Goal: Transaction & Acquisition: Purchase product/service

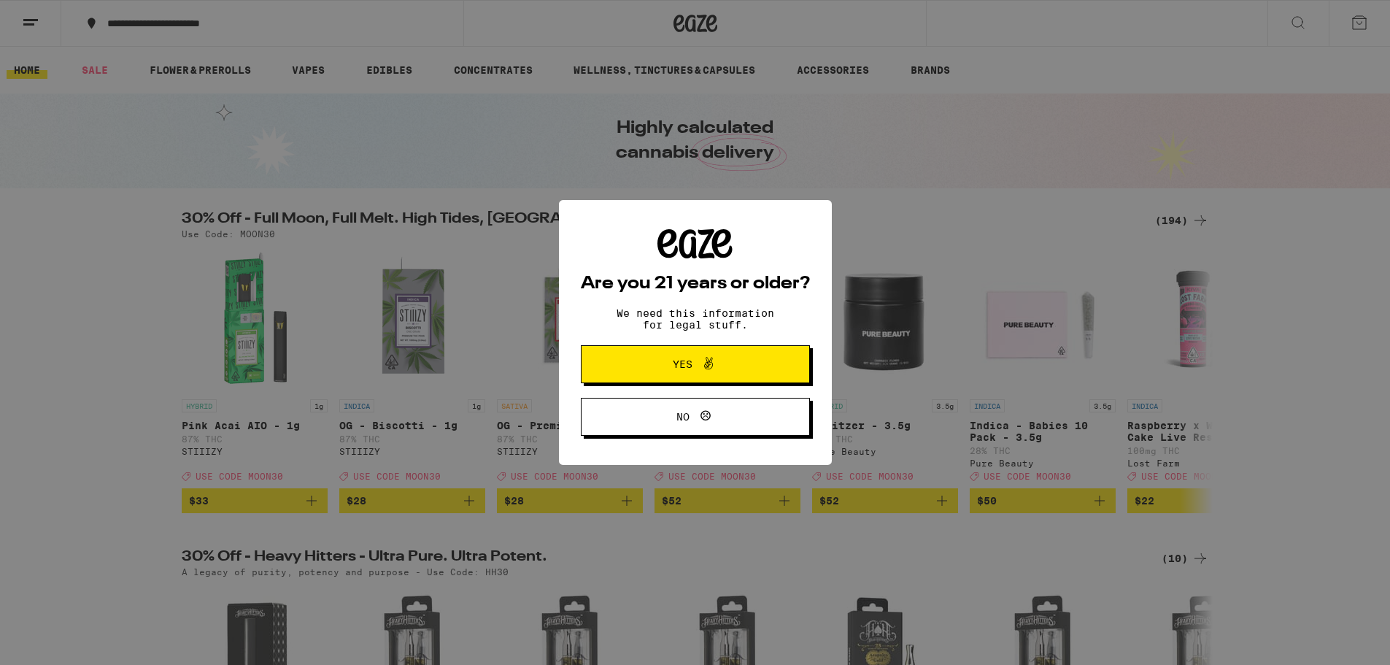
click at [721, 363] on span "Yes" at bounding box center [695, 364] width 111 height 19
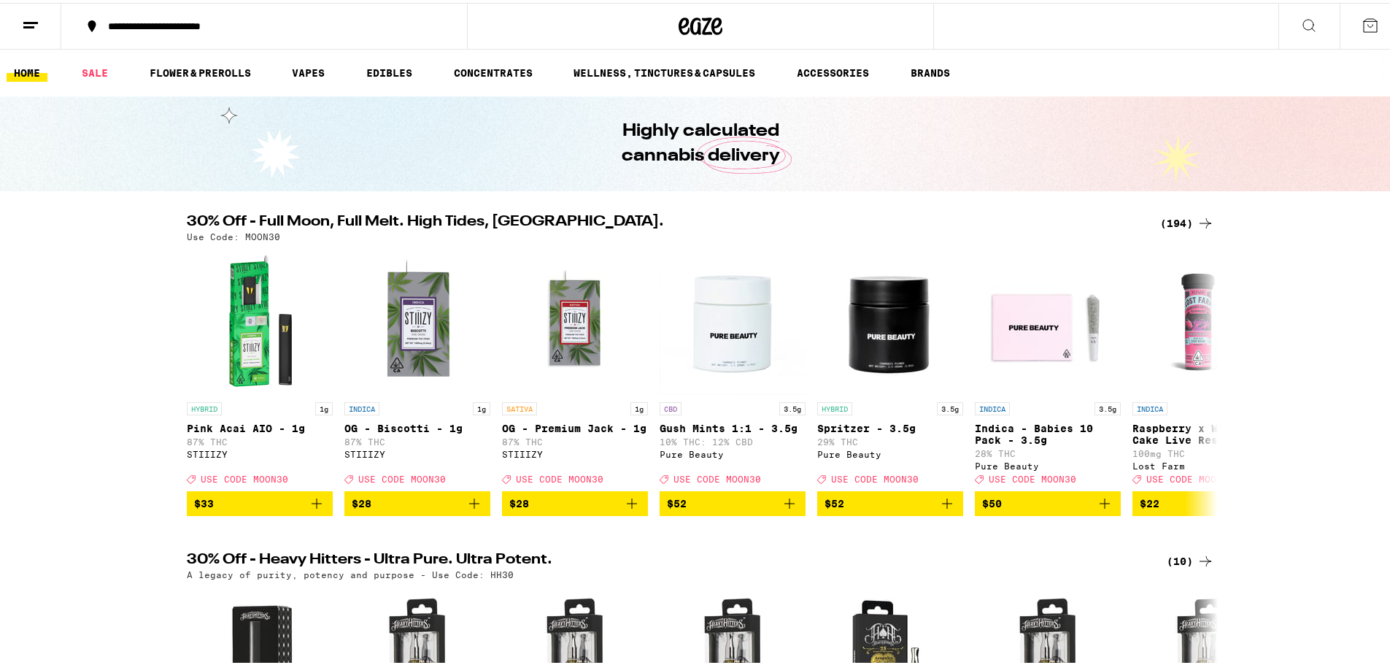
click at [1364, 23] on icon at bounding box center [1370, 22] width 13 height 13
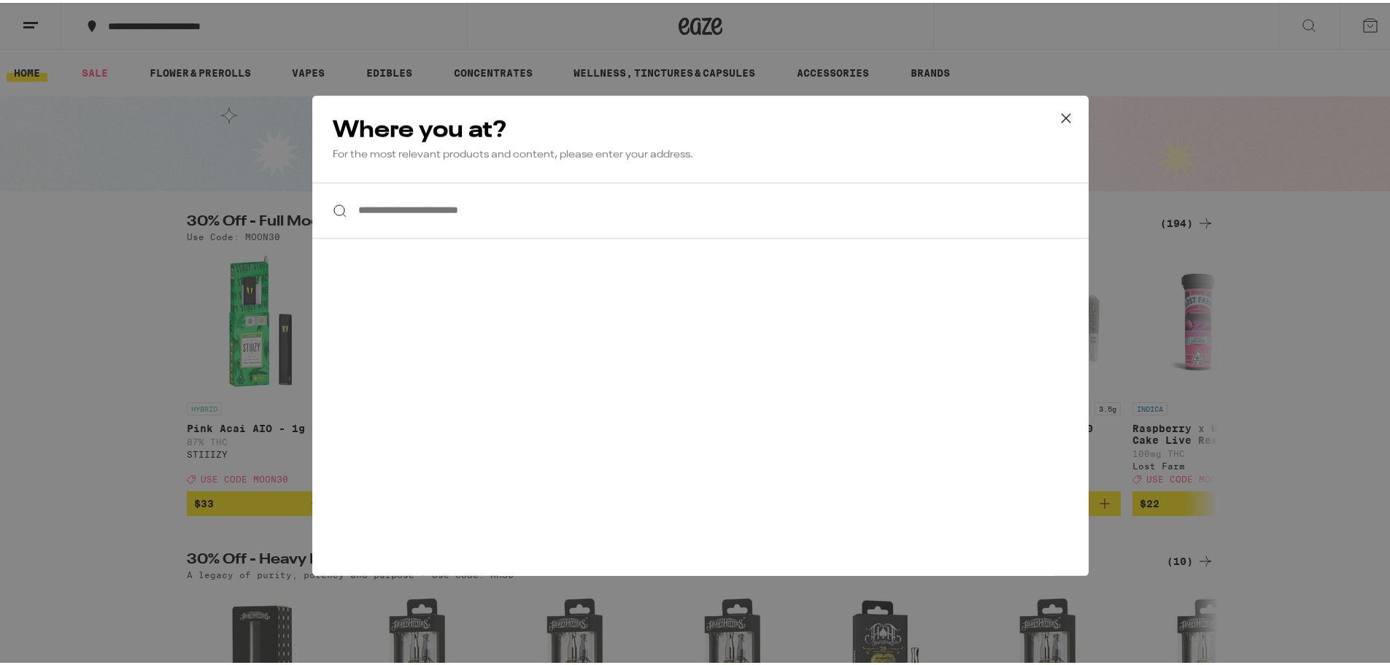
click at [1181, 50] on div "**********" at bounding box center [700, 332] width 1401 height 665
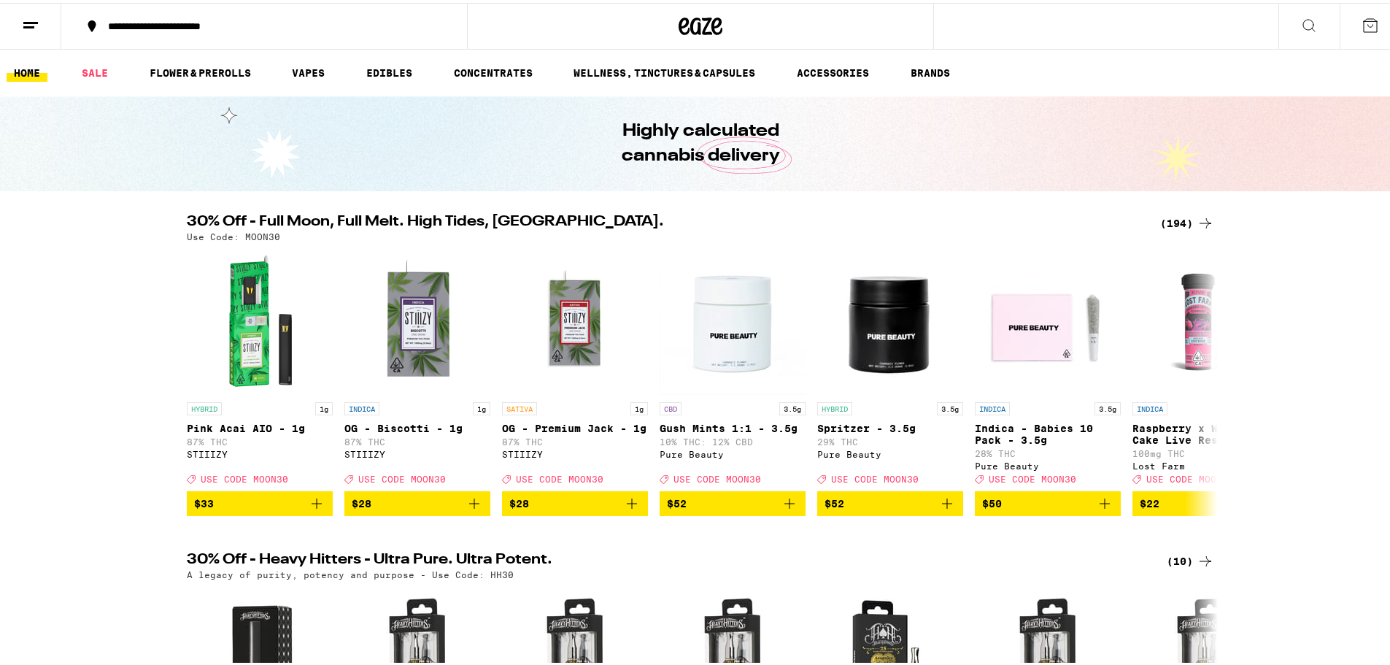
click at [26, 24] on line at bounding box center [28, 24] width 11 height 0
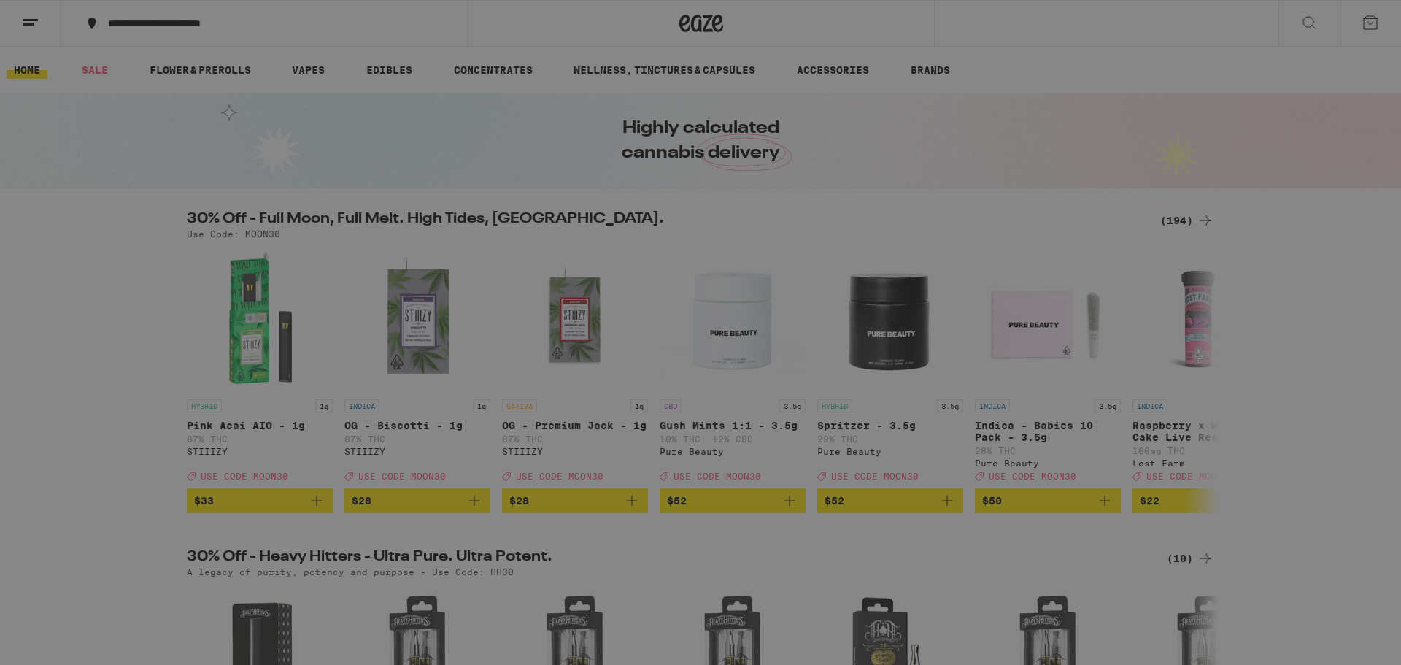
click at [174, 77] on span "Log In" at bounding box center [203, 77] width 138 height 10
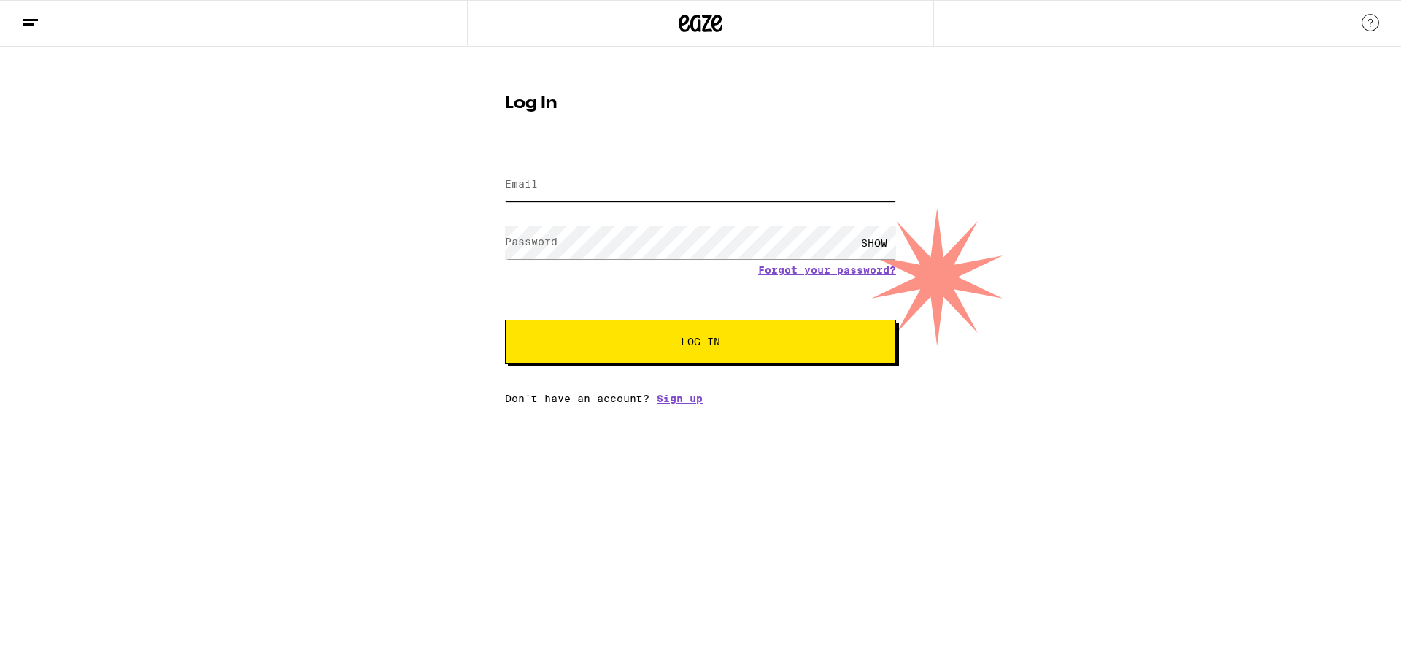
type input "[EMAIL_ADDRESS][DOMAIN_NAME]"
click at [622, 336] on button "Log In" at bounding box center [700, 342] width 391 height 44
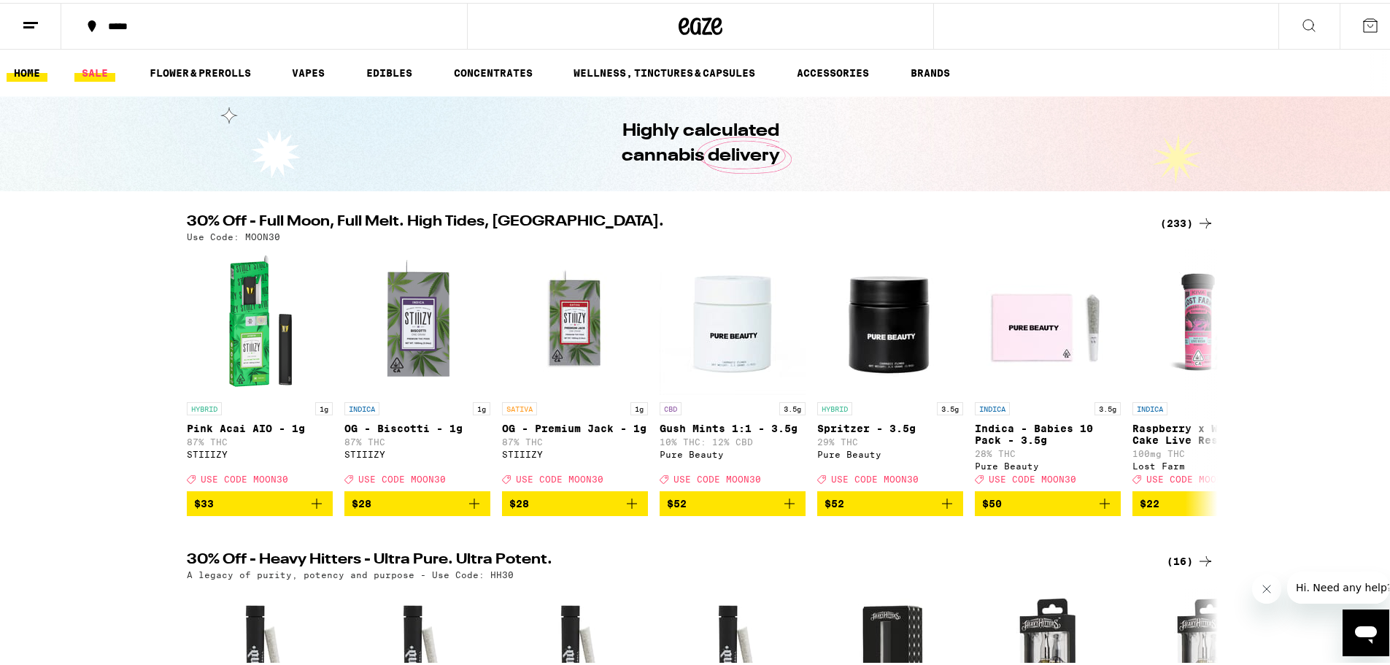
click at [89, 71] on link "SALE" at bounding box center [94, 70] width 41 height 18
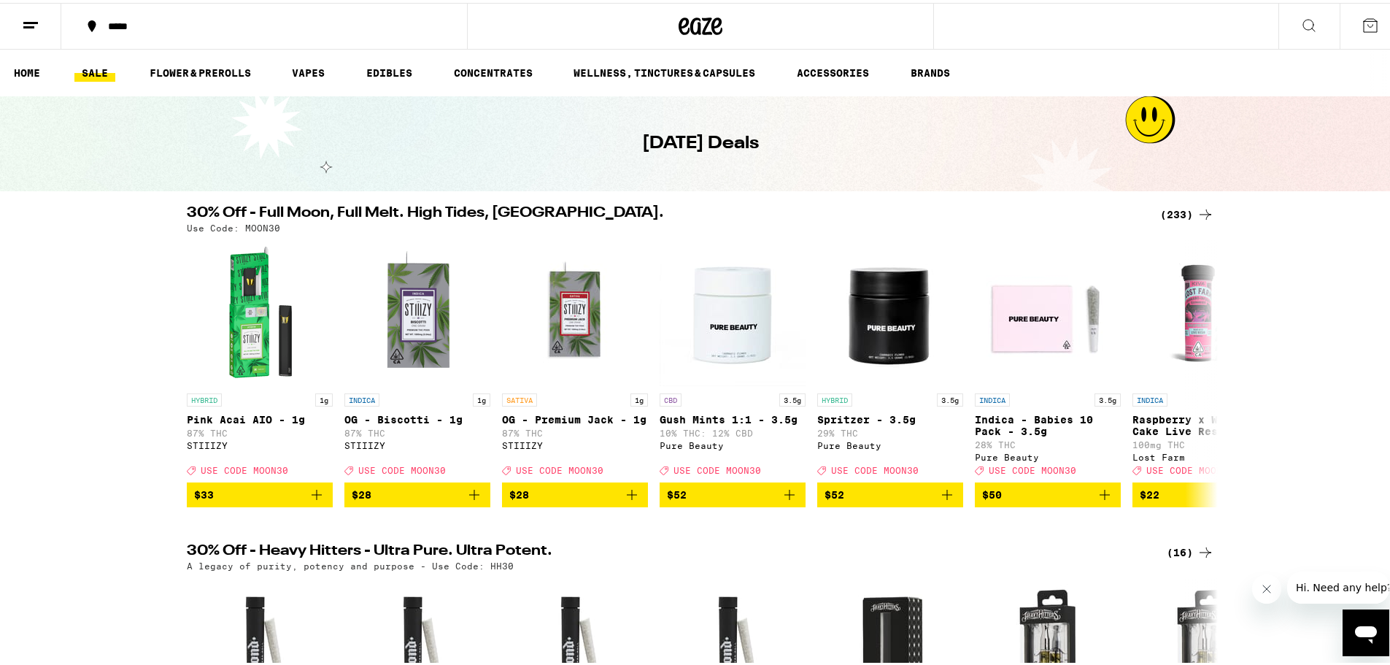
click at [160, 20] on div "*****" at bounding box center [271, 23] width 341 height 10
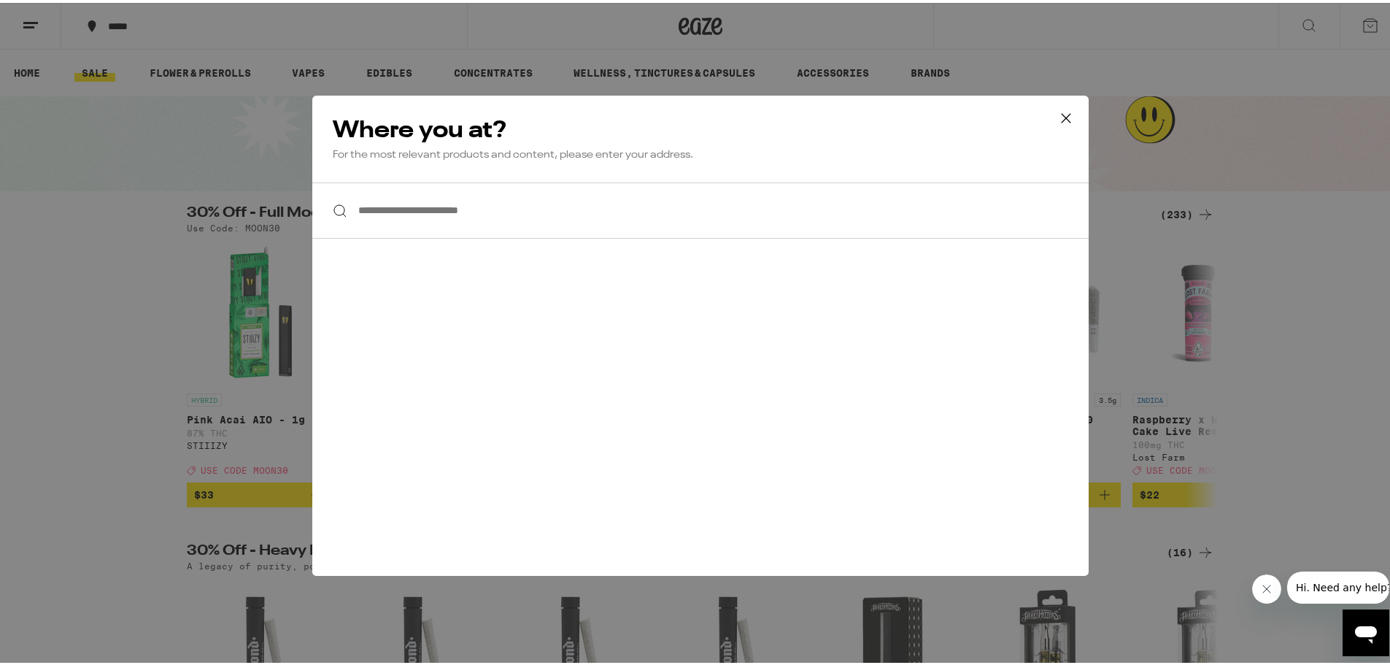
click at [452, 220] on input "**********" at bounding box center [700, 207] width 776 height 56
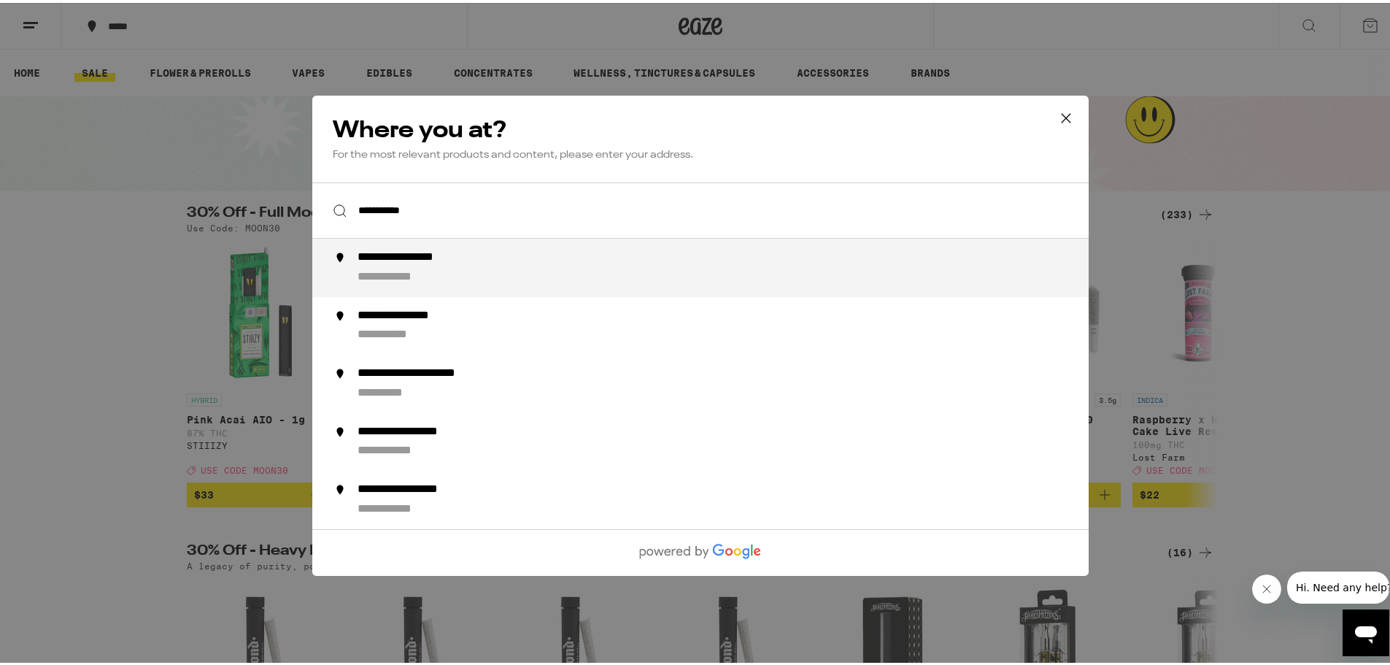
click at [425, 271] on div "**********" at bounding box center [403, 273] width 90 height 15
type input "**********"
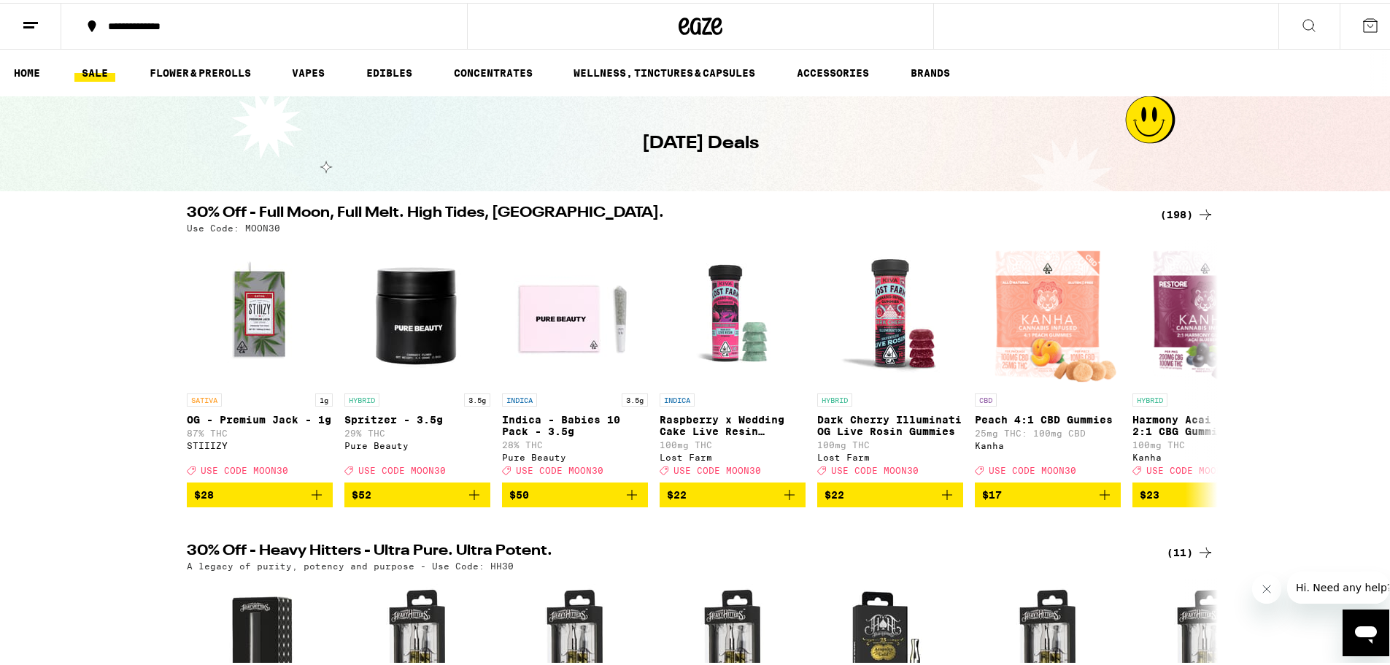
click at [86, 78] on link "SALE" at bounding box center [94, 70] width 41 height 18
click at [74, 339] on div "30% Off - Full Moon, Full Melt. High Tides, Higher Vibes. (198) Use Code: MOON3…" at bounding box center [700, 353] width 1401 height 301
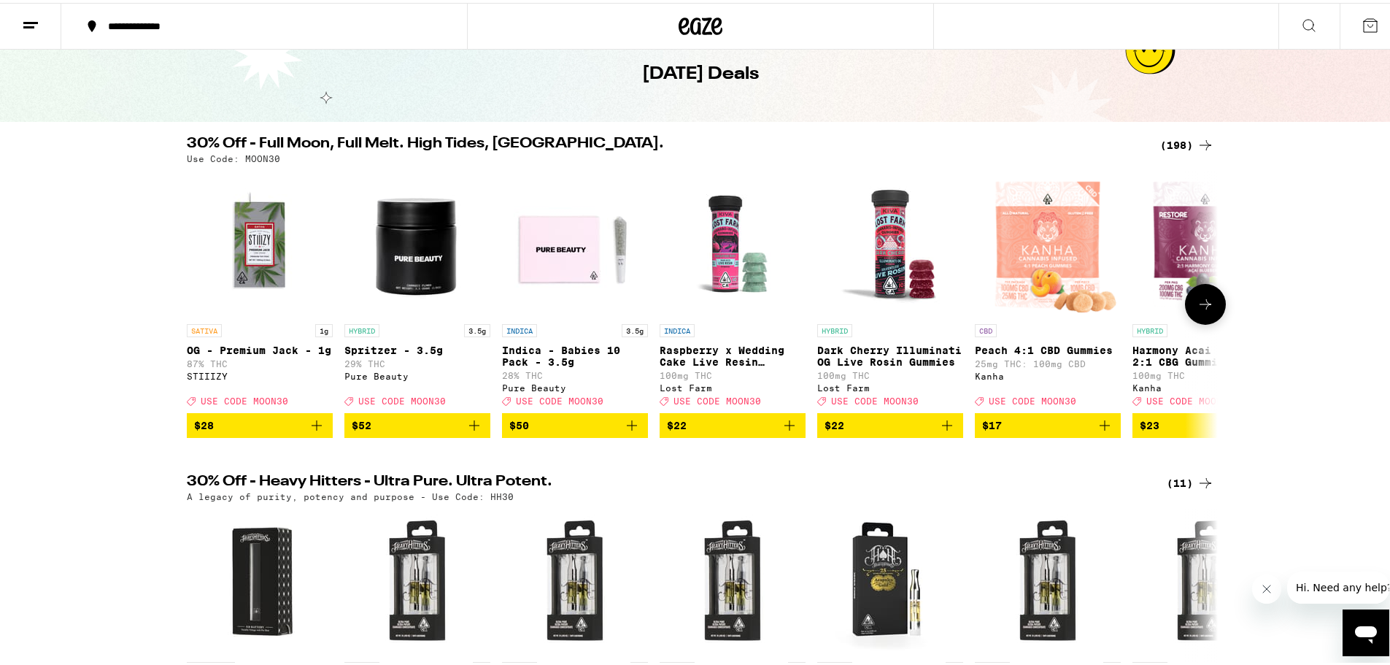
scroll to position [29, 0]
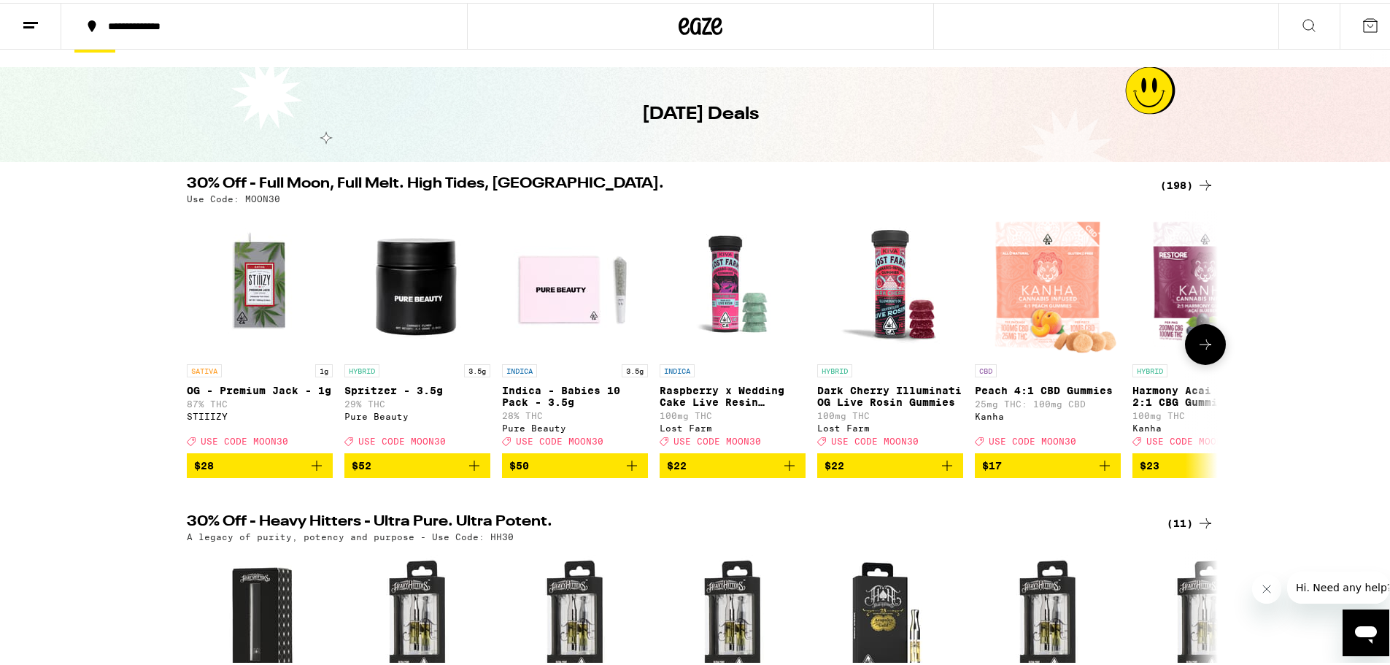
click at [257, 298] on img "Open page for OG - Premium Jack - 1g from STIIIZY" at bounding box center [260, 281] width 146 height 146
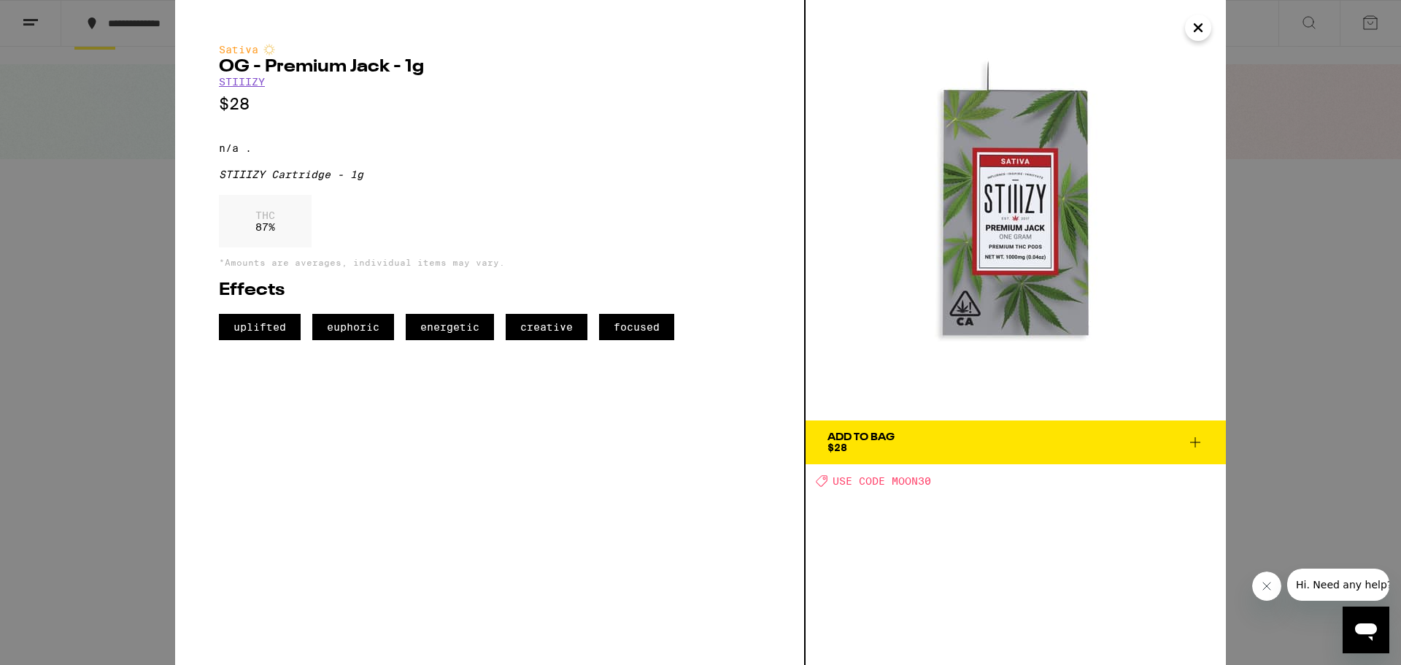
click at [909, 480] on span "USE CODE MOON30" at bounding box center [882, 481] width 99 height 12
copy span "MOON30"
click at [912, 446] on span "Add To Bag $28" at bounding box center [1015, 442] width 377 height 20
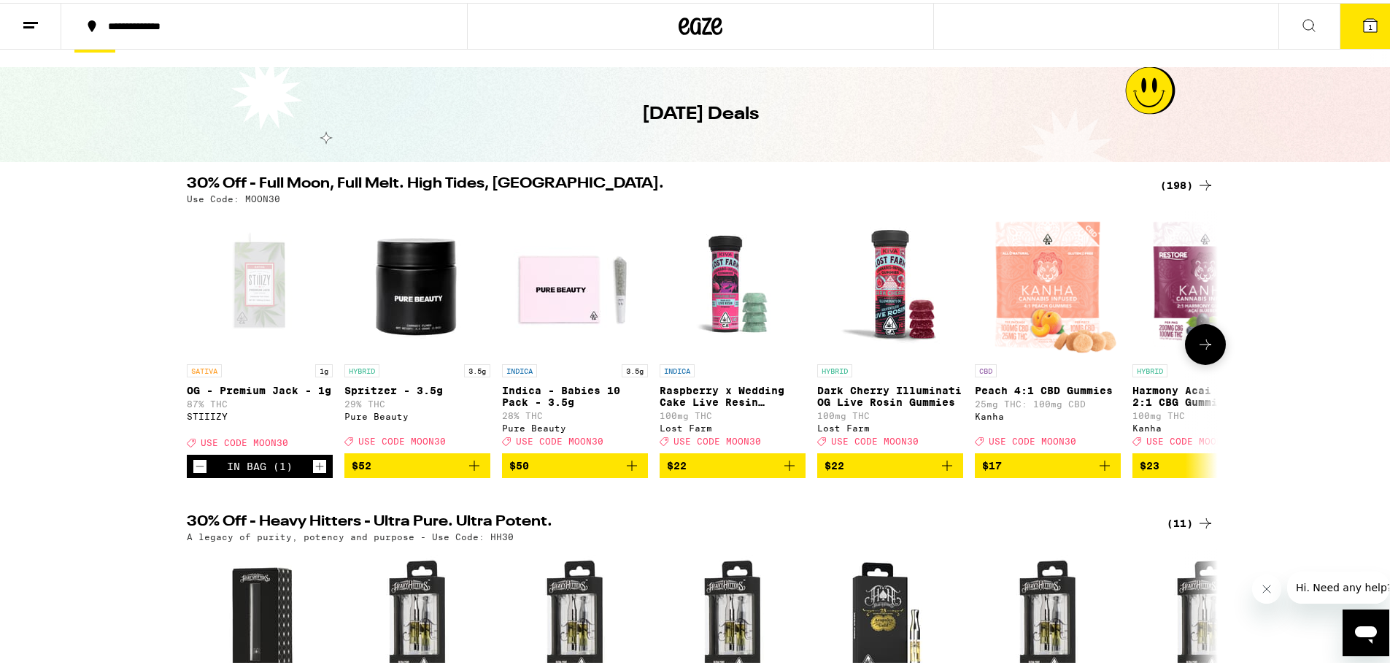
scroll to position [76, 0]
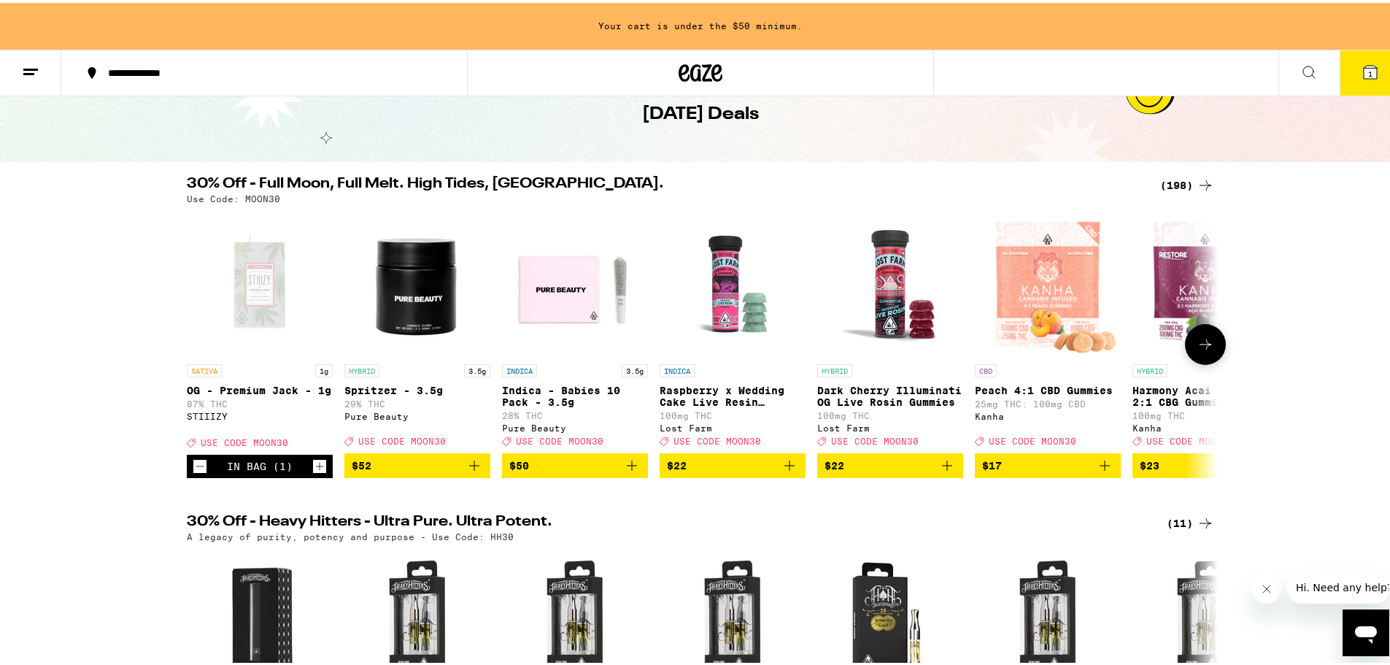
click at [1197, 350] on icon at bounding box center [1206, 342] width 18 height 18
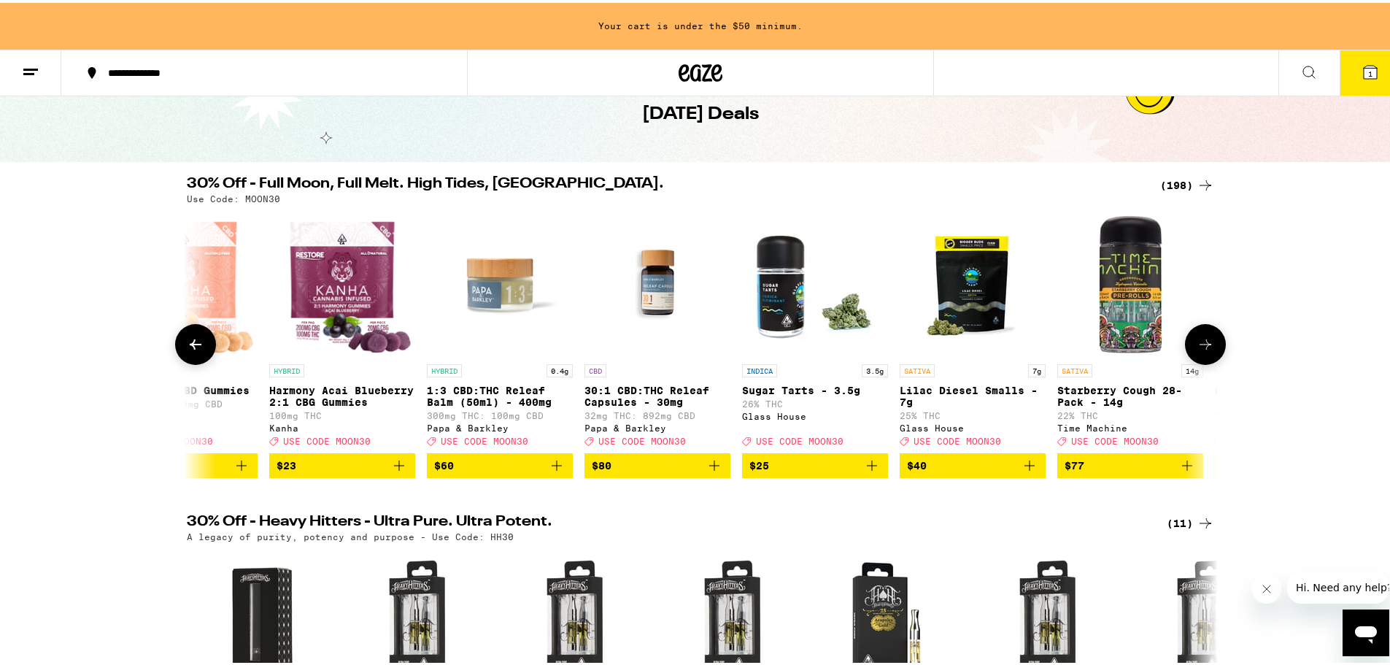
scroll to position [0, 868]
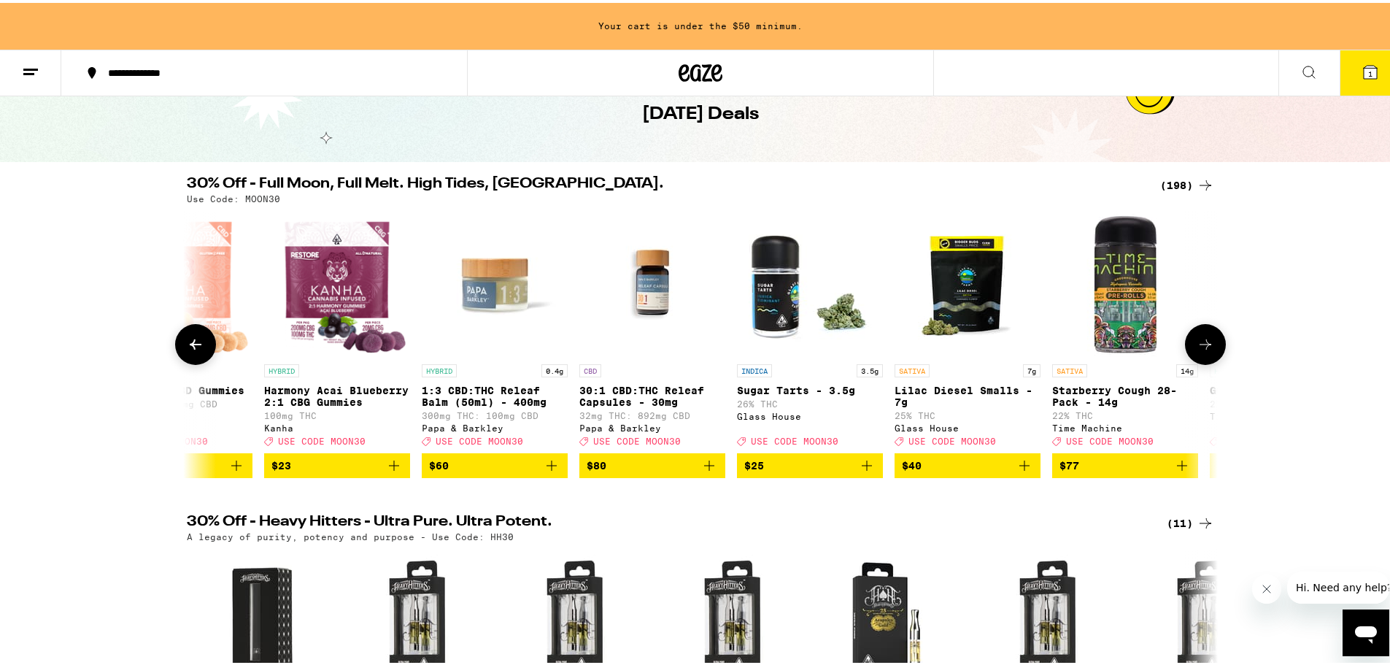
click at [1197, 350] on icon at bounding box center [1206, 342] width 18 height 18
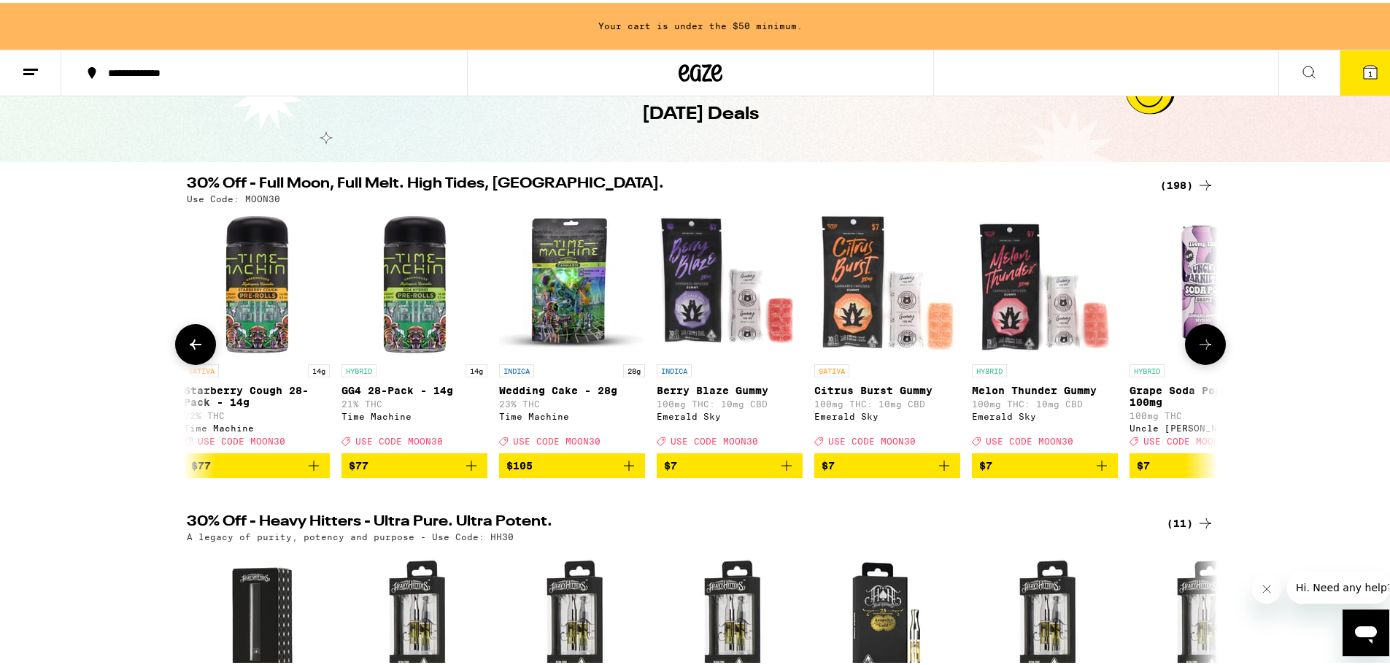
click at [1197, 350] on icon at bounding box center [1206, 342] width 18 height 18
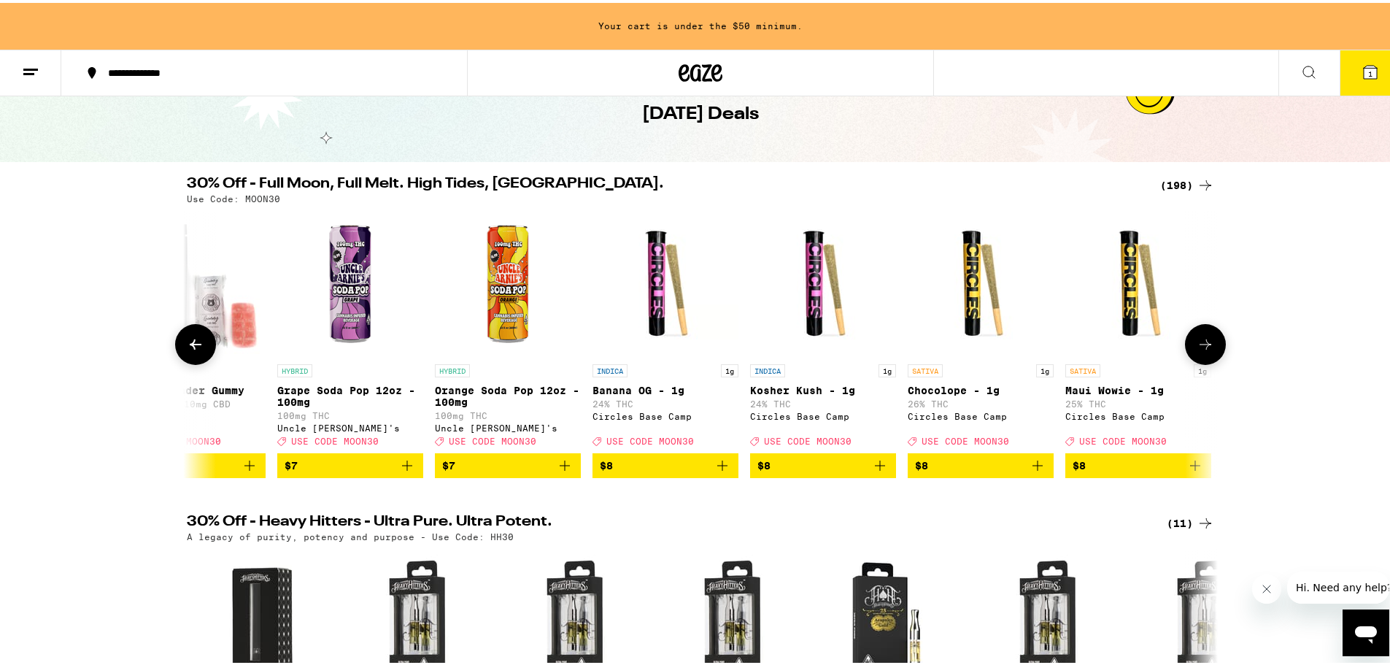
scroll to position [0, 2605]
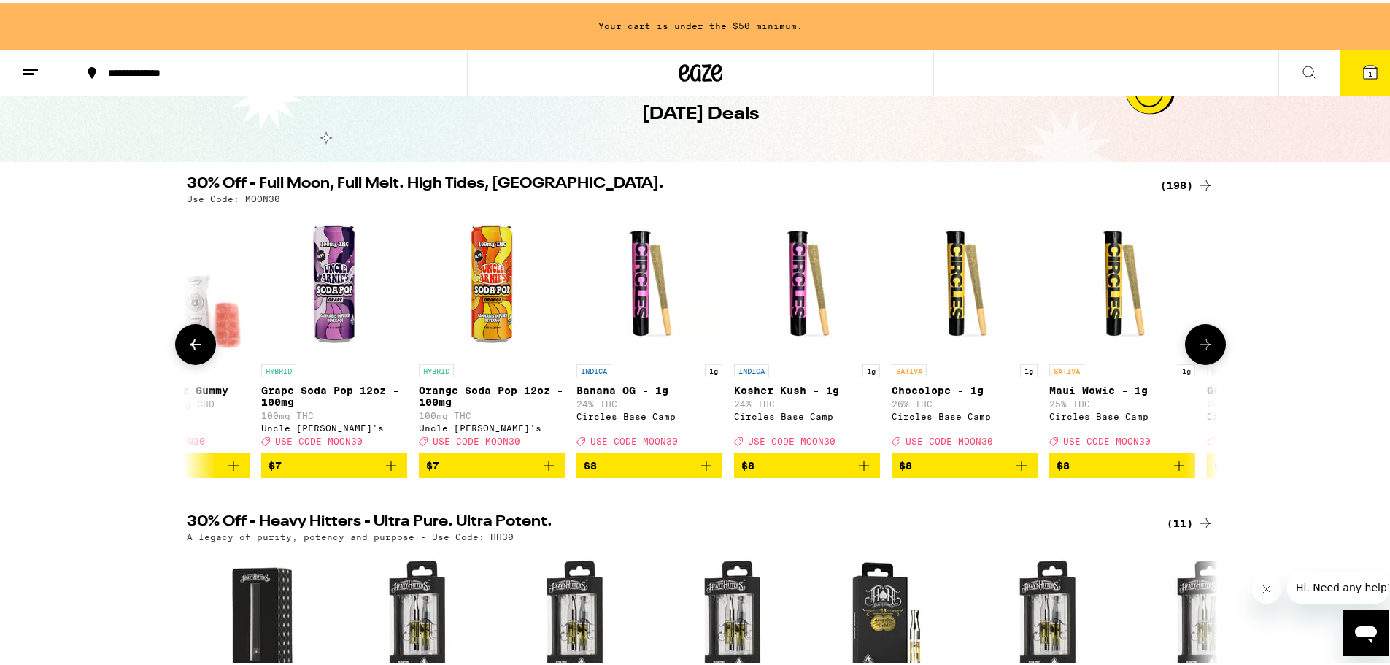
click at [1197, 350] on icon at bounding box center [1206, 342] width 18 height 18
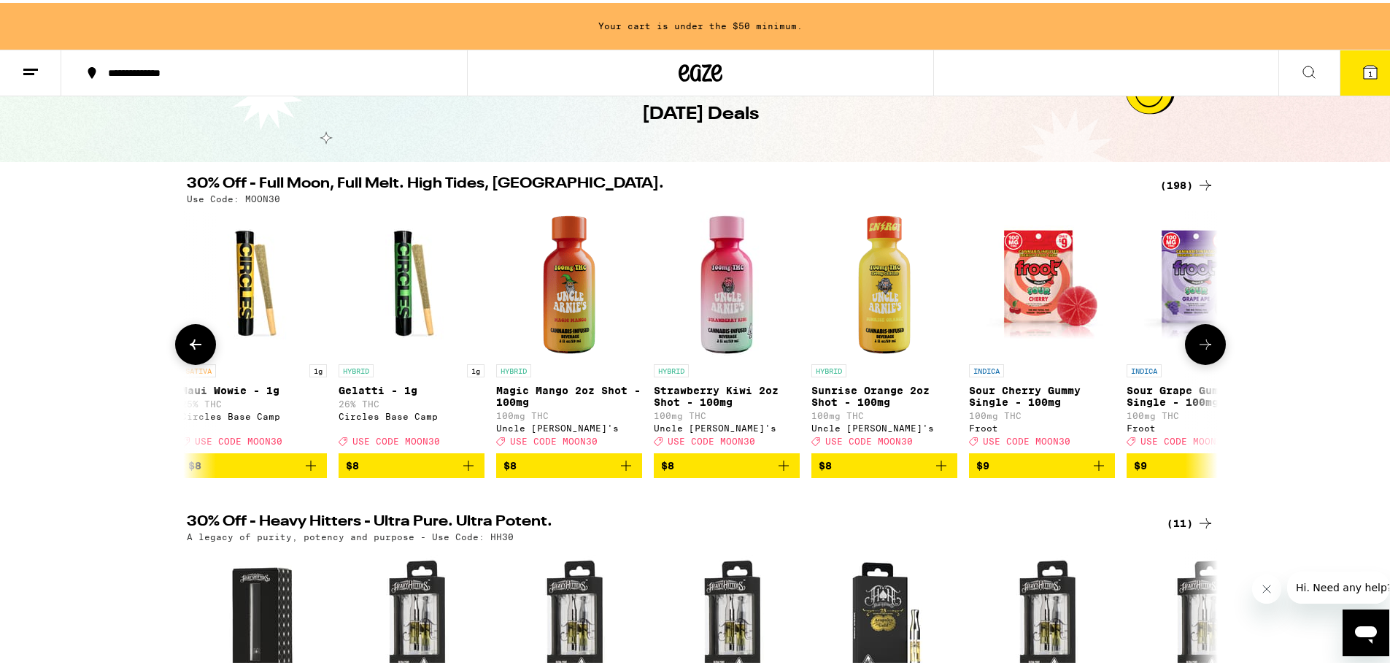
click at [1197, 350] on icon at bounding box center [1206, 342] width 18 height 18
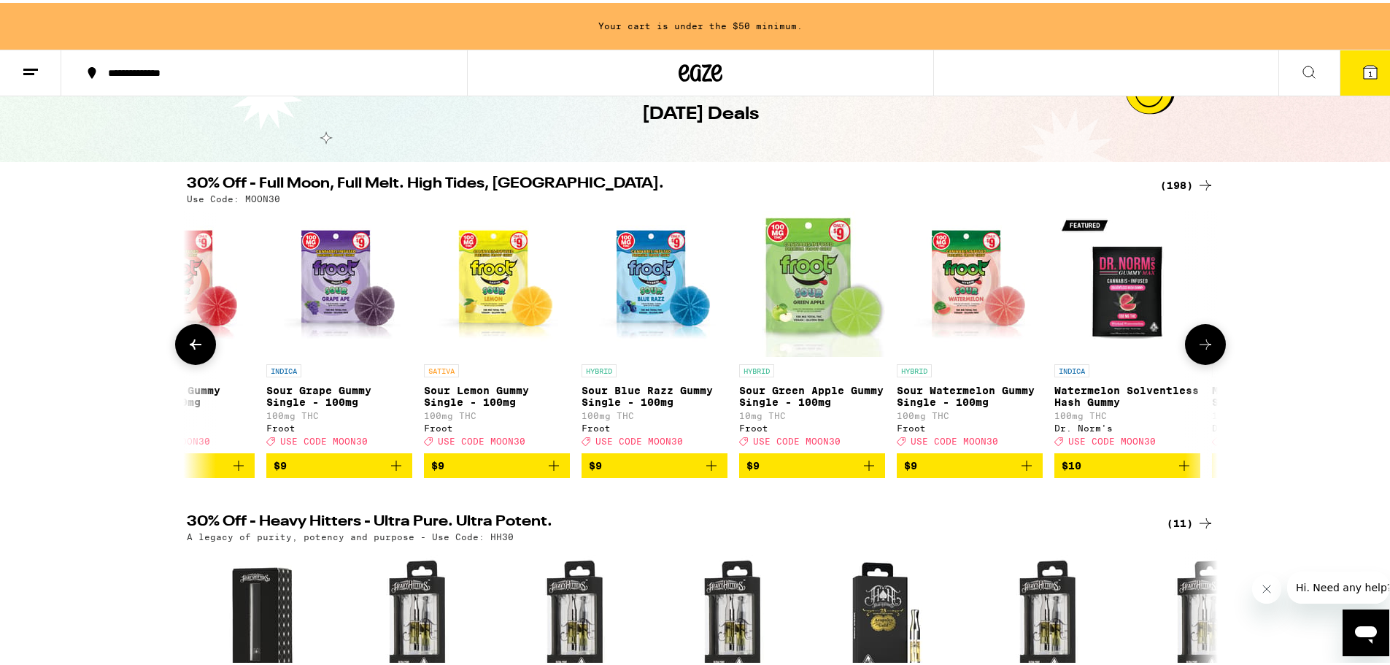
scroll to position [0, 4342]
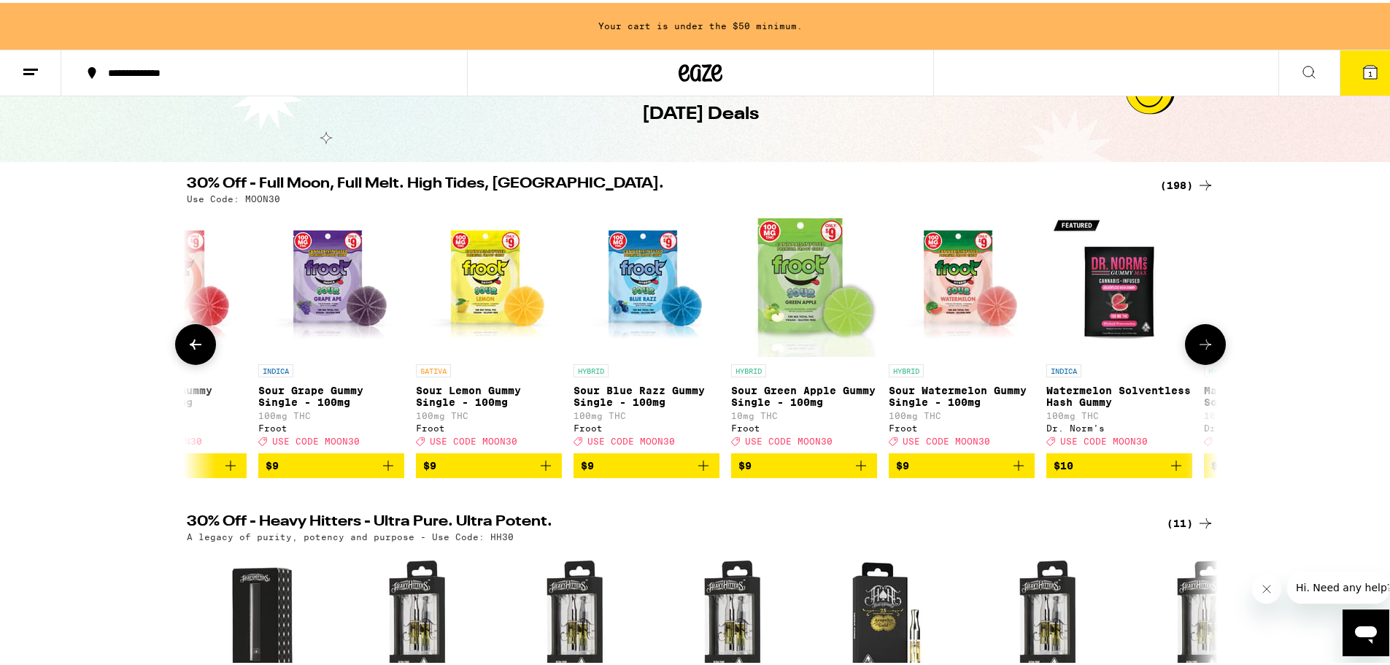
click at [1197, 350] on icon at bounding box center [1206, 342] width 18 height 18
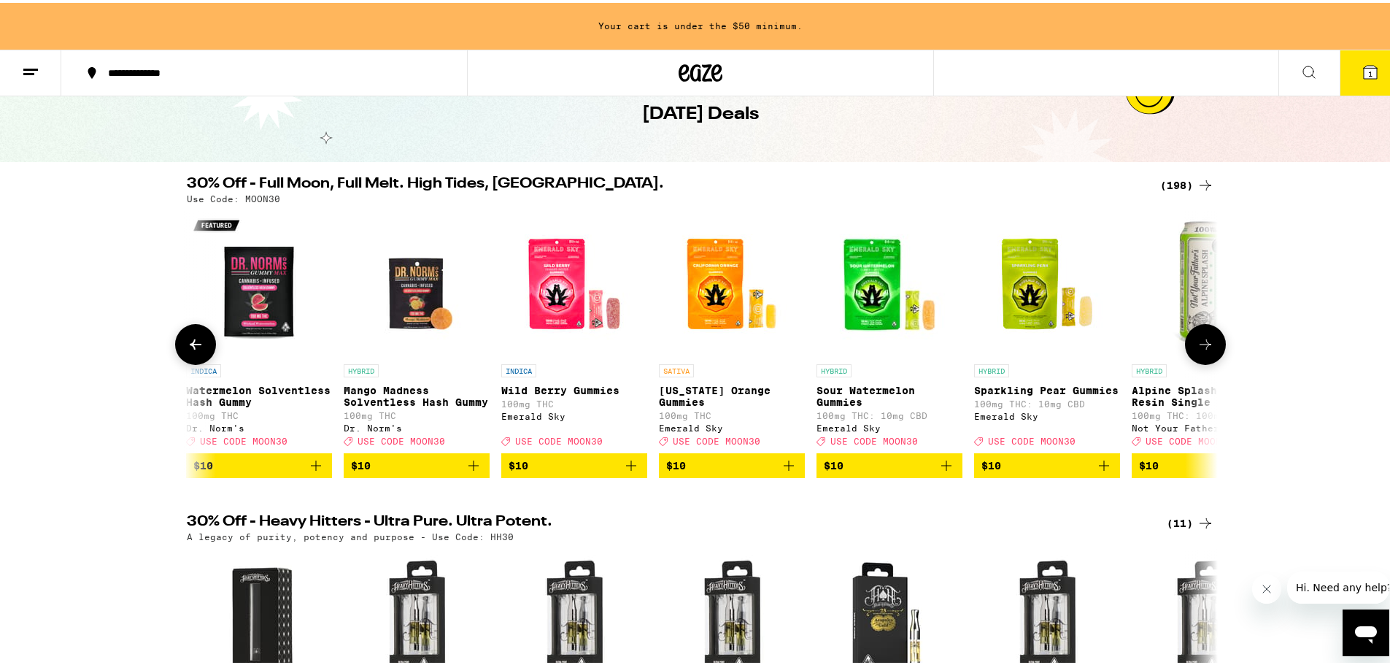
scroll to position [0, 5210]
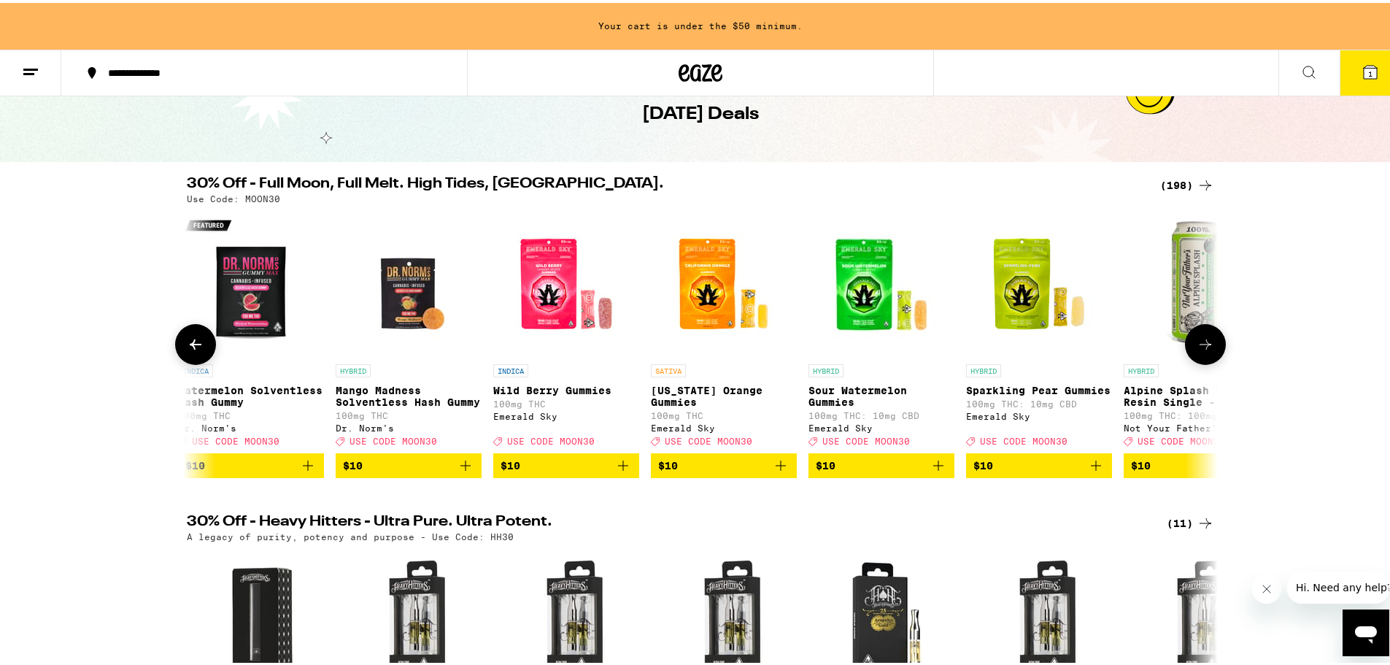
click at [681, 471] on span "$10" at bounding box center [723, 463] width 131 height 18
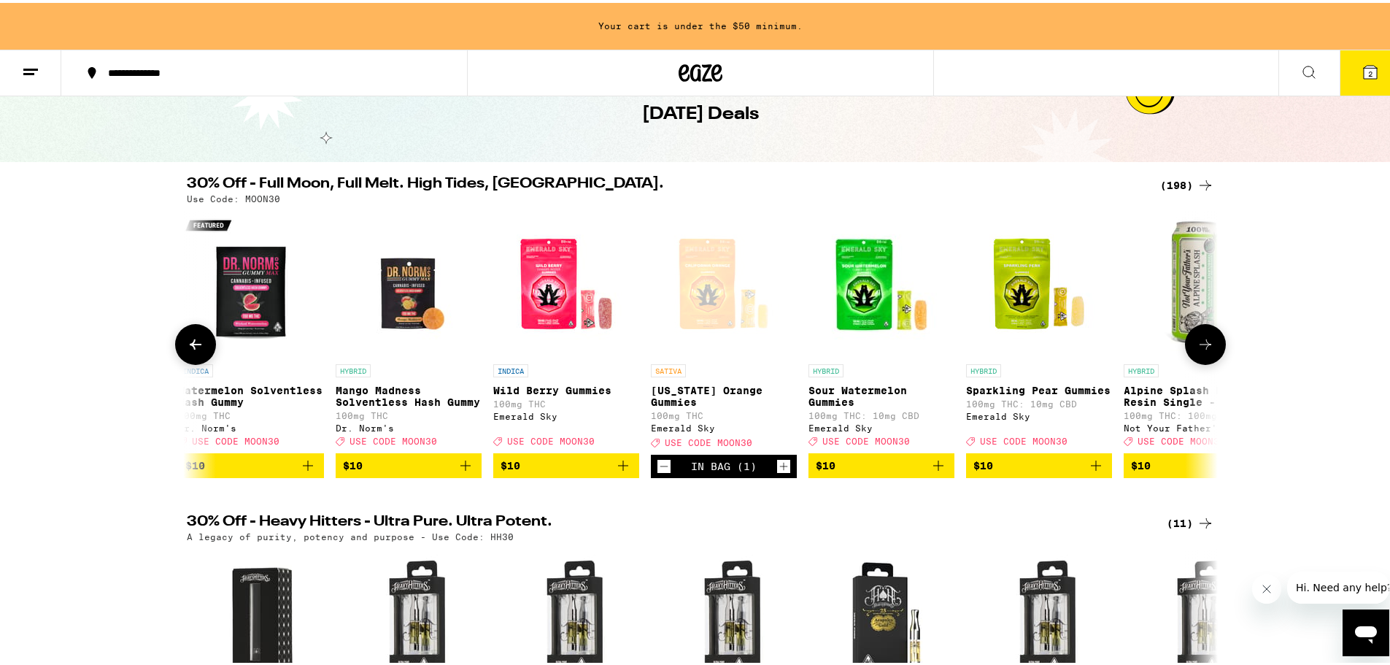
click at [1200, 346] on icon at bounding box center [1206, 342] width 18 height 18
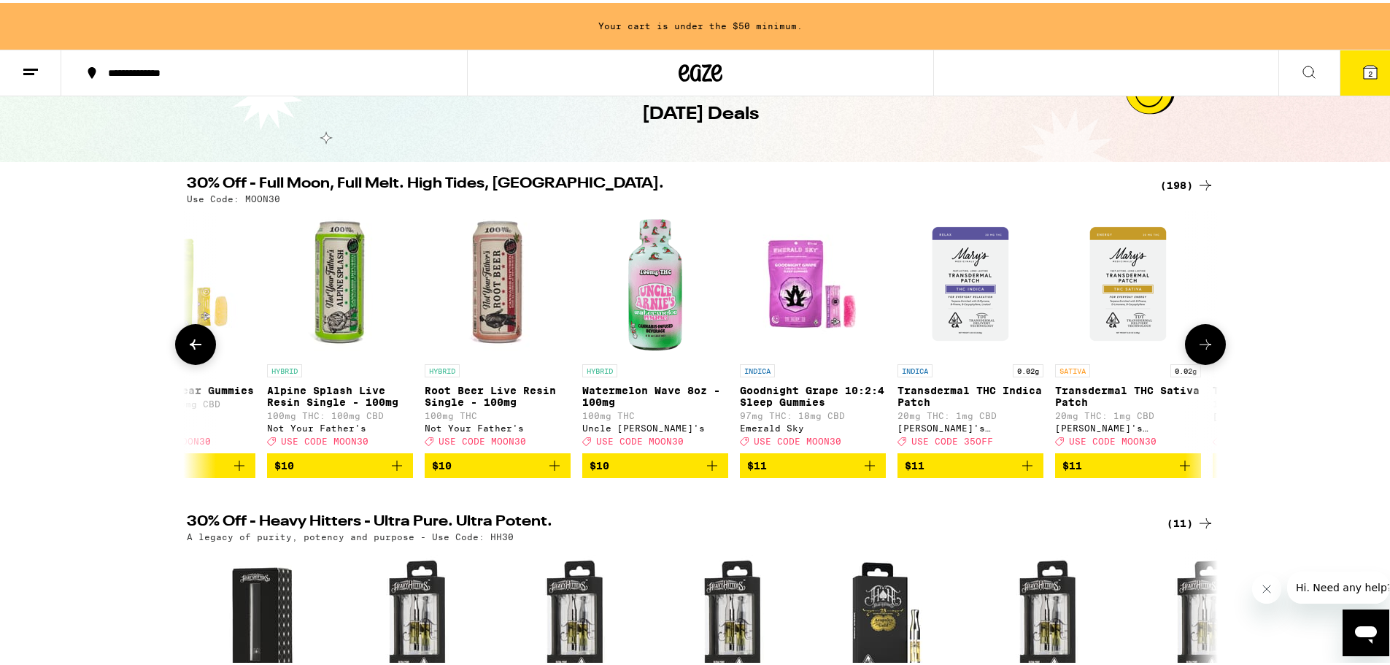
scroll to position [0, 6078]
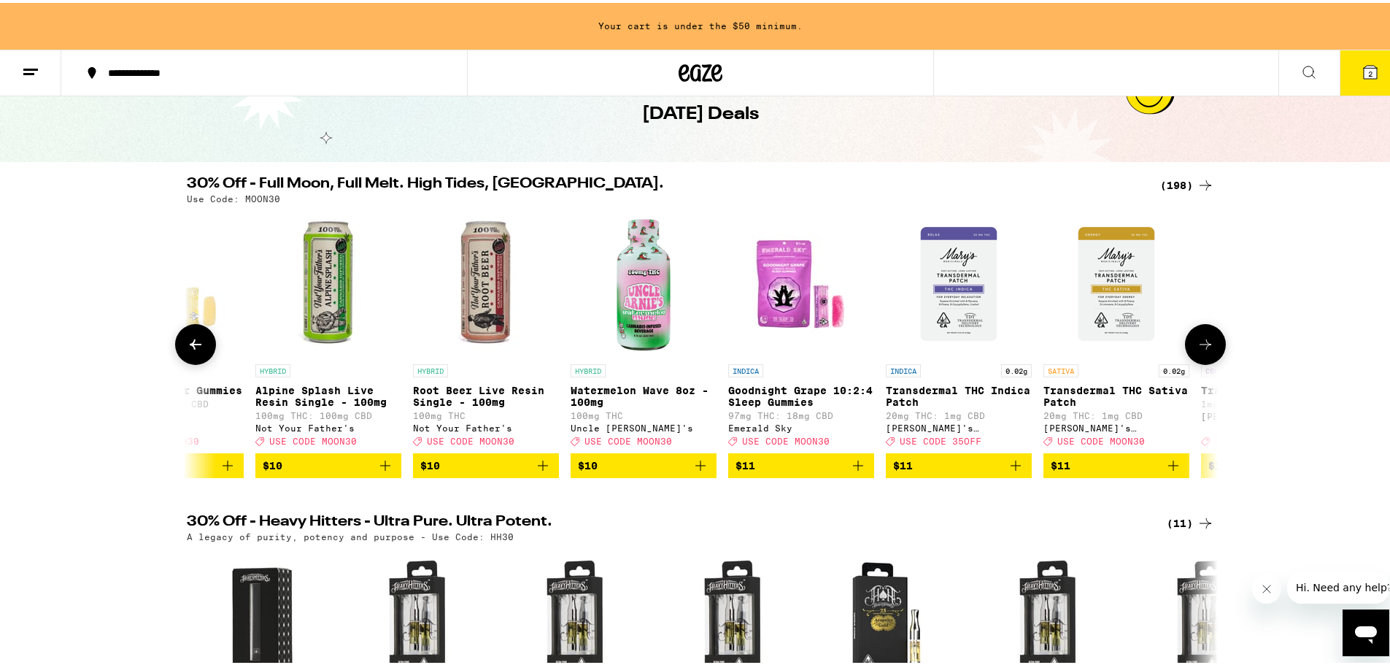
click at [1200, 346] on icon at bounding box center [1206, 342] width 18 height 18
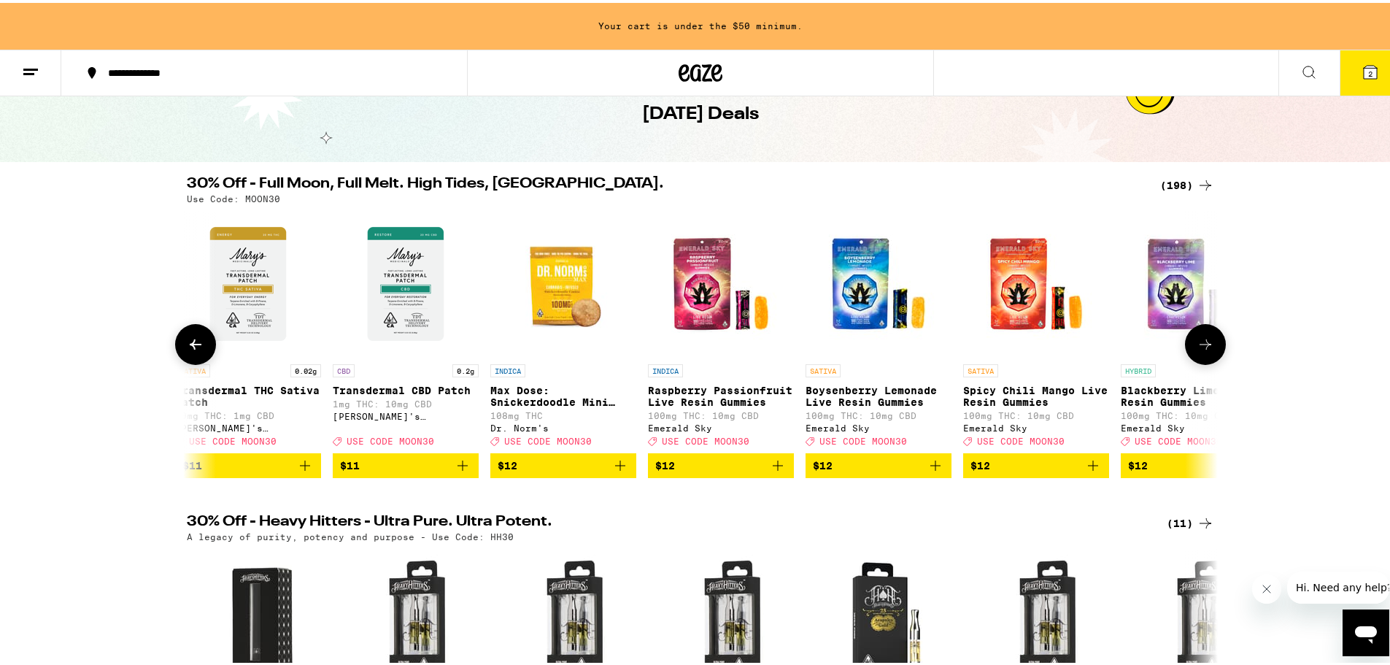
click at [1200, 346] on icon at bounding box center [1206, 342] width 18 height 18
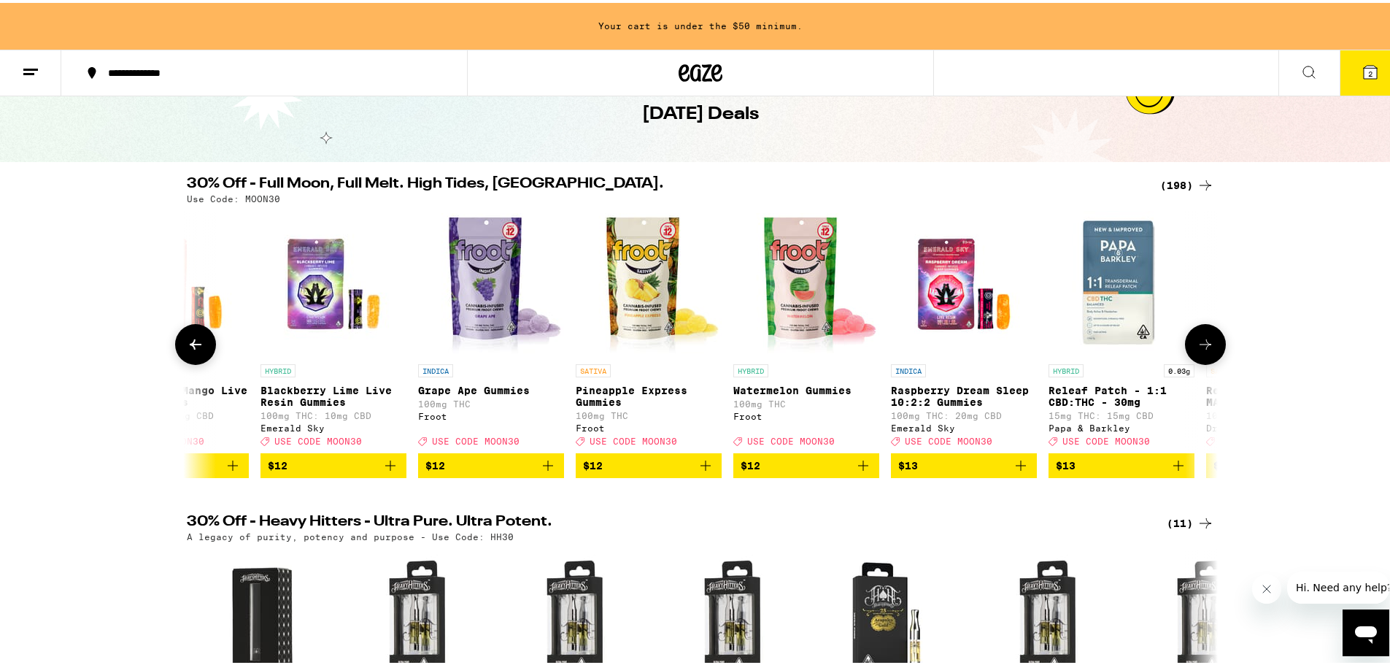
scroll to position [0, 7815]
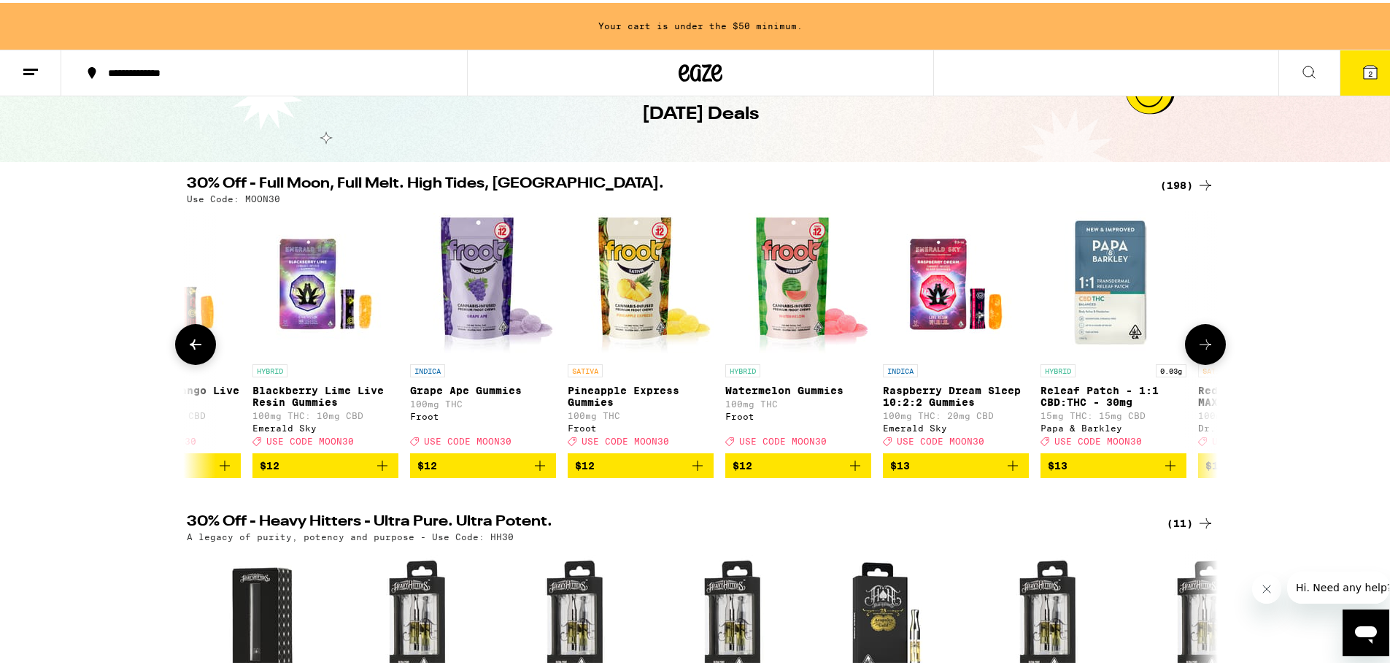
click at [1200, 346] on icon at bounding box center [1206, 342] width 18 height 18
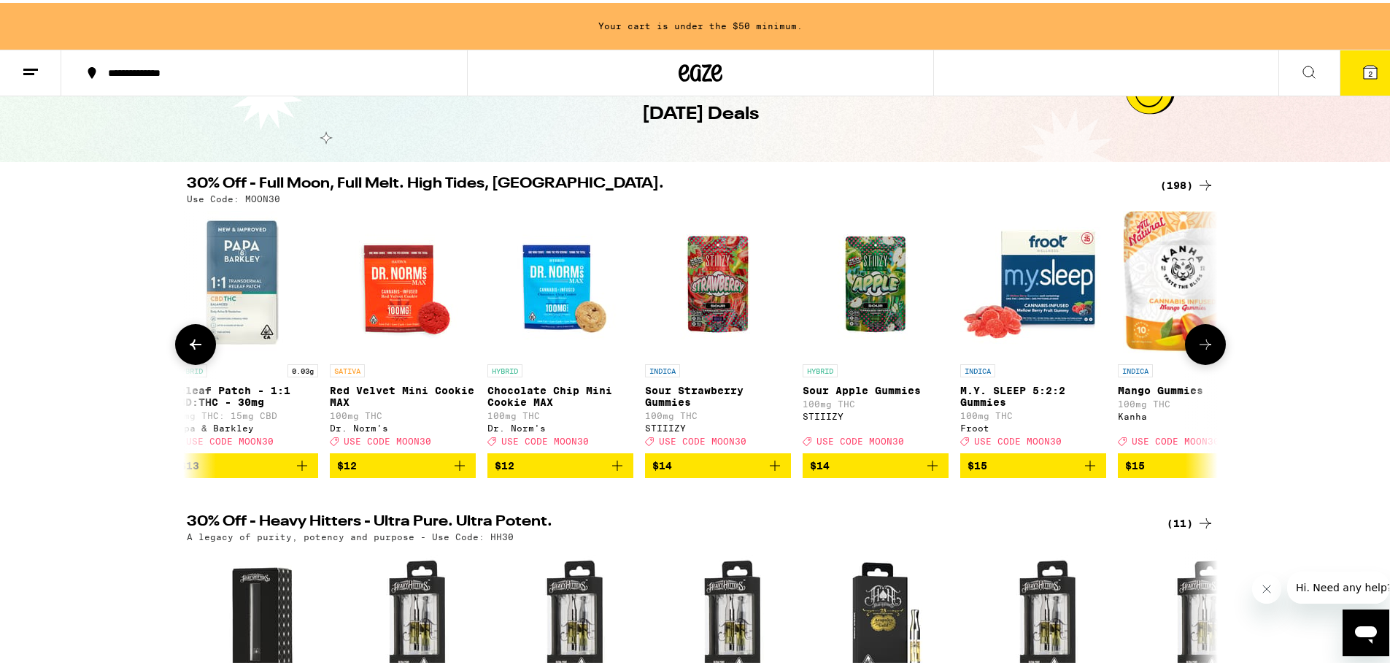
click at [1200, 346] on icon at bounding box center [1206, 342] width 18 height 18
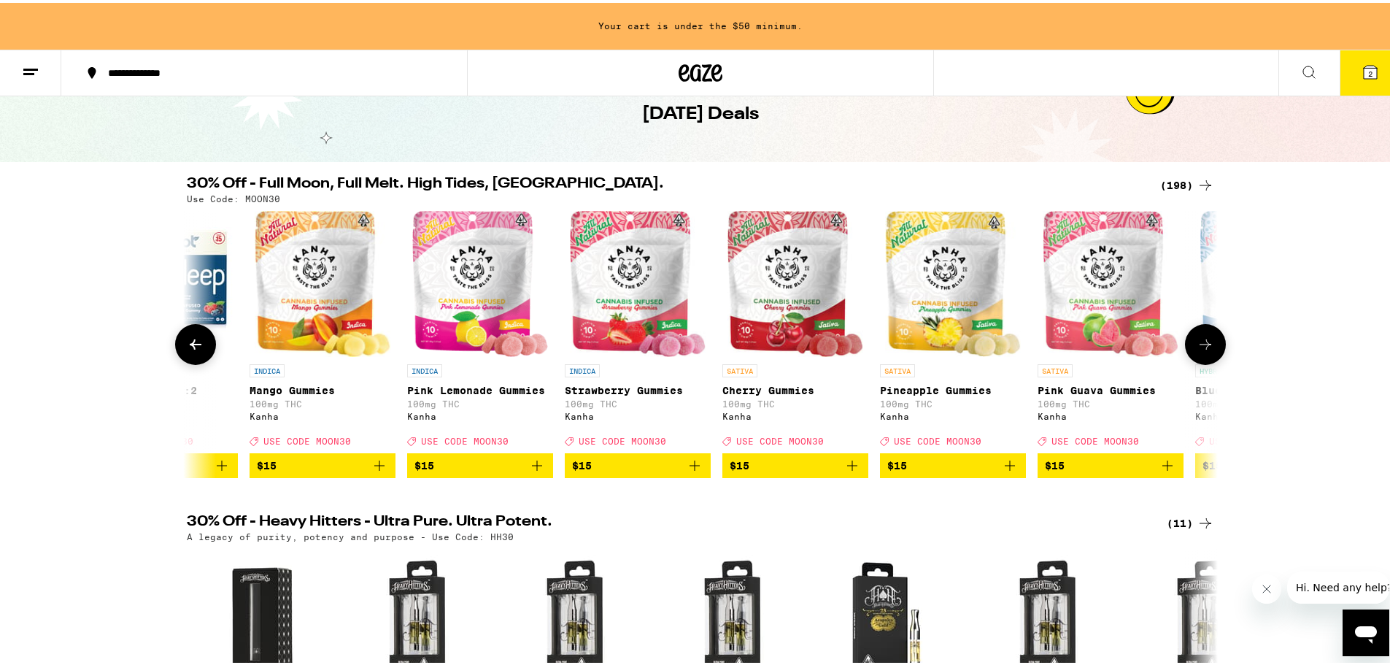
click at [1200, 346] on icon at bounding box center [1206, 342] width 18 height 18
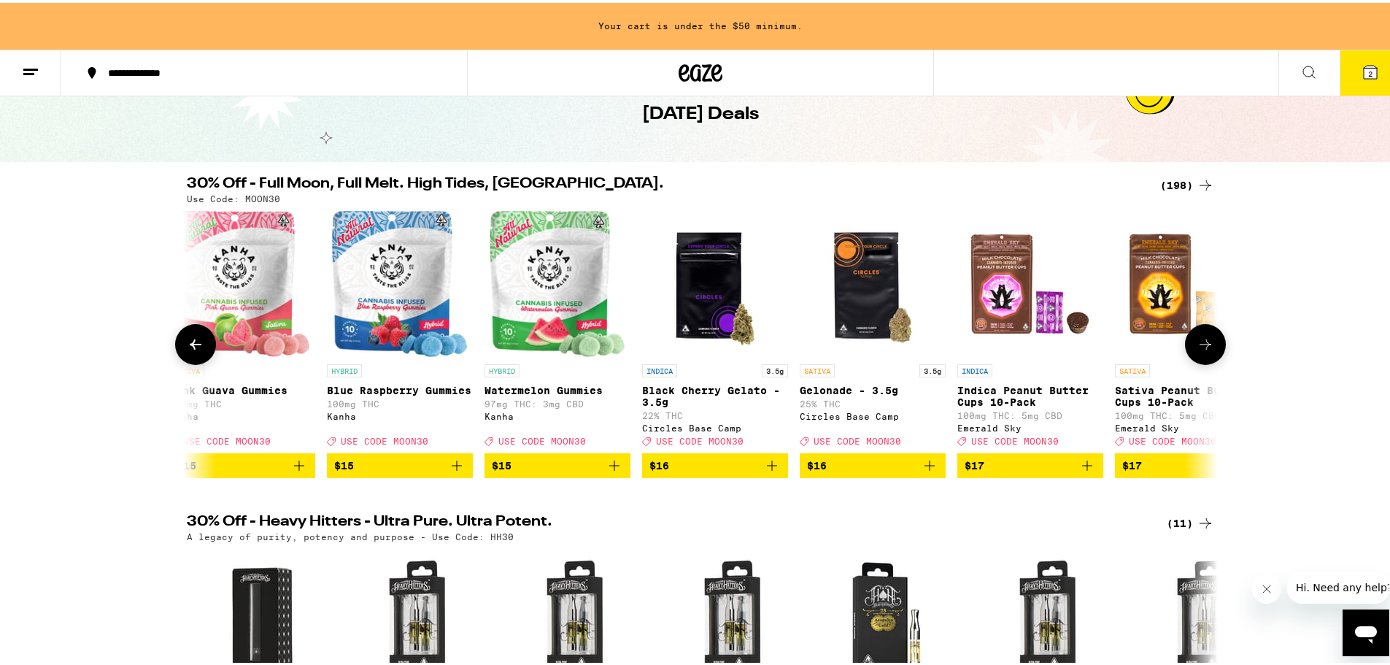
click at [1200, 346] on icon at bounding box center [1206, 342] width 18 height 18
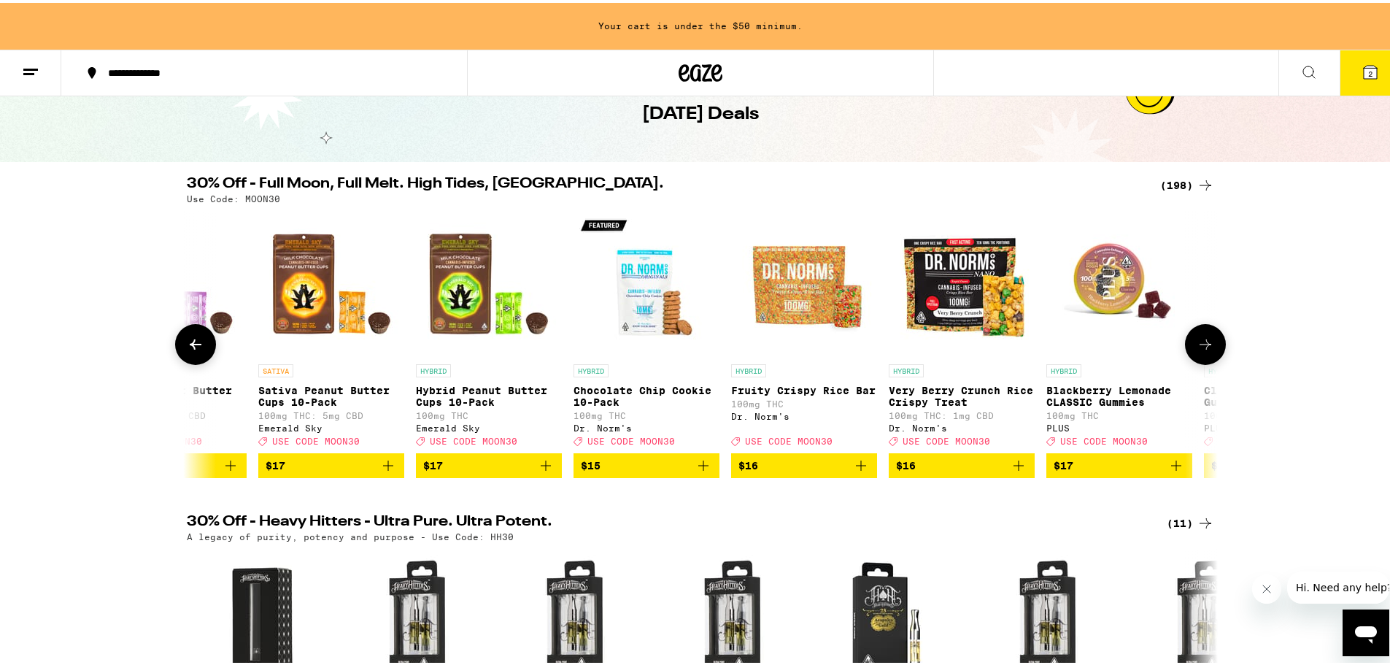
scroll to position [0, 11288]
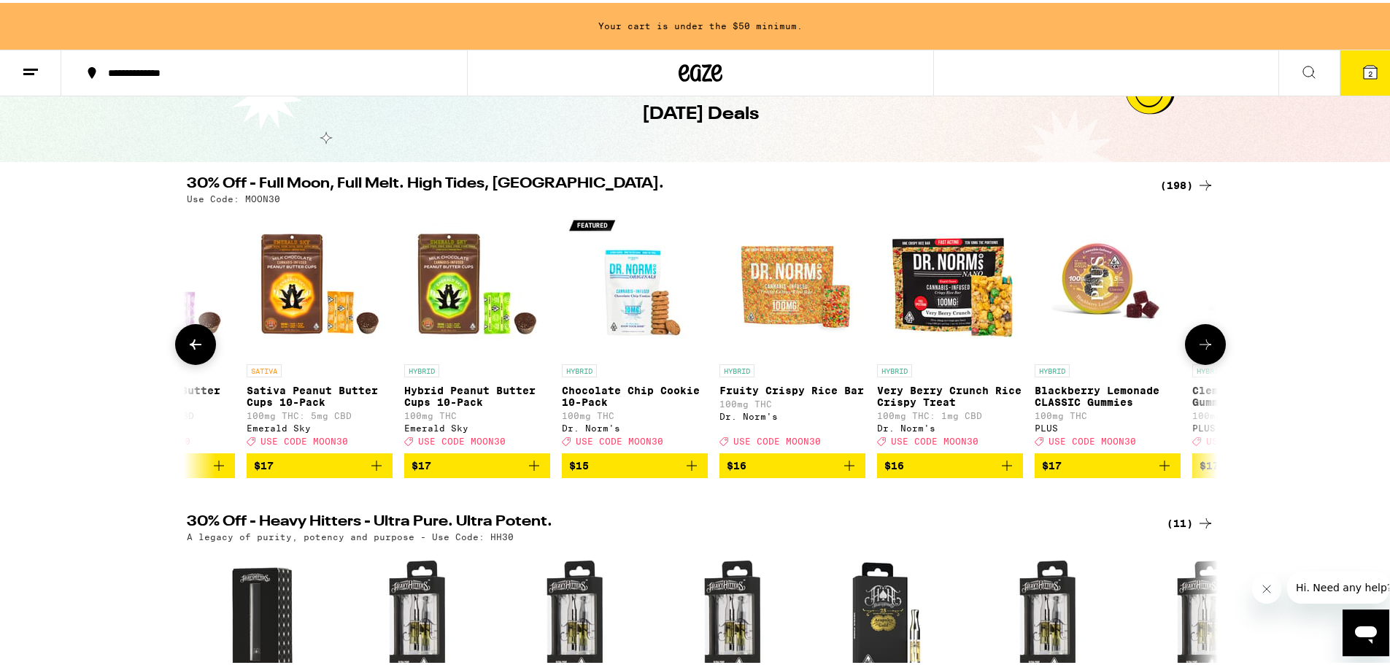
click at [1200, 346] on icon at bounding box center [1206, 342] width 18 height 18
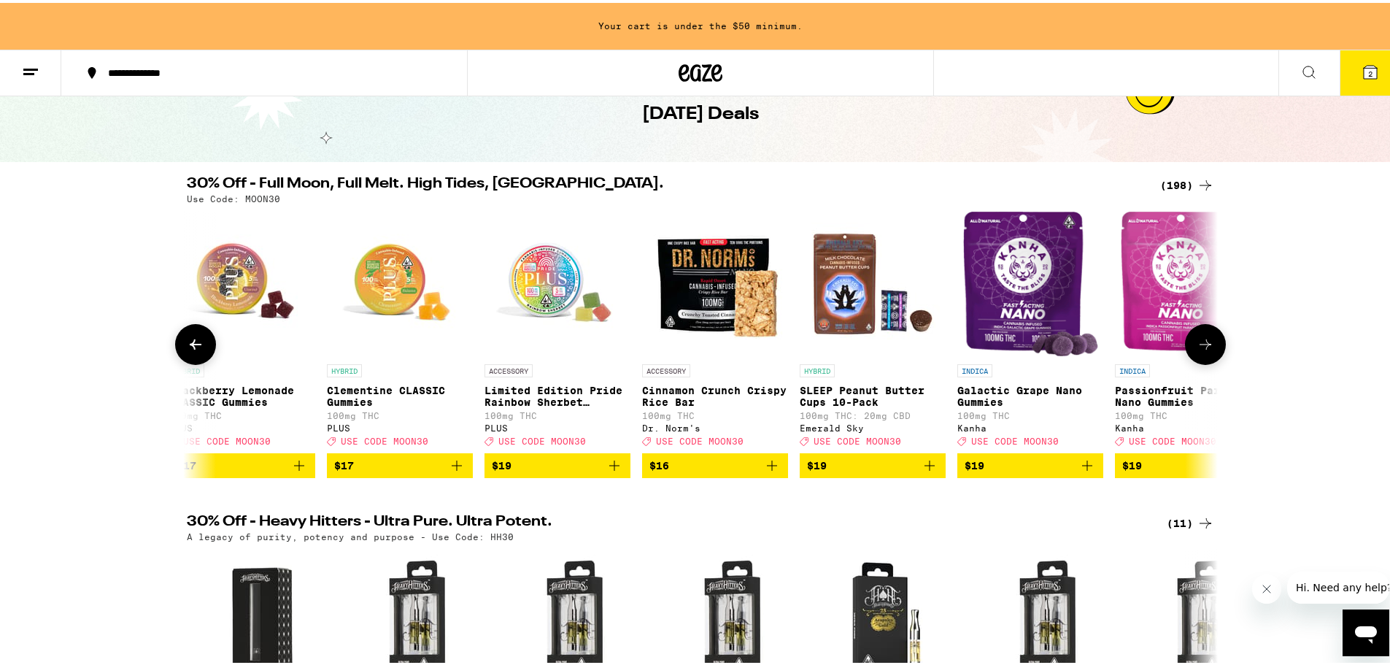
scroll to position [0, 12156]
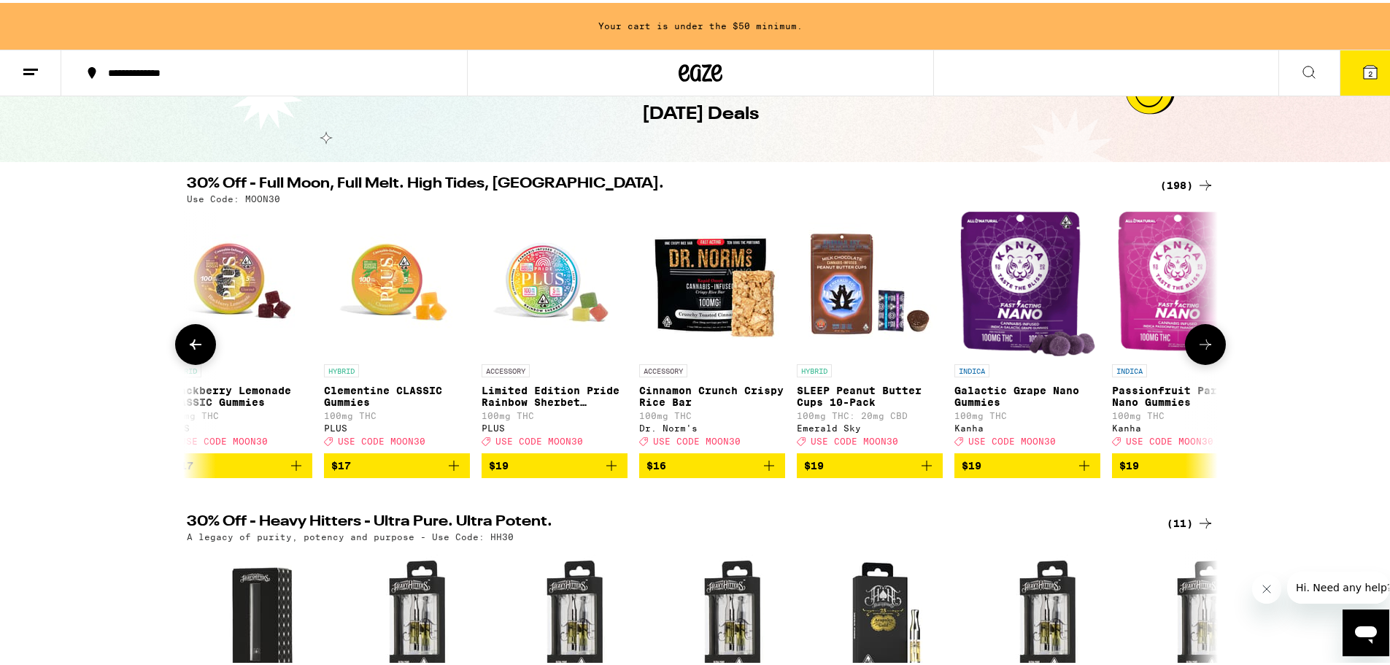
click at [1200, 346] on icon at bounding box center [1206, 342] width 18 height 18
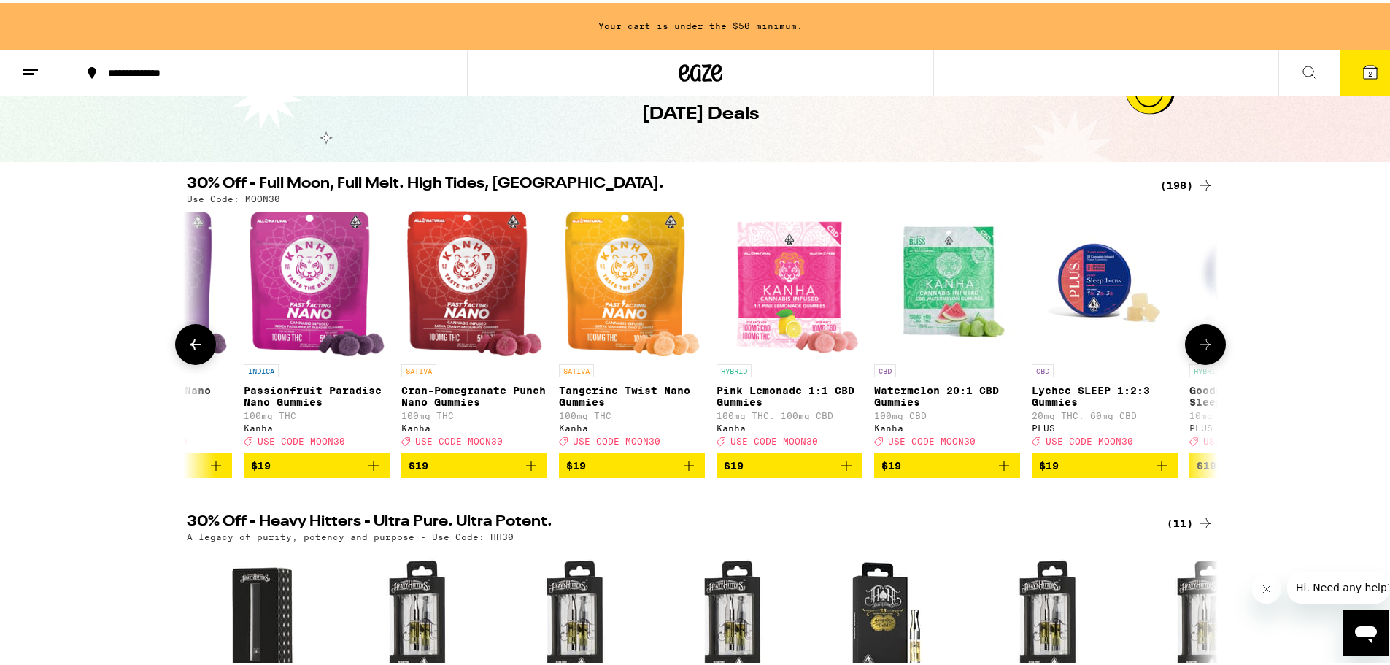
click at [1200, 346] on icon at bounding box center [1206, 342] width 18 height 18
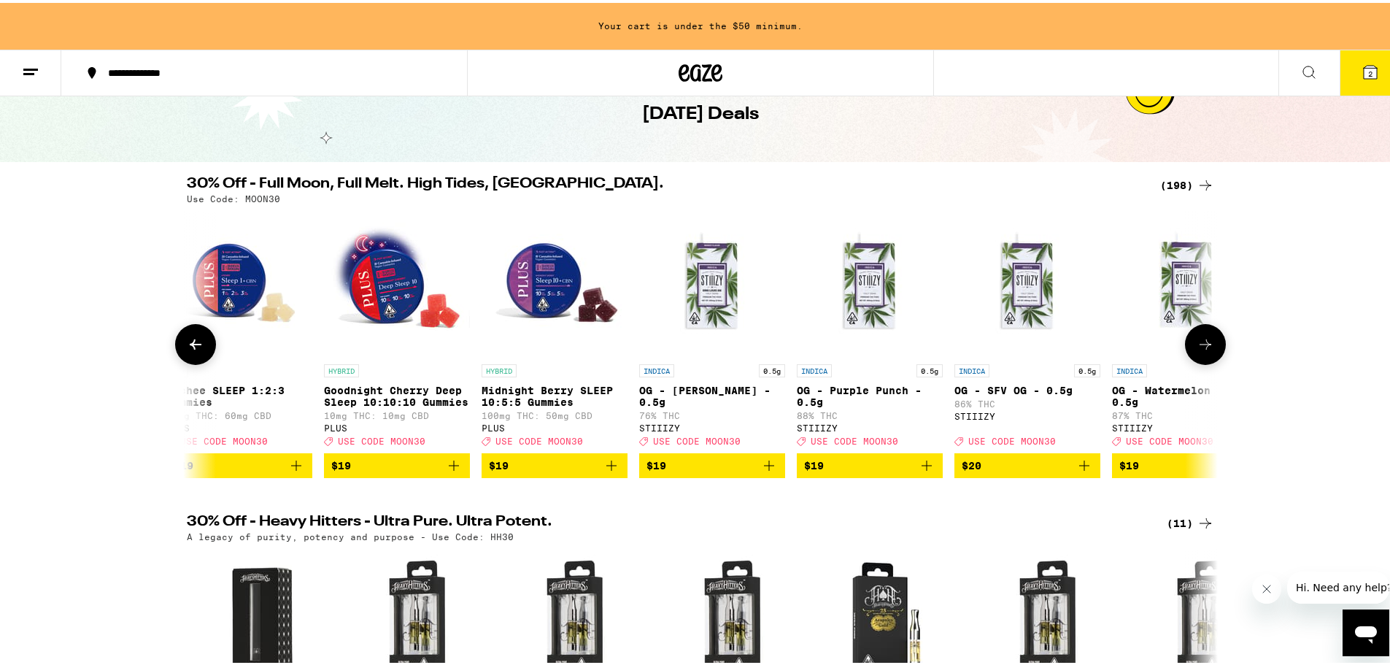
scroll to position [0, 13893]
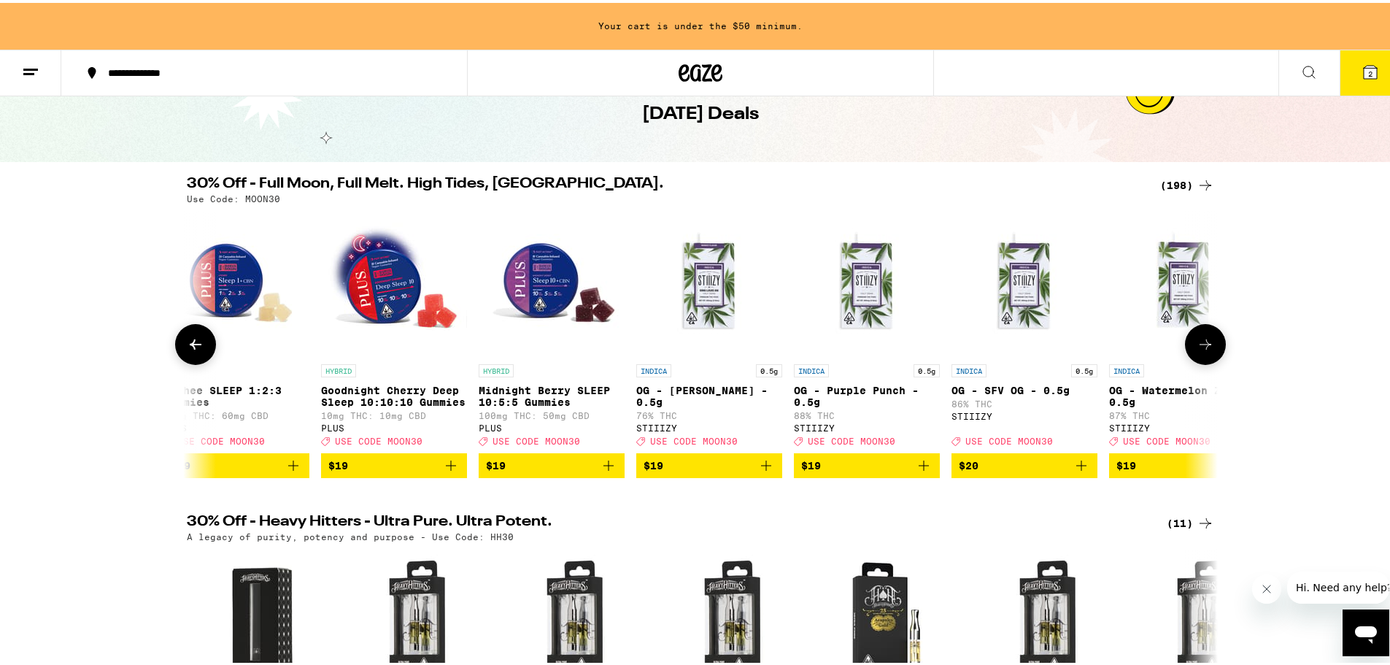
click at [1200, 346] on icon at bounding box center [1206, 342] width 18 height 18
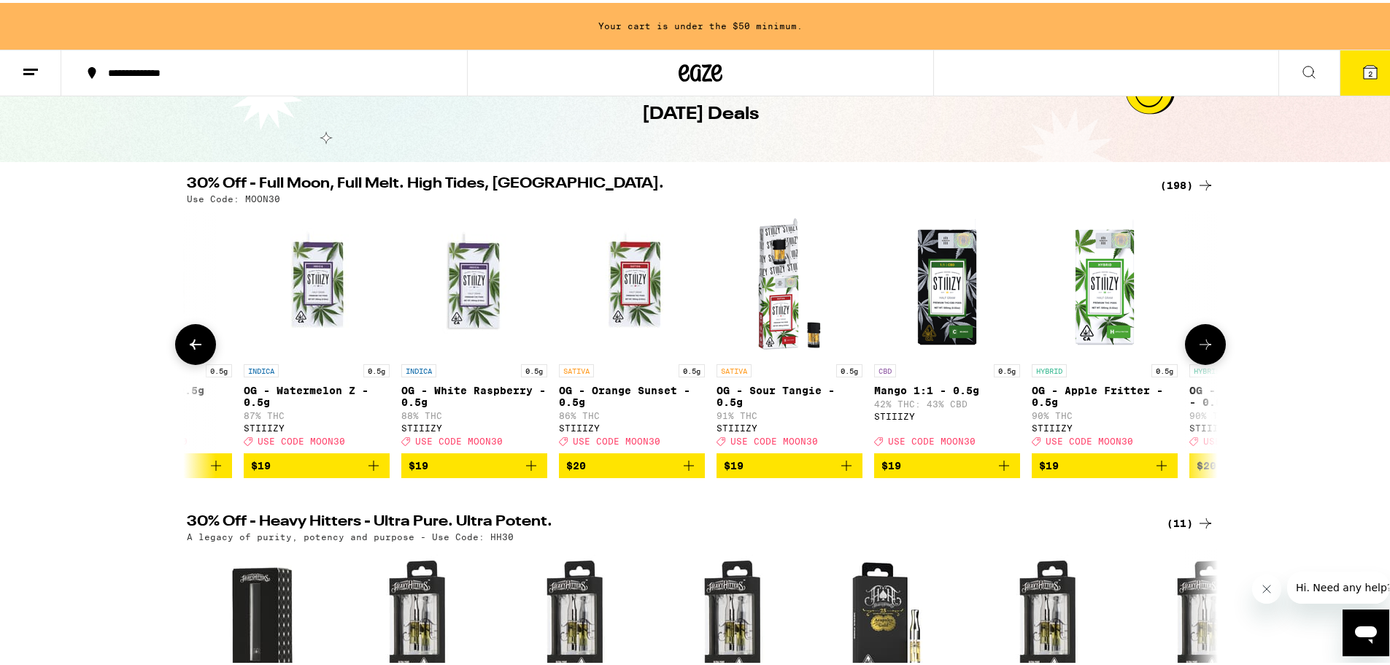
scroll to position [0, 14761]
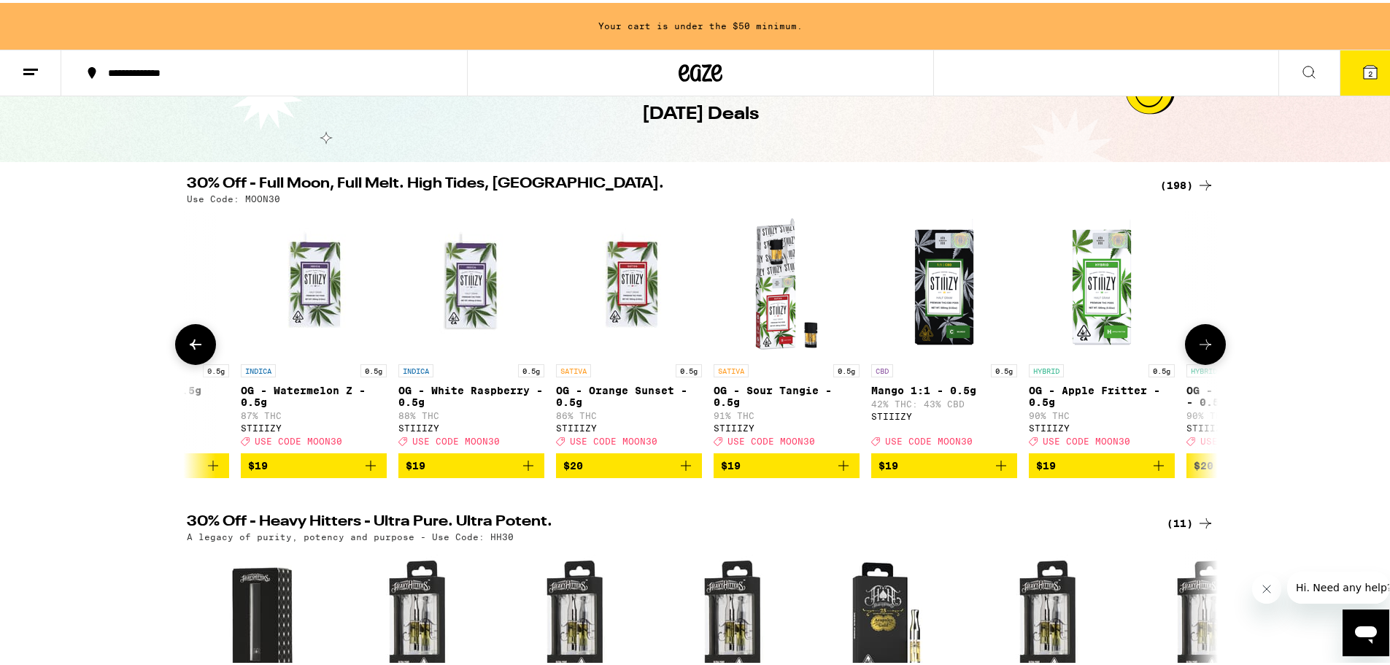
click at [1200, 346] on icon at bounding box center [1206, 342] width 18 height 18
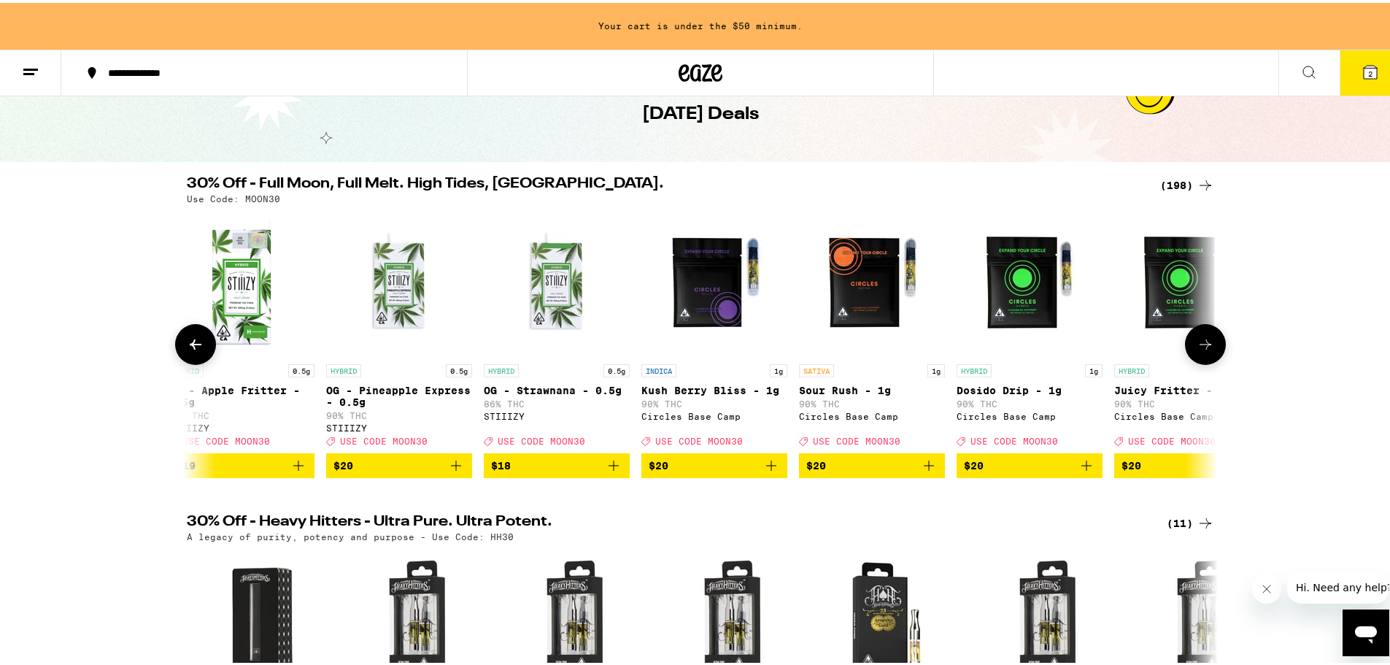
scroll to position [0, 15630]
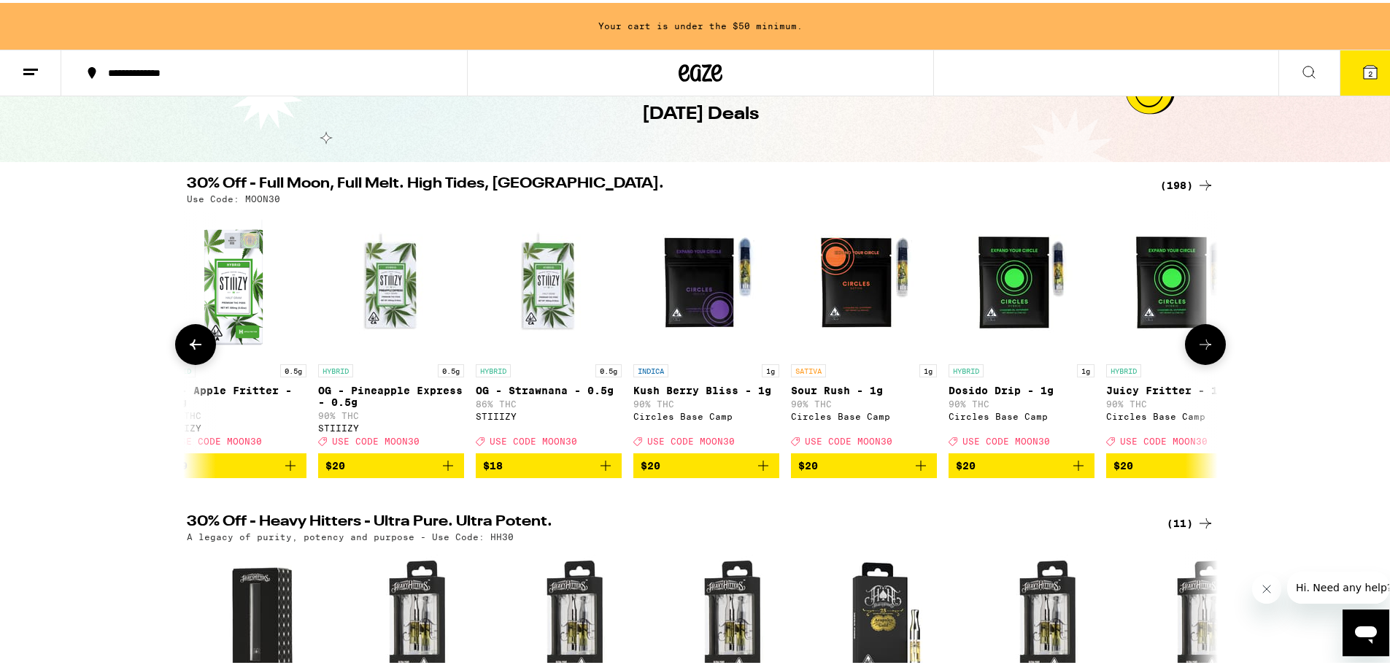
click at [1200, 346] on icon at bounding box center [1206, 342] width 18 height 18
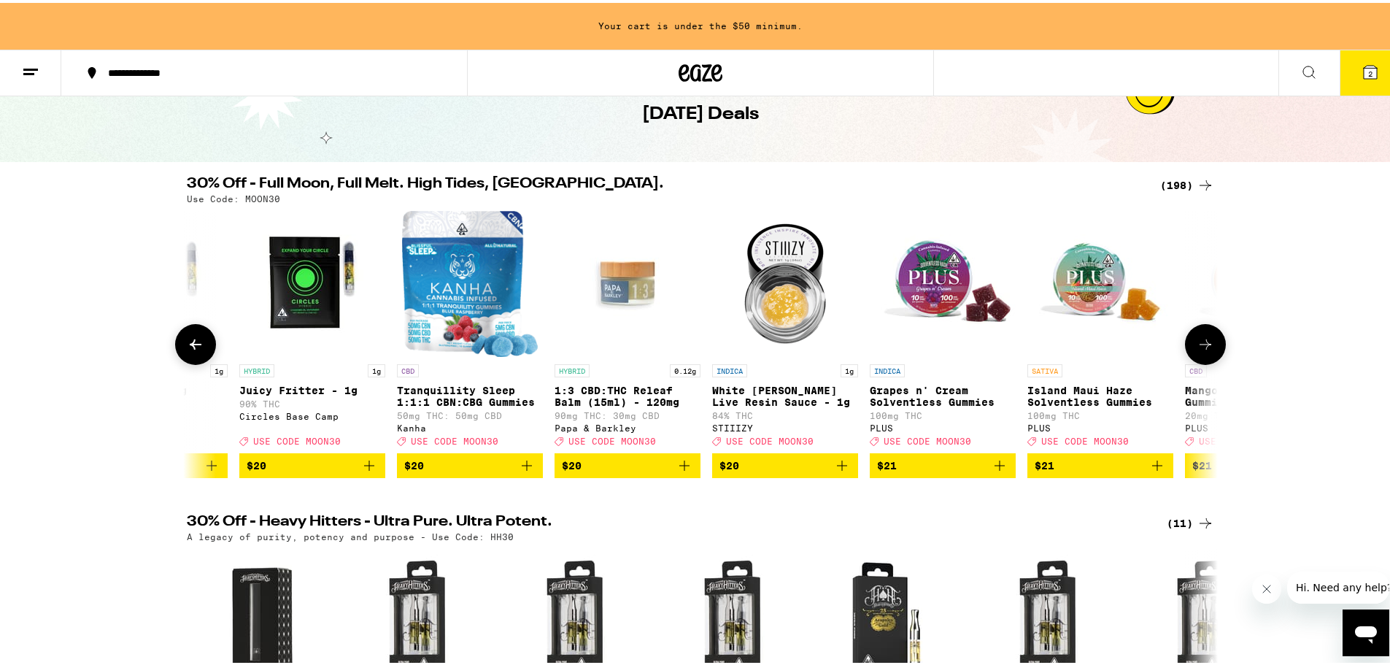
scroll to position [0, 16498]
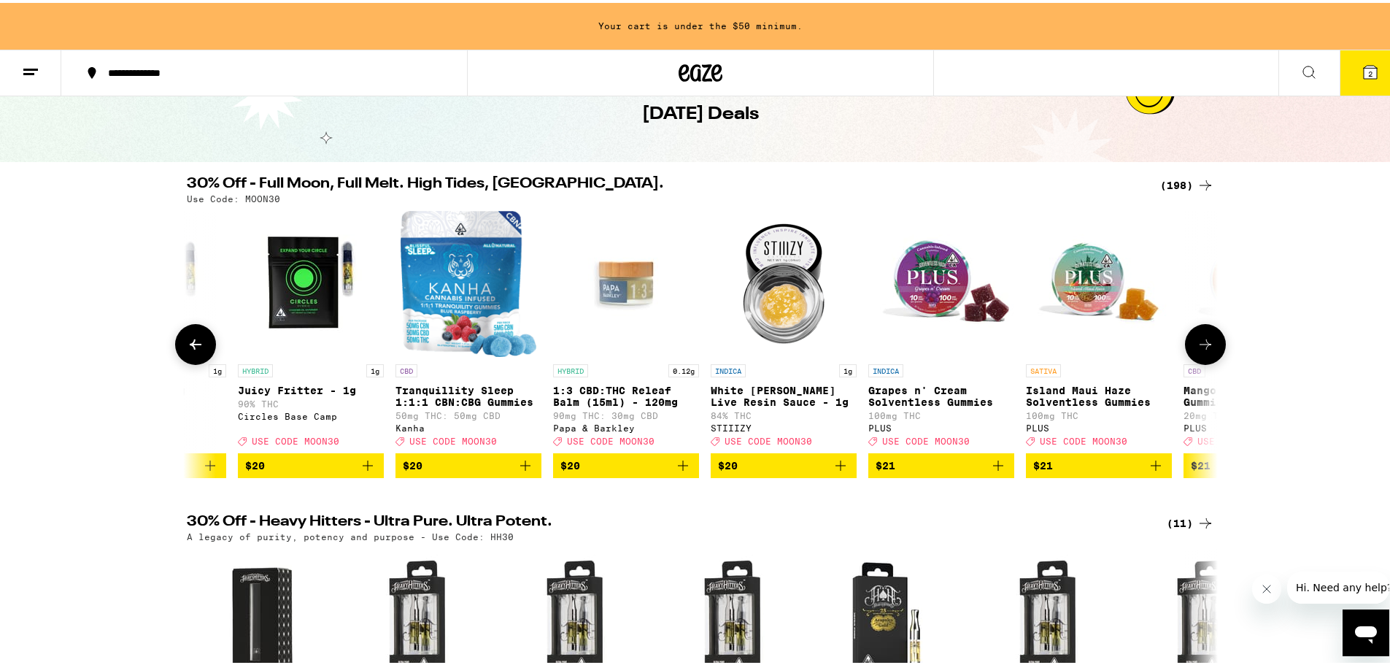
click at [1200, 346] on icon at bounding box center [1206, 342] width 18 height 18
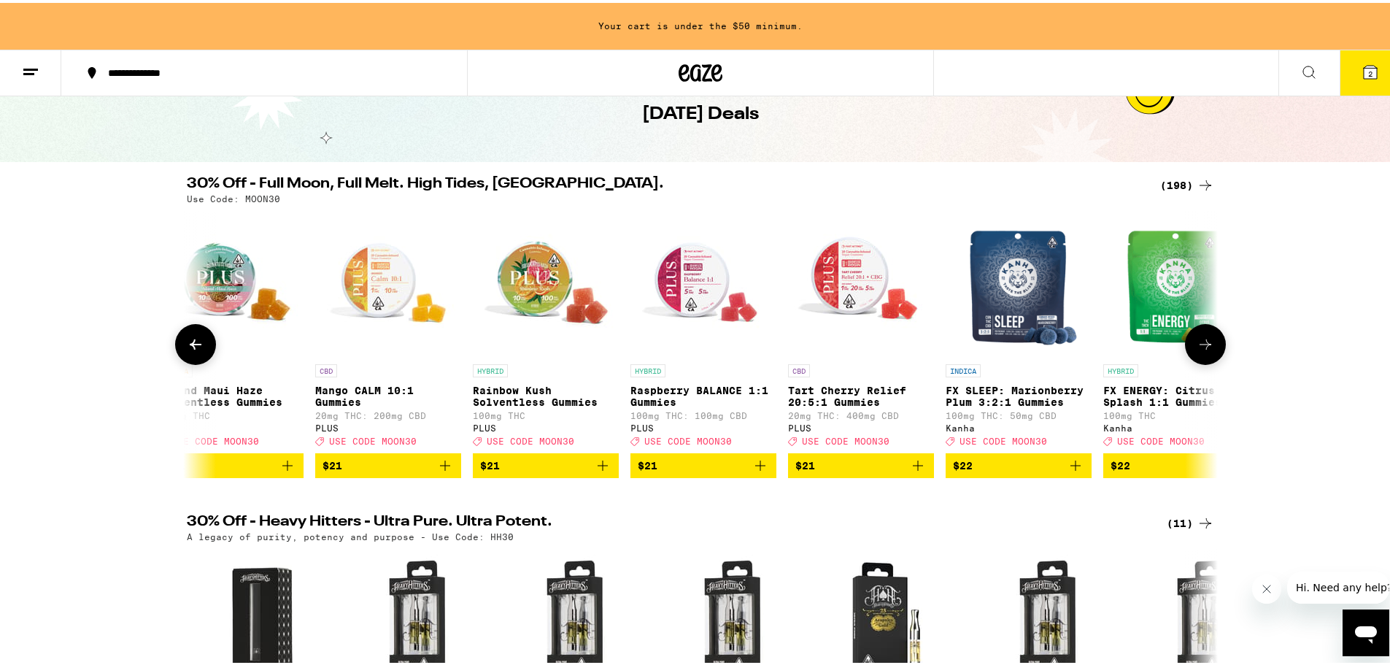
click at [1200, 346] on icon at bounding box center [1206, 342] width 18 height 18
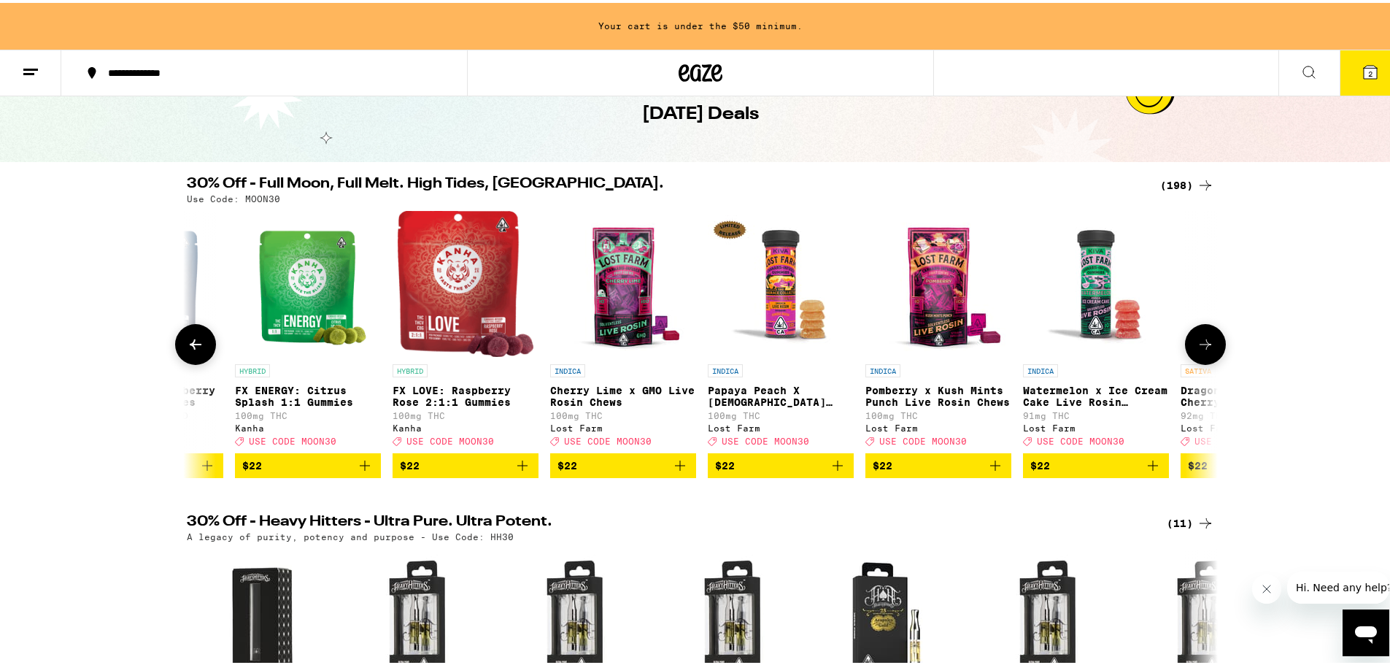
click at [1200, 346] on icon at bounding box center [1206, 342] width 18 height 18
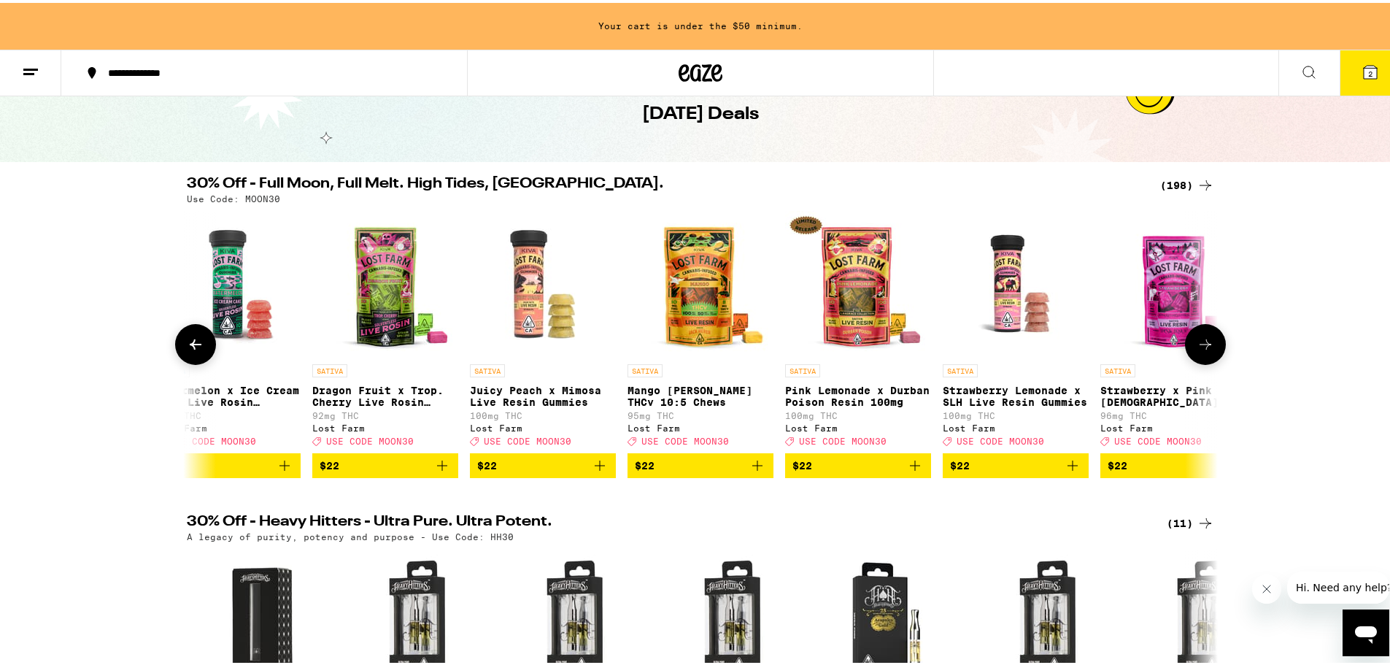
click at [1200, 346] on icon at bounding box center [1206, 342] width 18 height 18
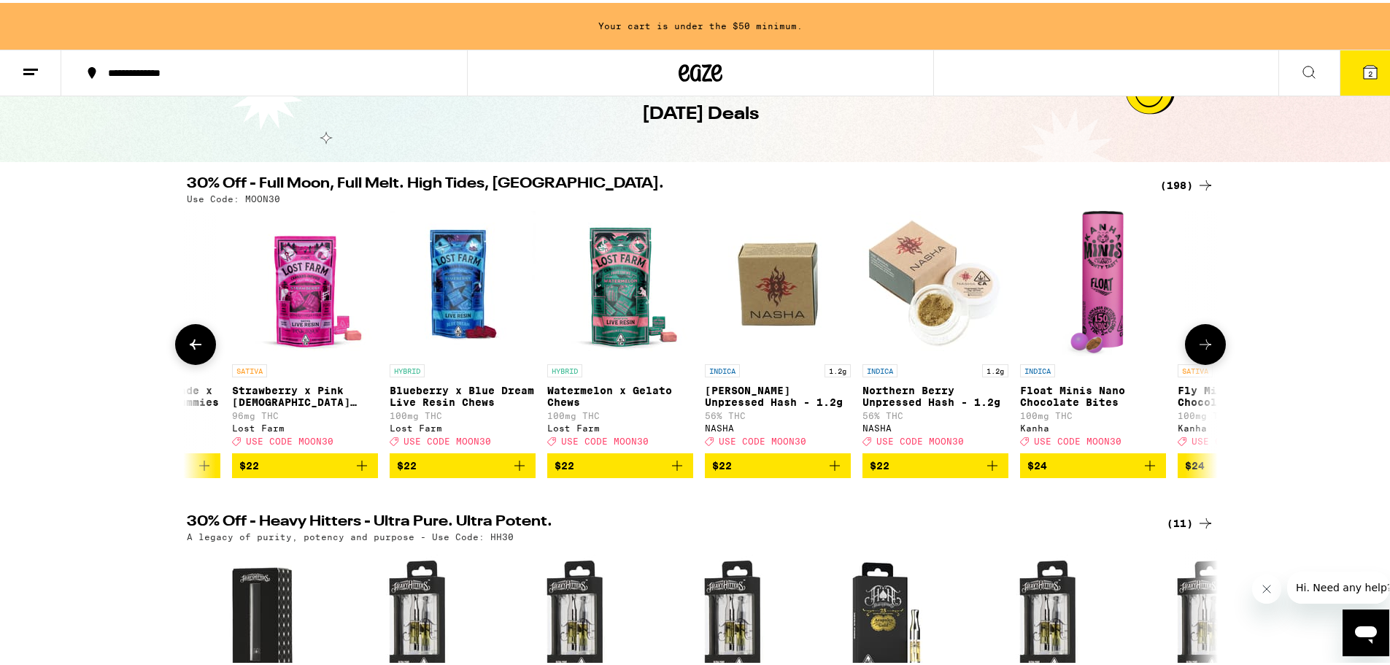
click at [1200, 346] on icon at bounding box center [1206, 342] width 18 height 18
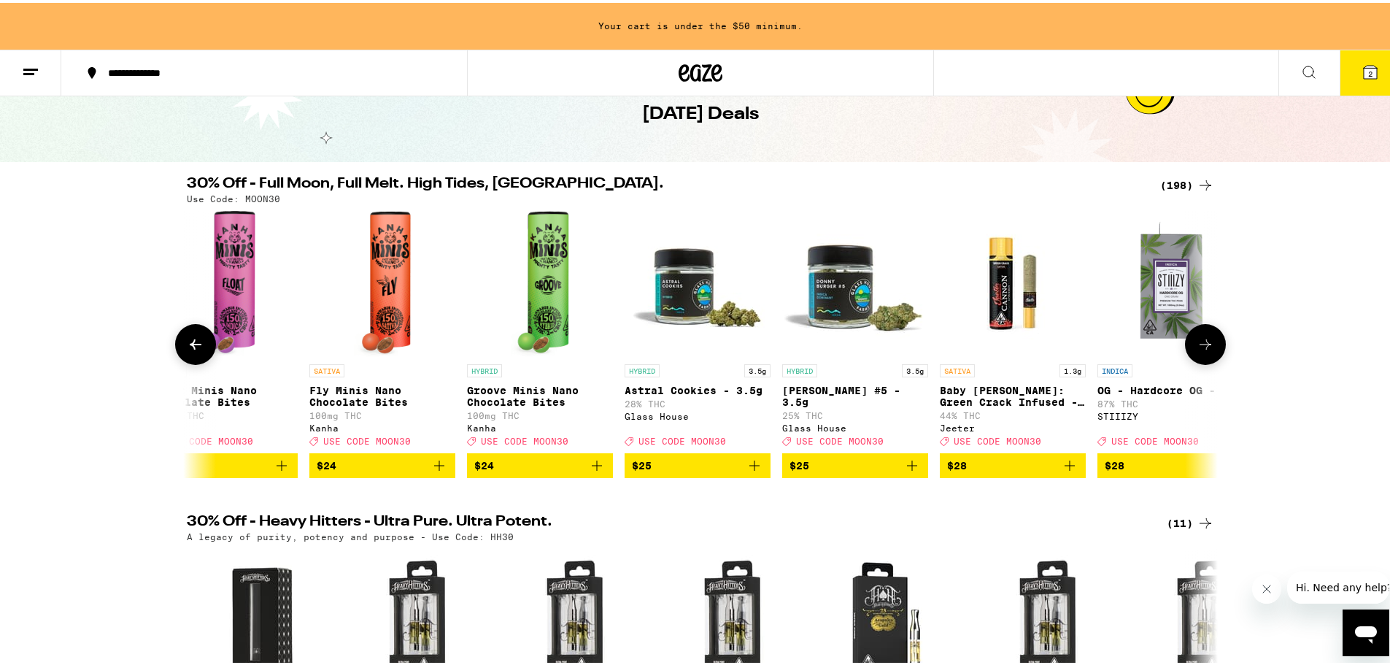
click at [1200, 346] on icon at bounding box center [1206, 342] width 18 height 18
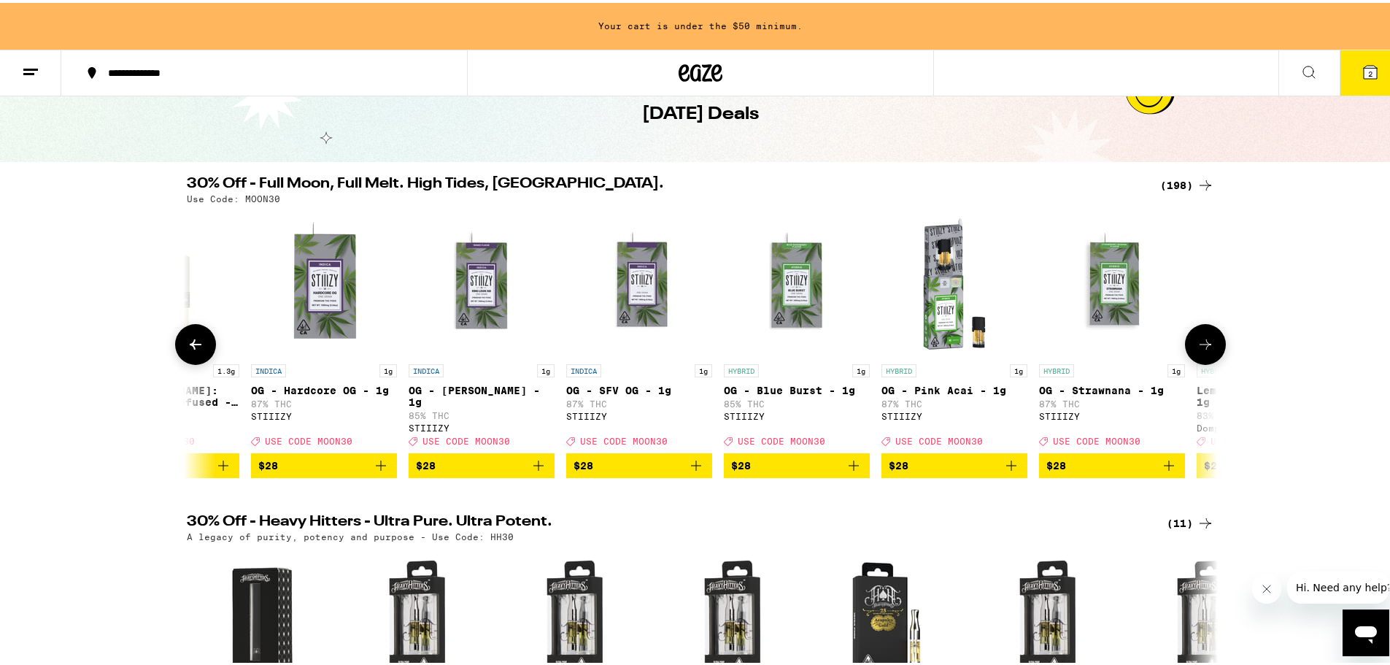
scroll to position [0, 21708]
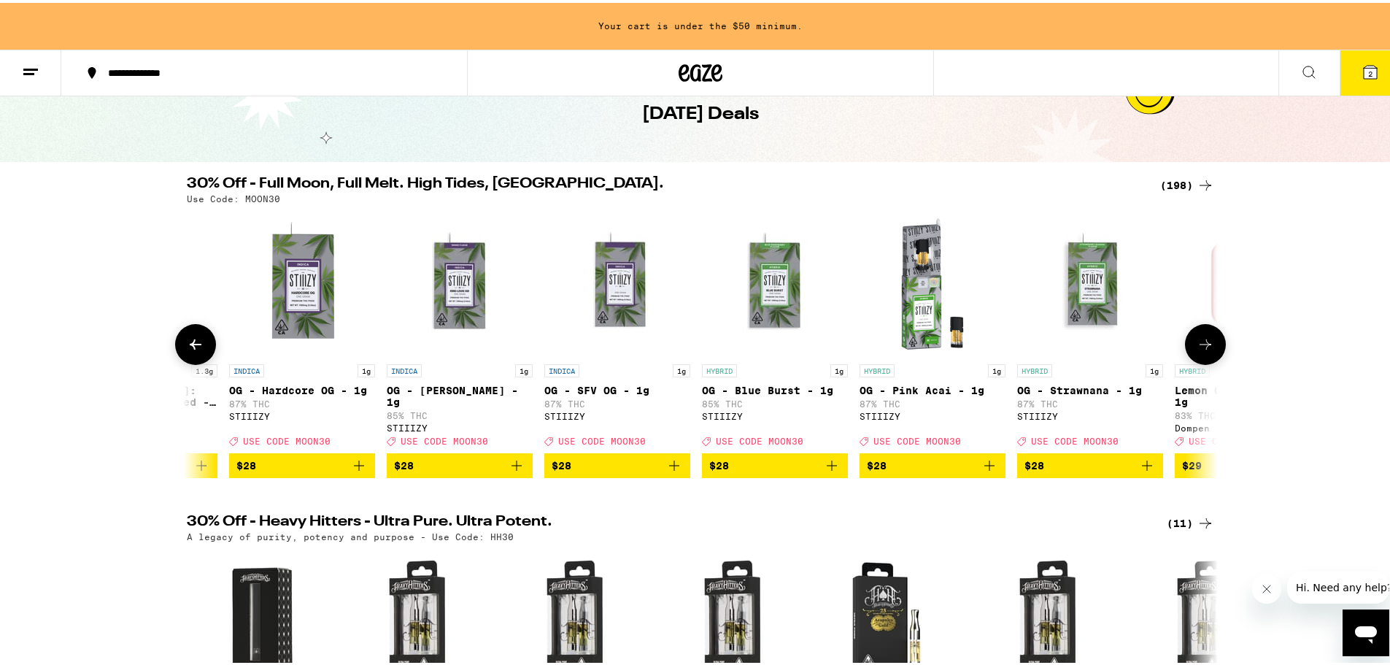
click at [443, 471] on span "$28" at bounding box center [459, 463] width 131 height 18
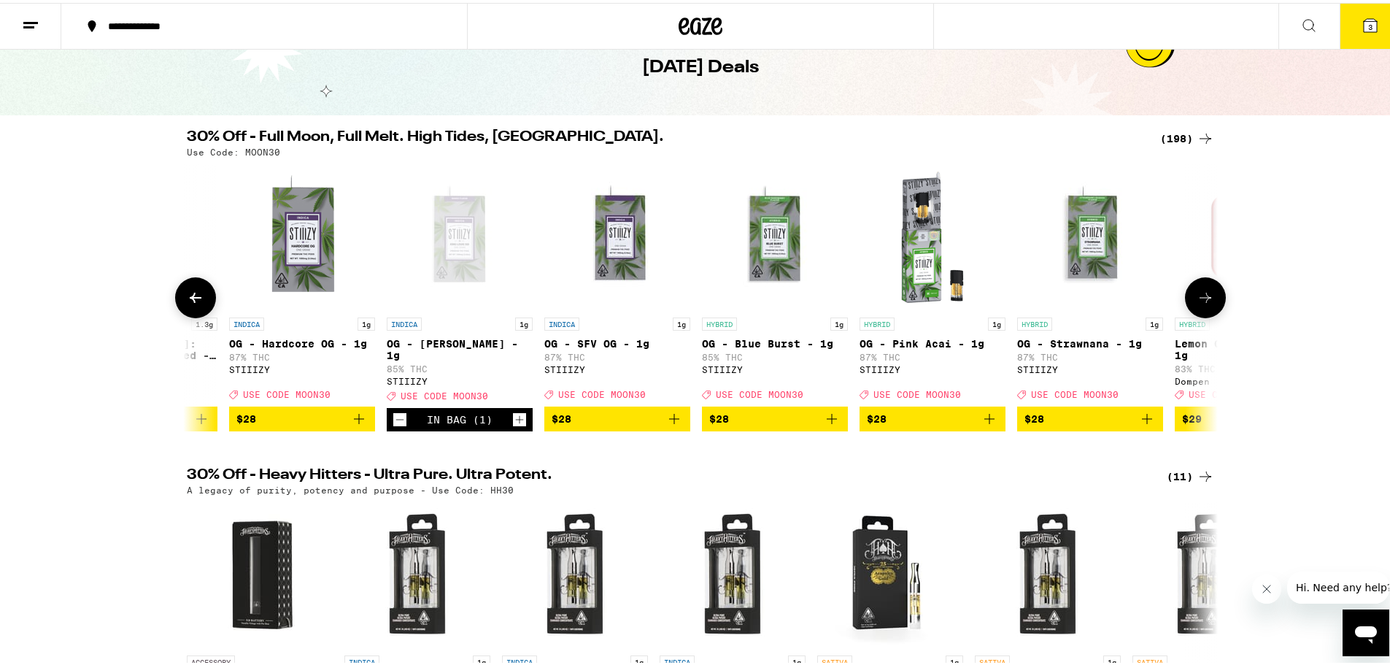
scroll to position [29, 0]
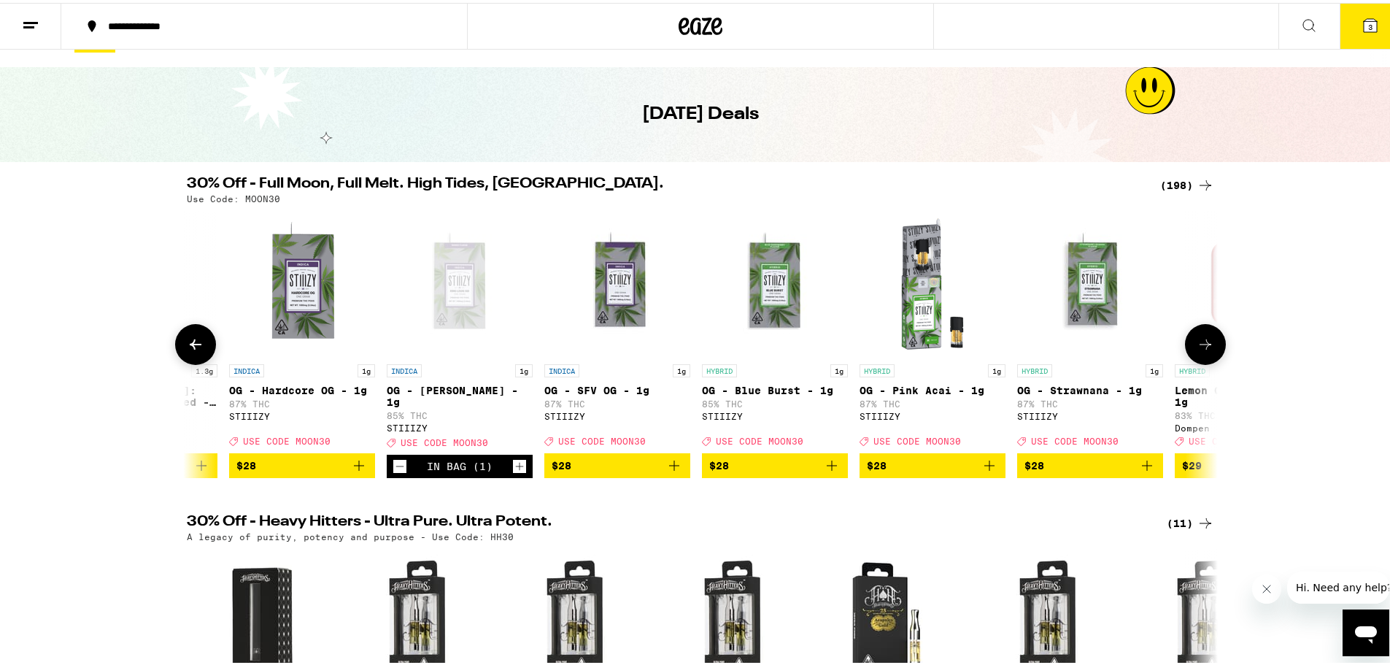
click at [633, 471] on span "$28" at bounding box center [617, 463] width 131 height 18
click at [775, 471] on span "$28" at bounding box center [774, 463] width 131 height 18
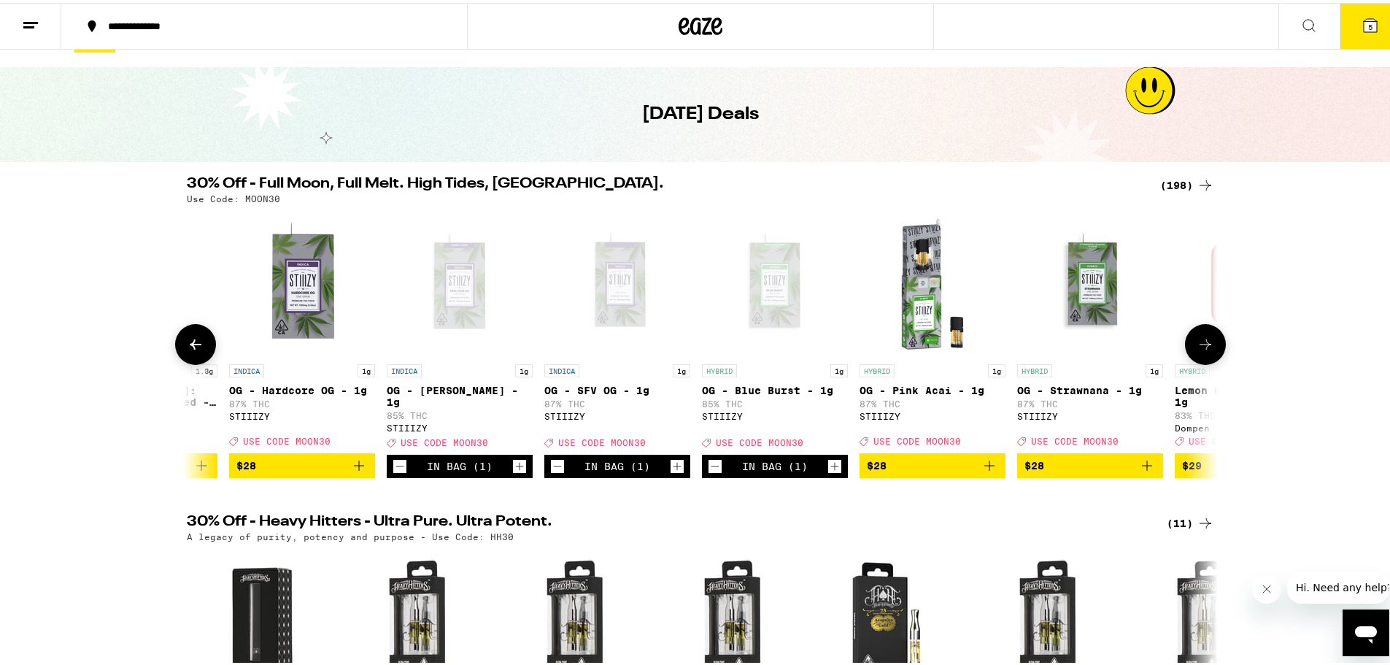
click at [1202, 344] on icon at bounding box center [1206, 342] width 18 height 18
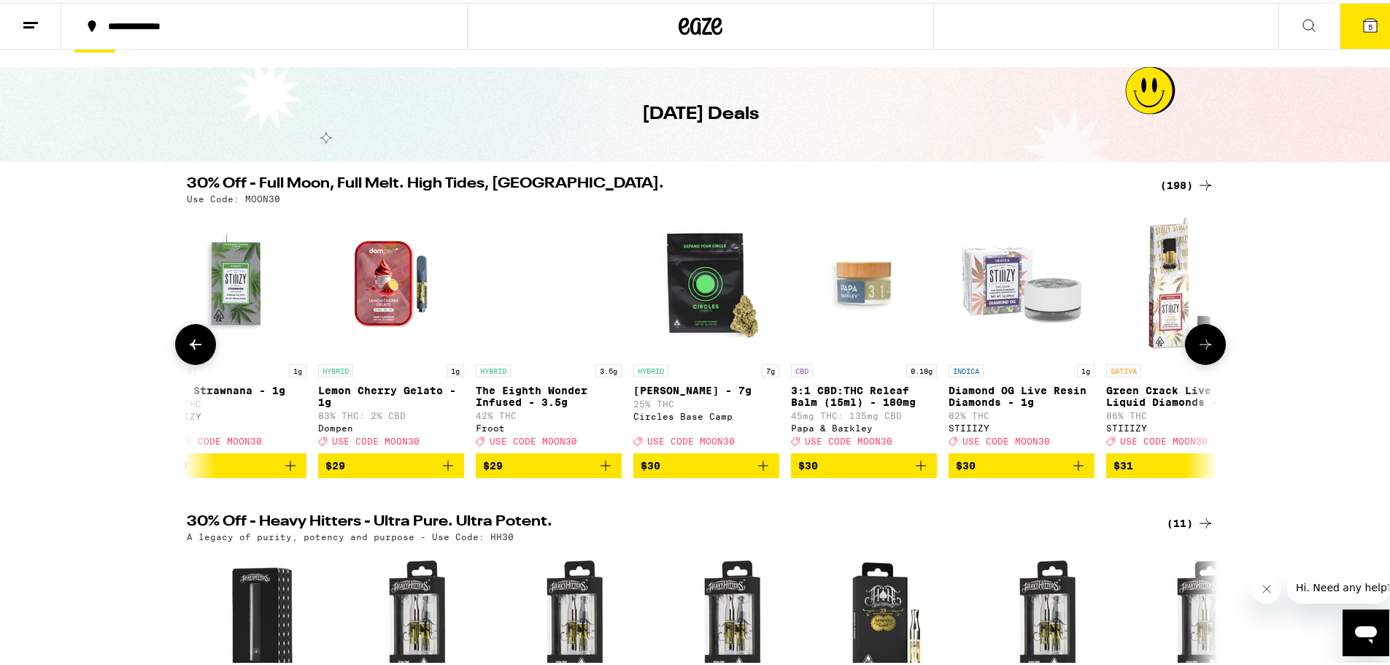
scroll to position [0, 22576]
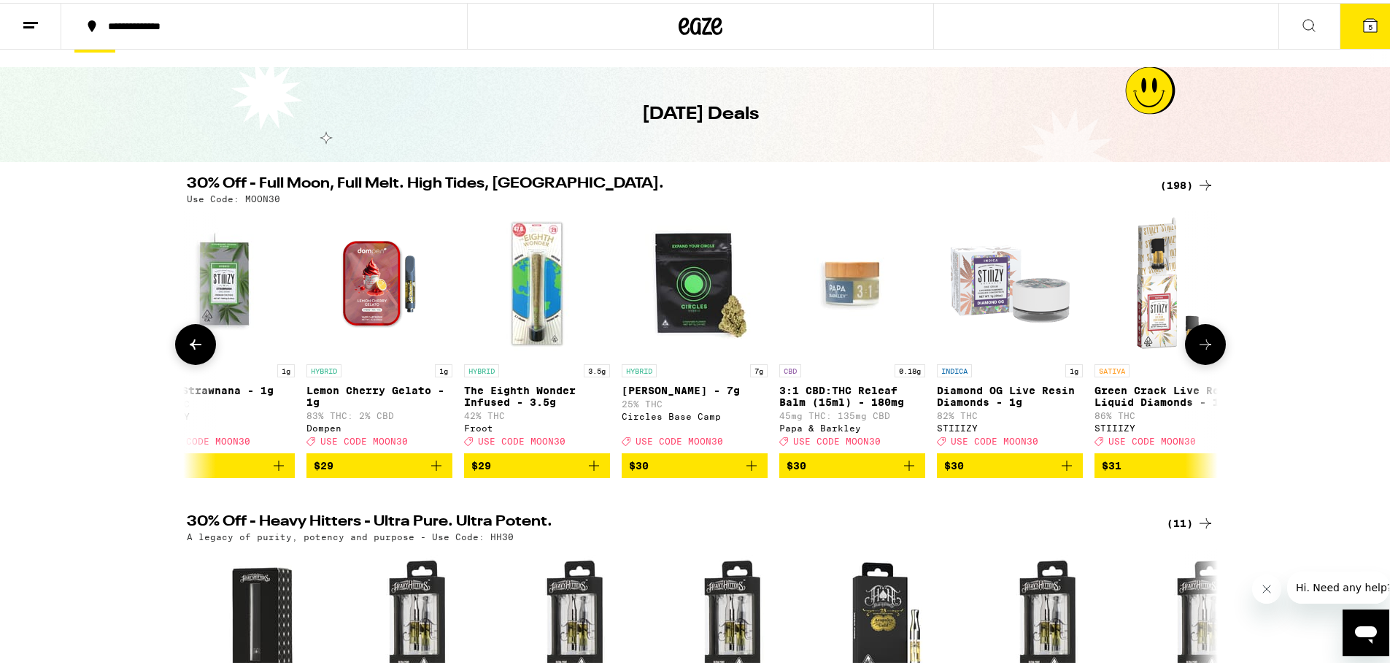
click at [1202, 344] on icon at bounding box center [1206, 342] width 18 height 18
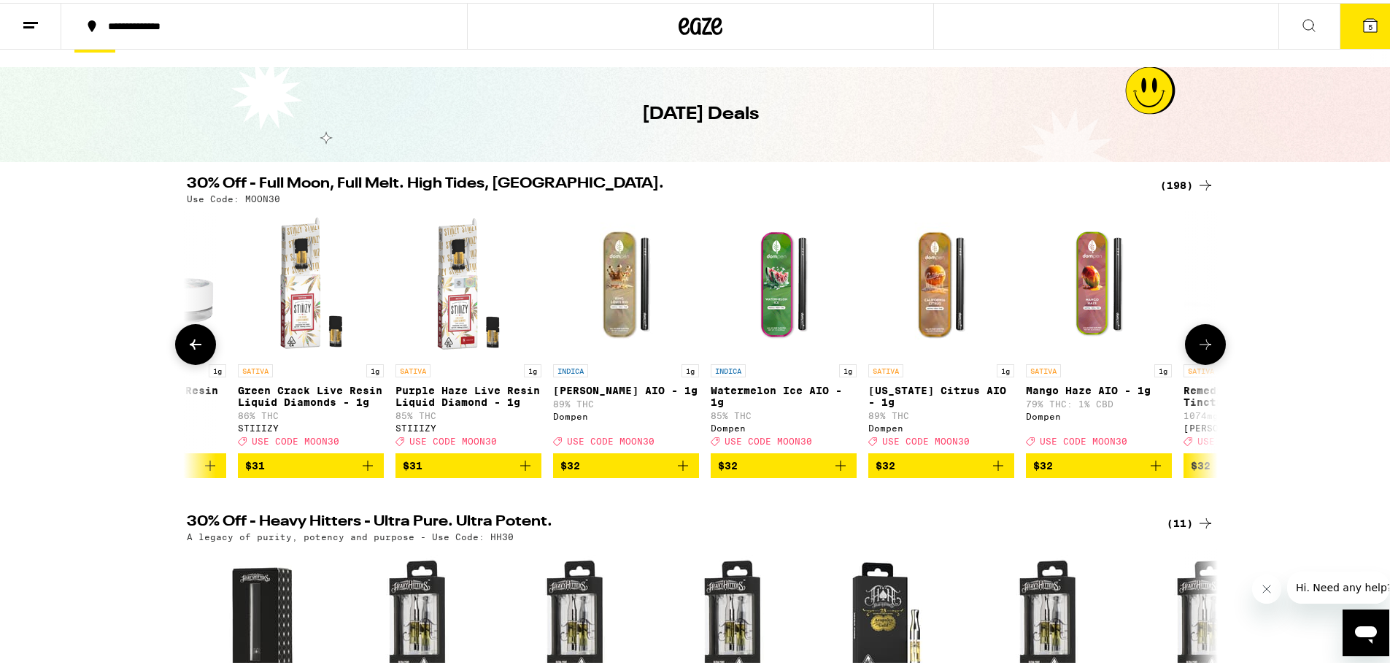
scroll to position [0, 23444]
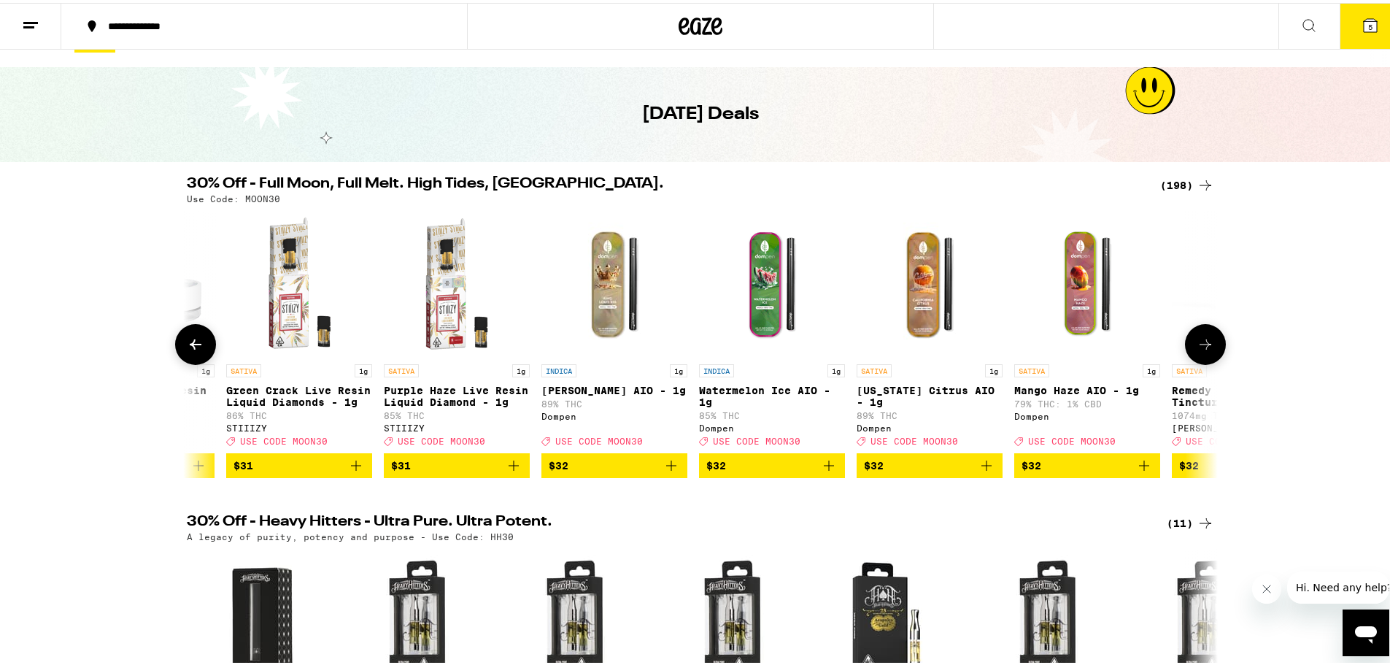
click at [1202, 344] on icon at bounding box center [1206, 342] width 18 height 18
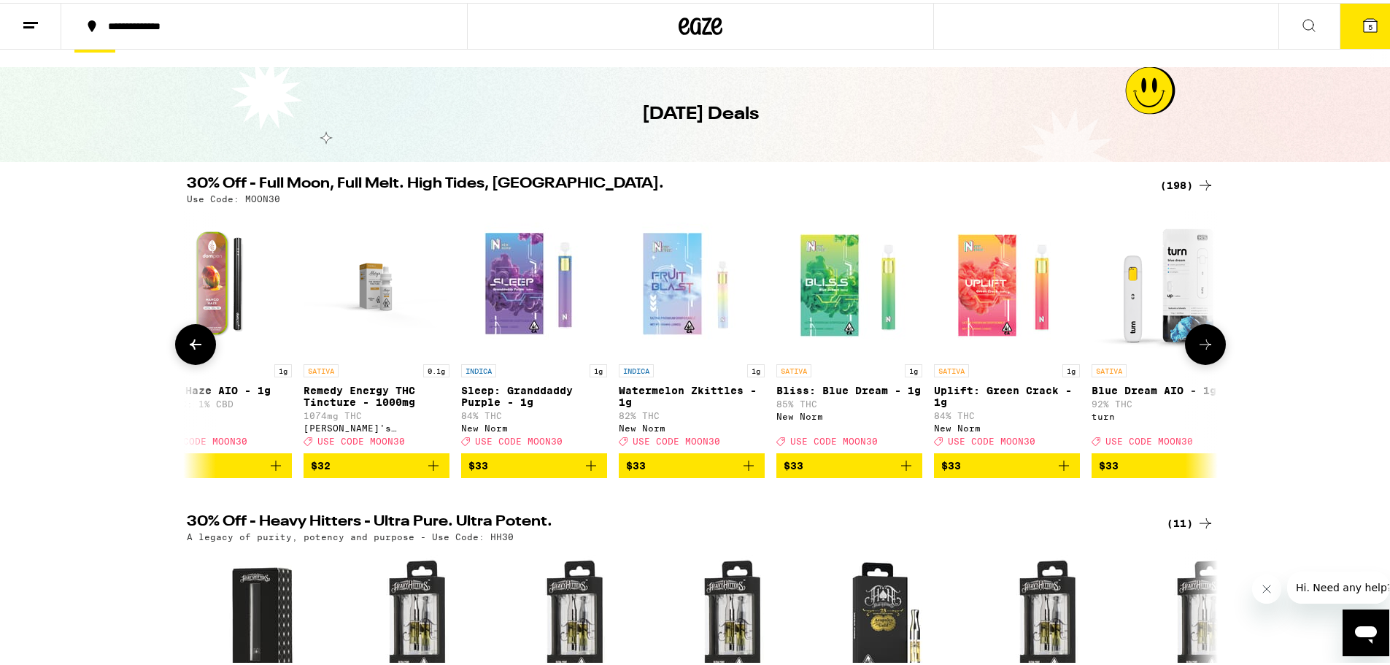
click at [1202, 344] on icon at bounding box center [1206, 342] width 18 height 18
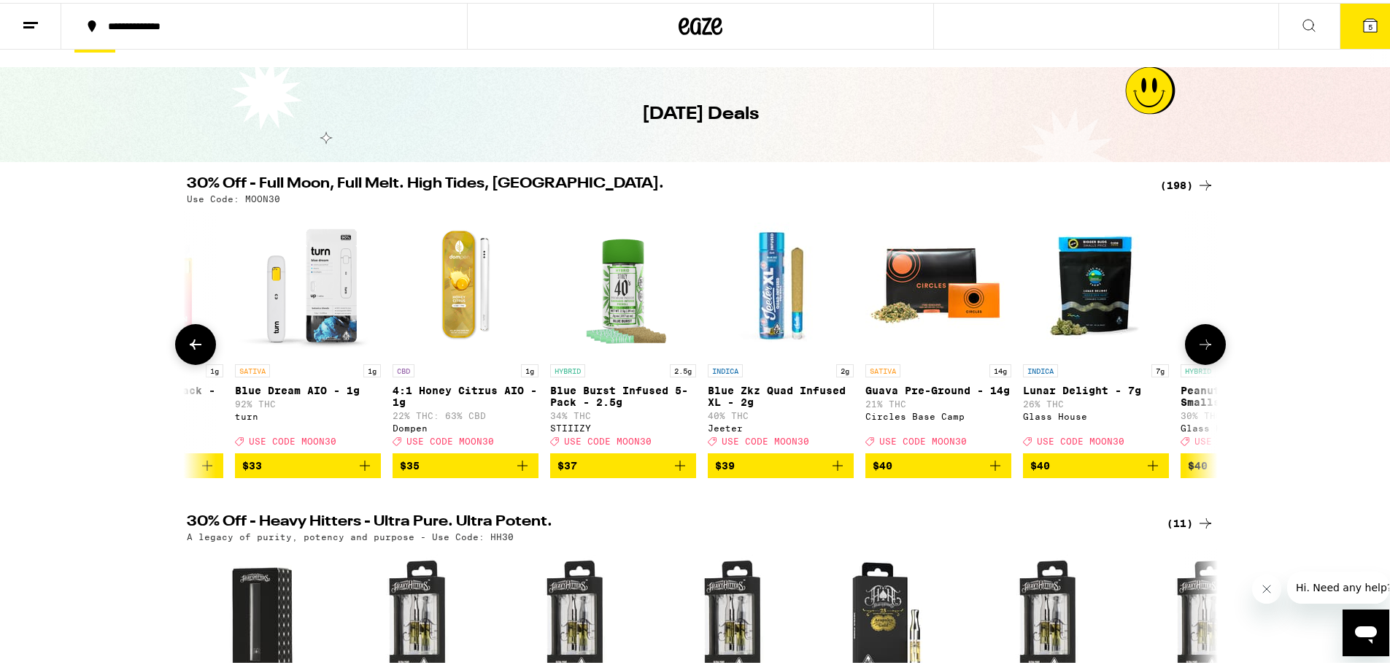
scroll to position [0, 25181]
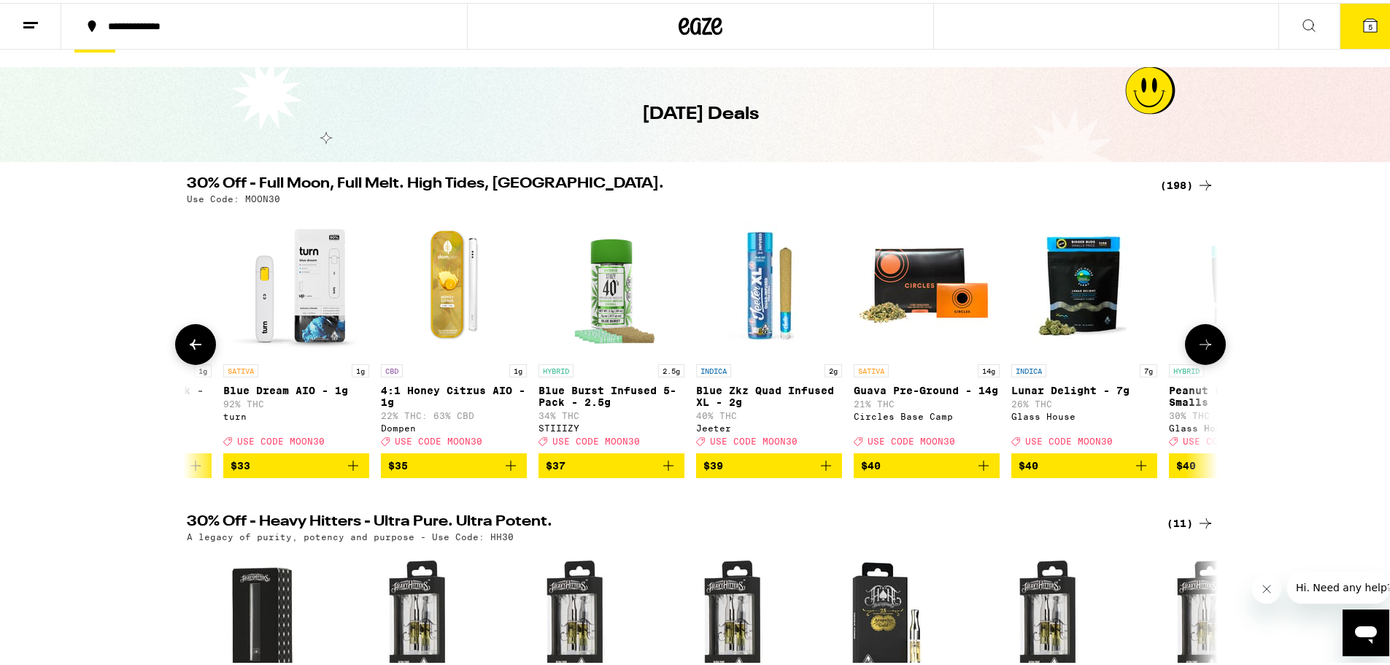
click at [187, 350] on icon at bounding box center [196, 342] width 18 height 18
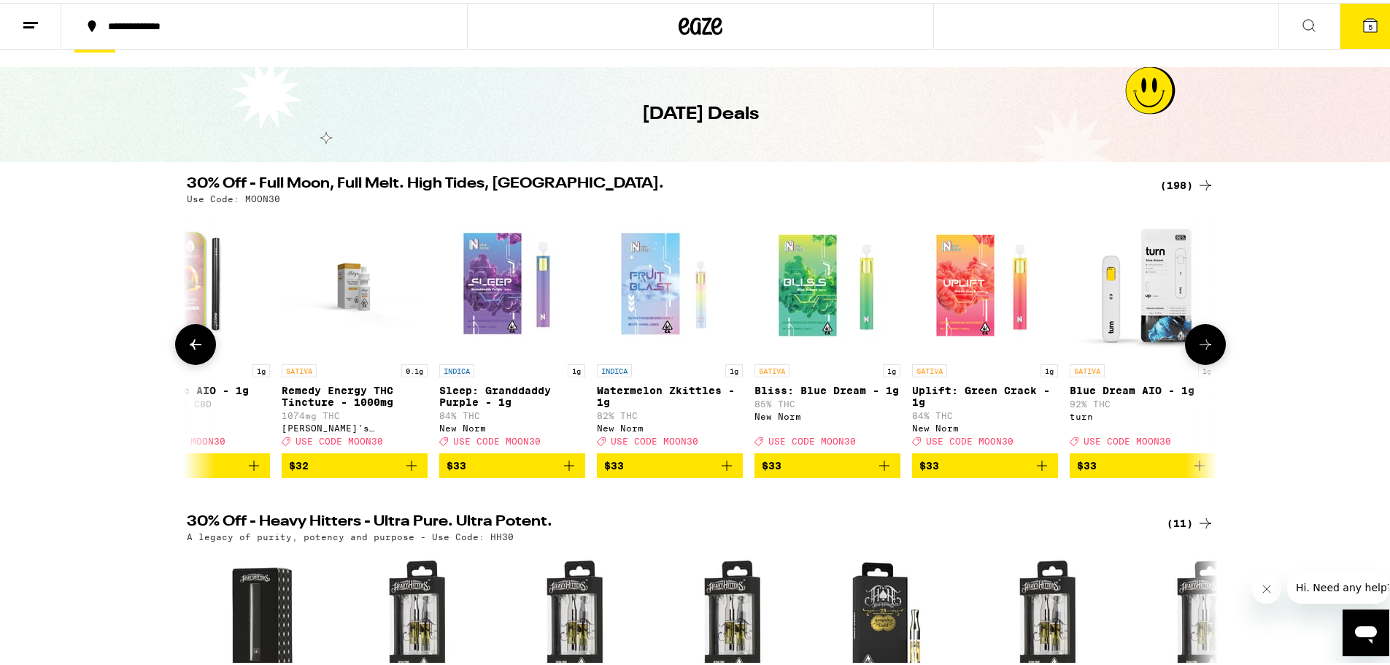
scroll to position [0, 24313]
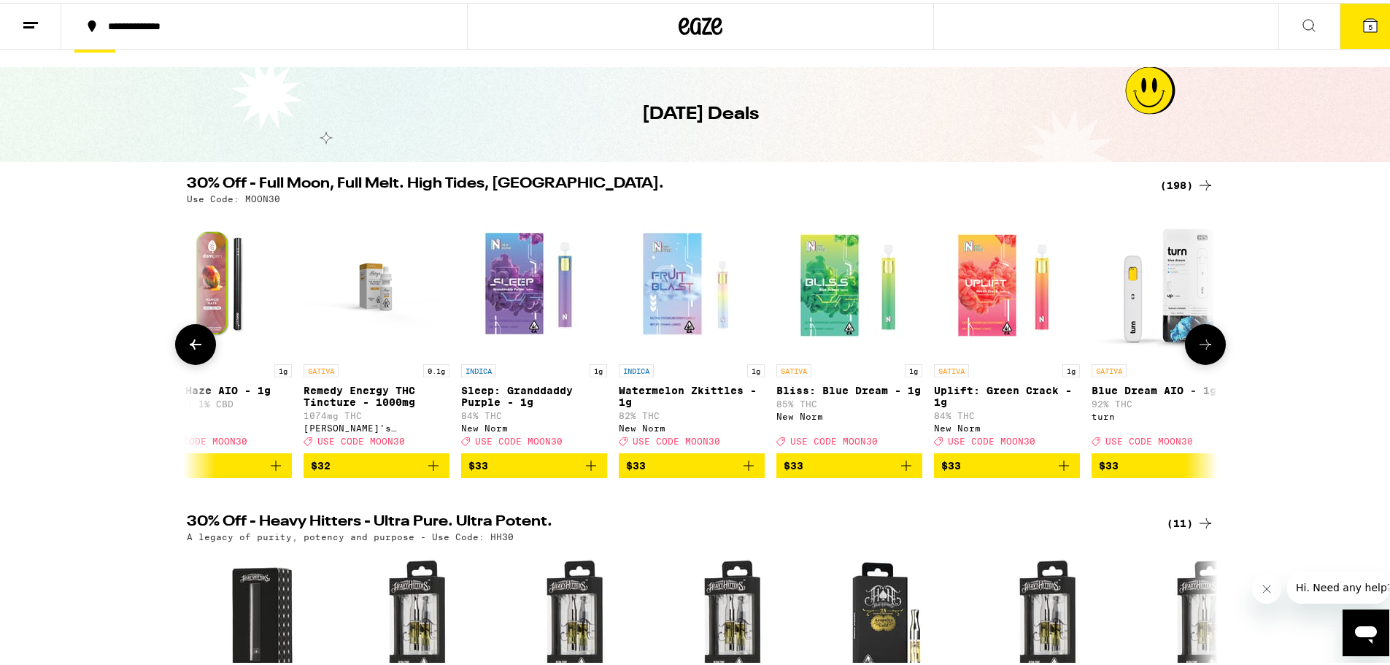
click at [1201, 346] on icon at bounding box center [1206, 341] width 12 height 10
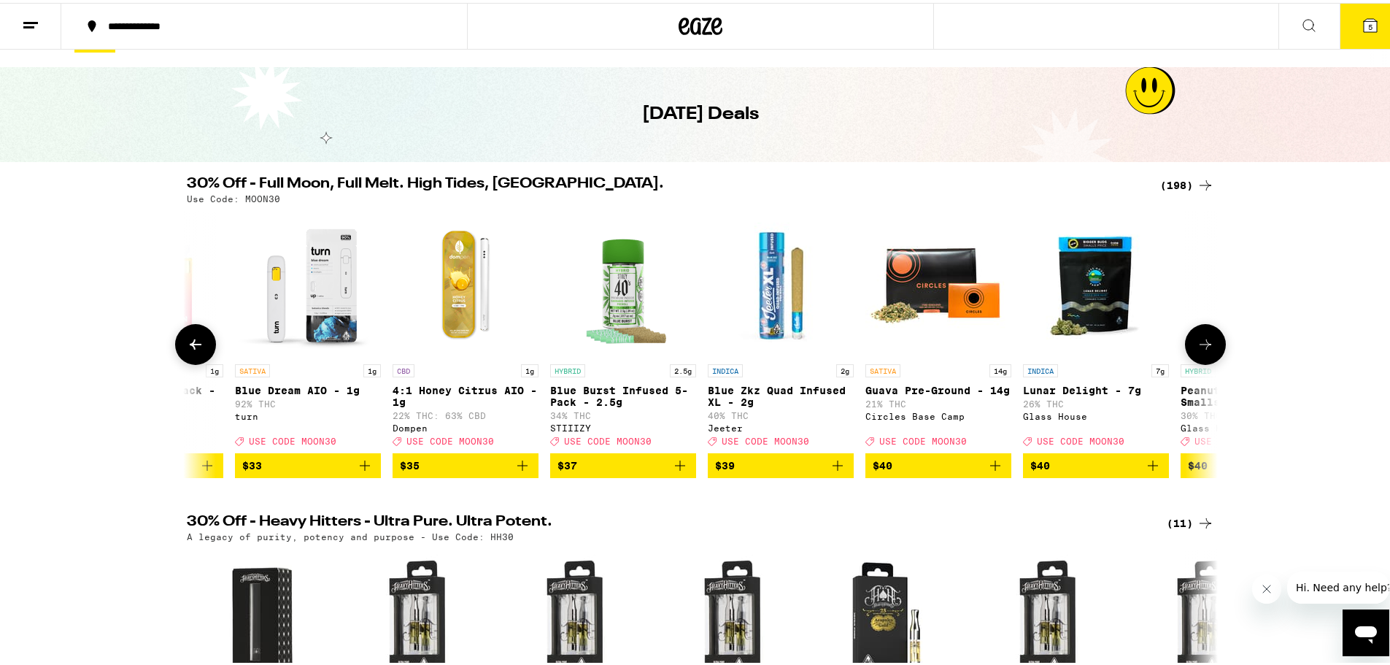
scroll to position [0, 25181]
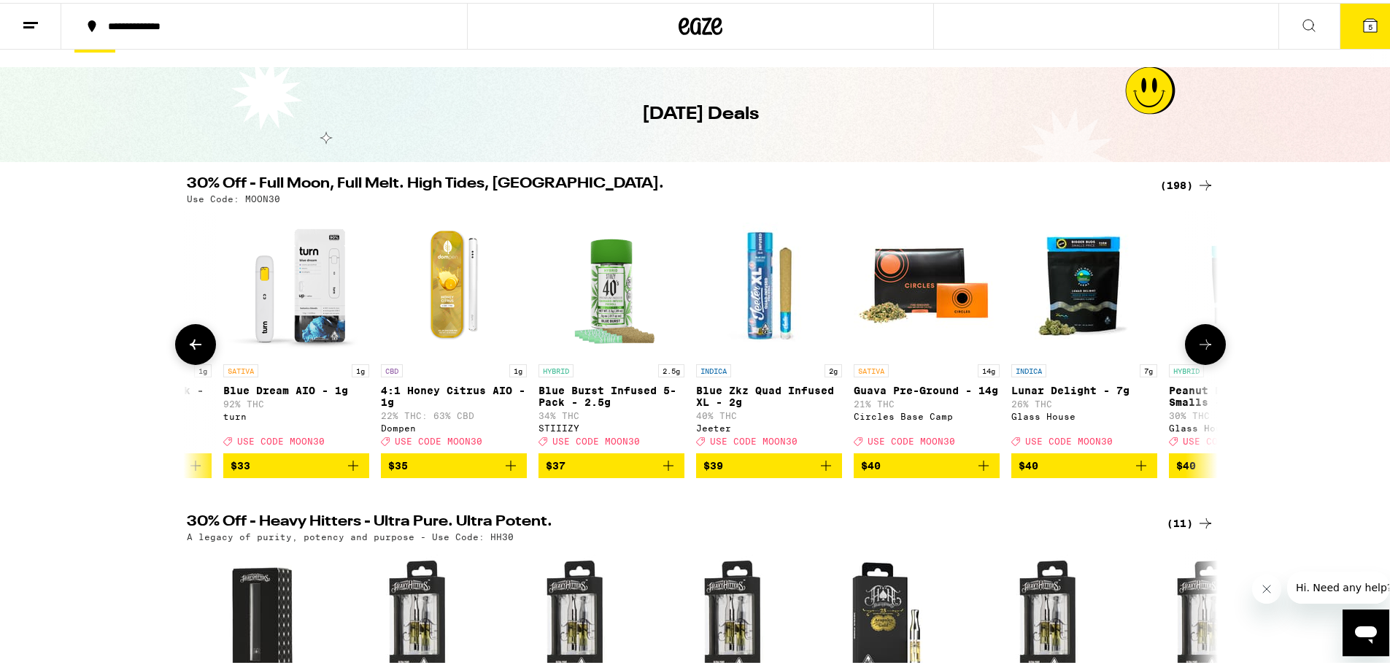
click at [1201, 346] on icon at bounding box center [1206, 341] width 12 height 10
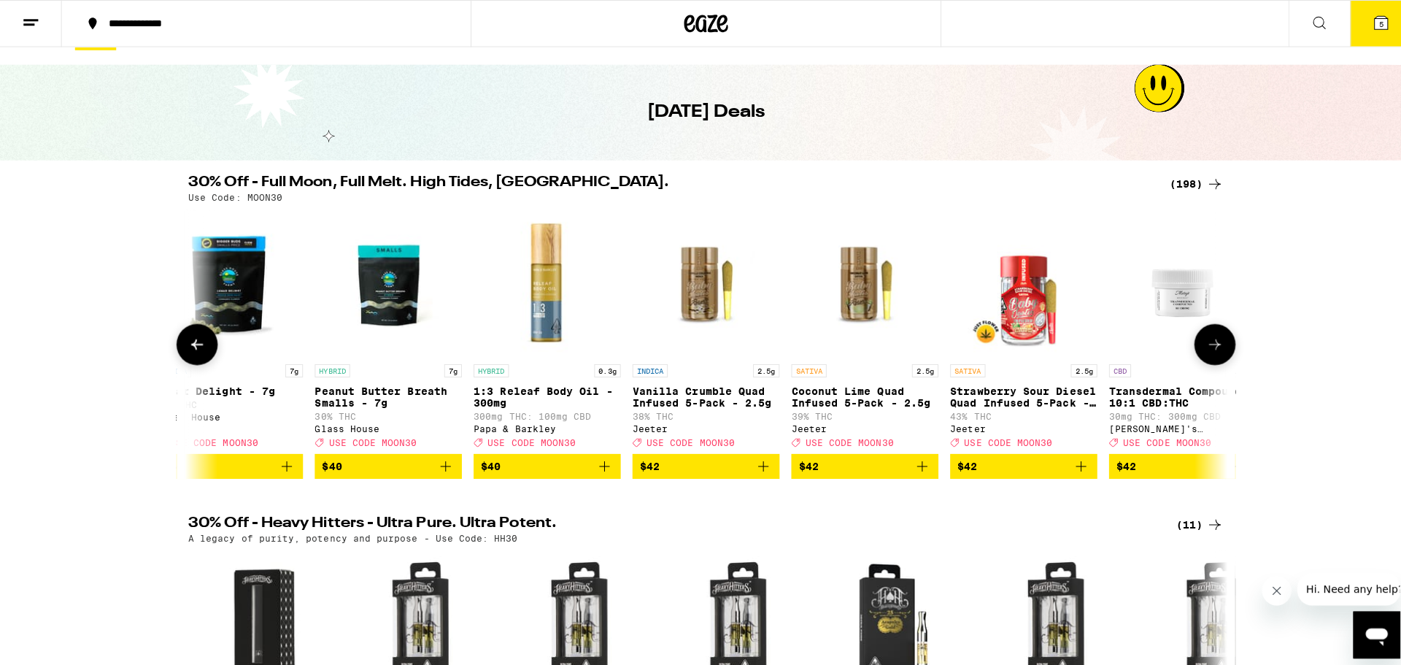
scroll to position [0, 26049]
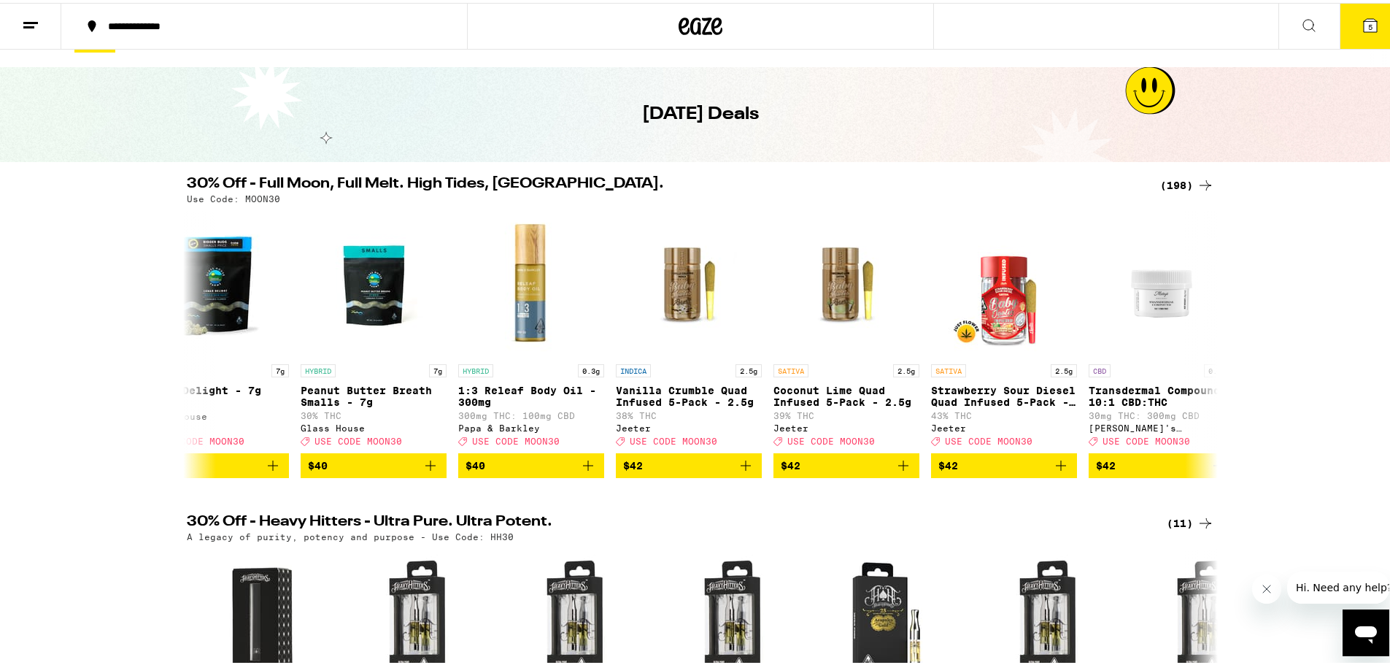
click at [1364, 20] on icon at bounding box center [1370, 22] width 13 height 13
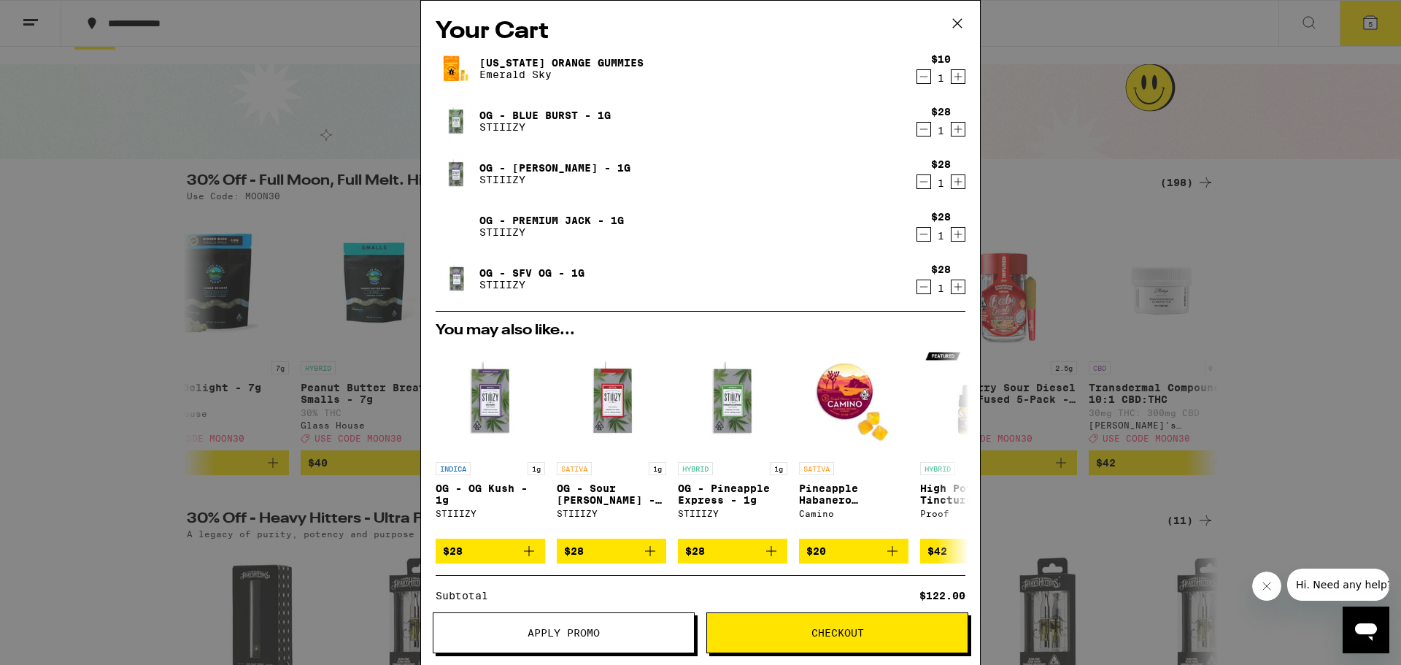
click at [954, 18] on icon at bounding box center [957, 23] width 22 height 22
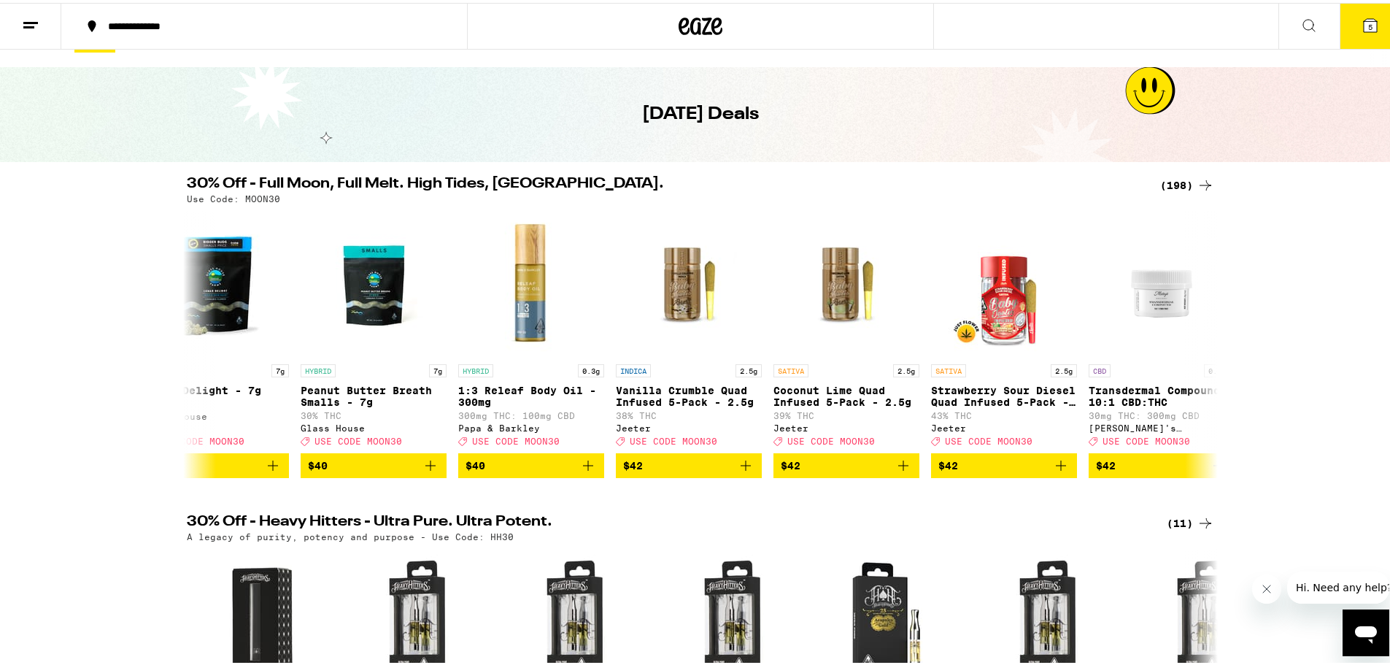
click at [1344, 23] on button "5" at bounding box center [1370, 23] width 61 height 45
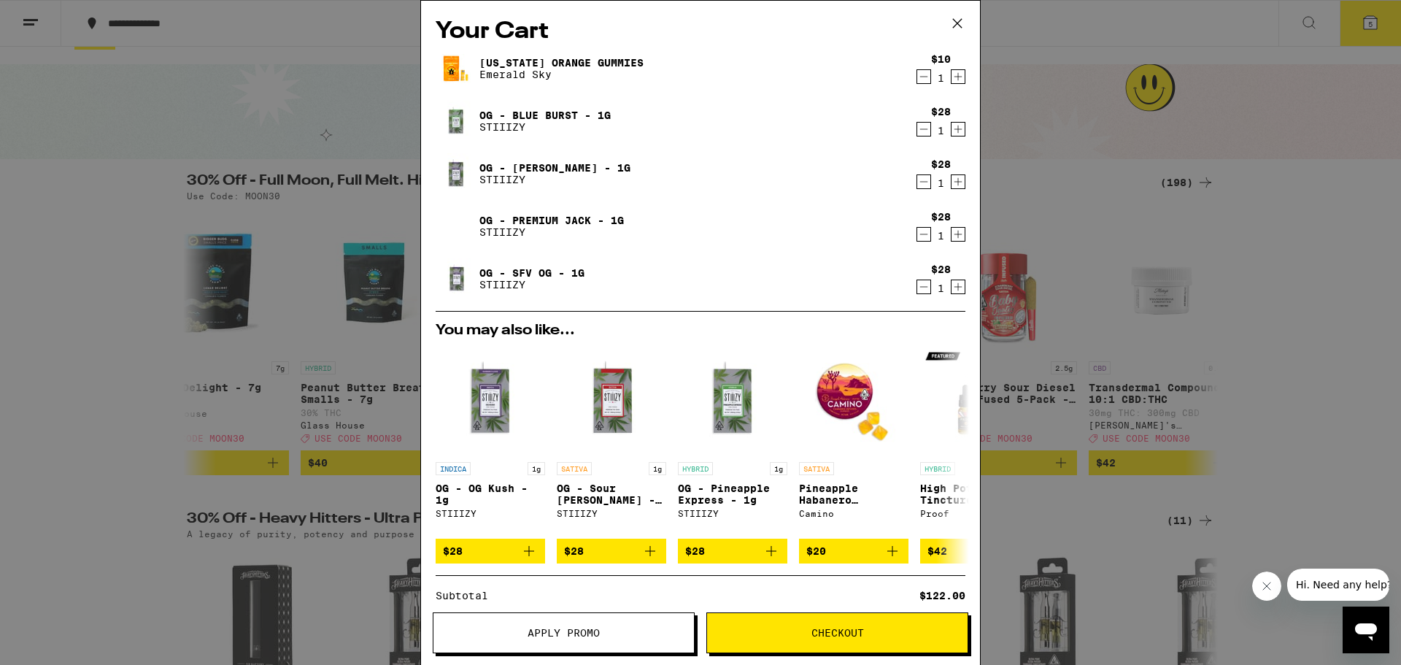
click at [795, 638] on button "Checkout" at bounding box center [837, 632] width 262 height 41
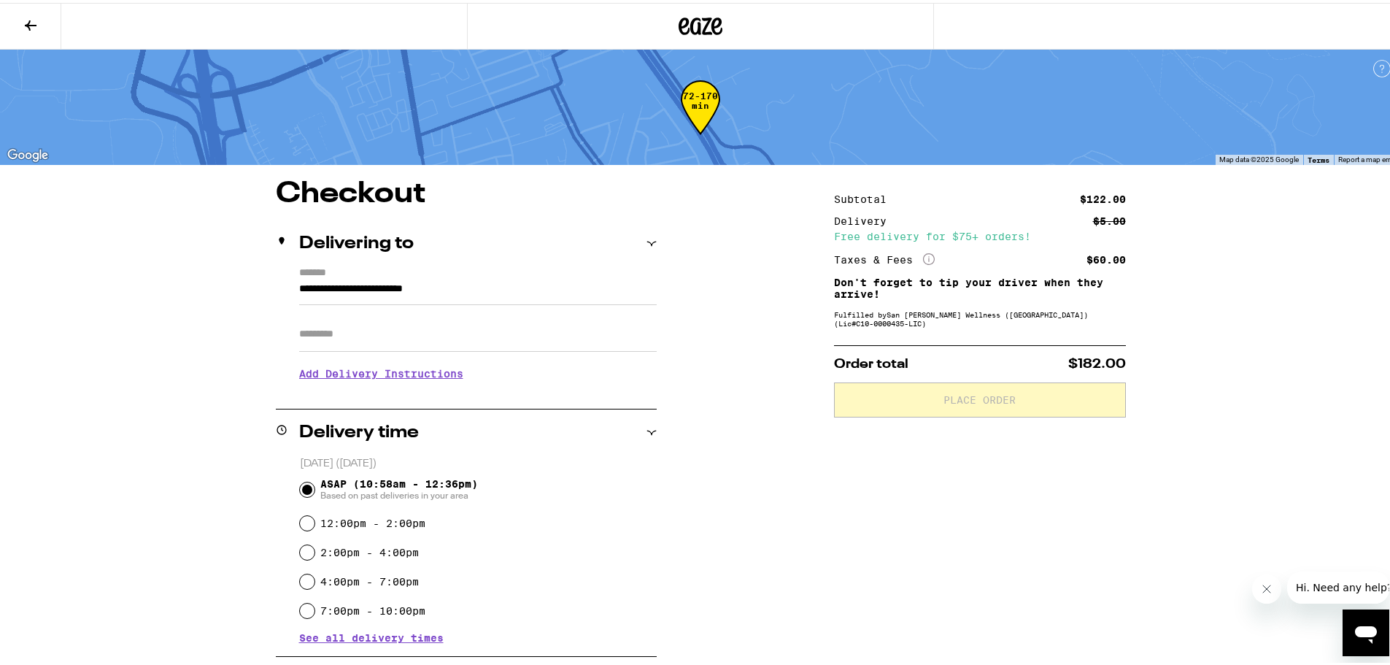
click at [761, 512] on div "**********" at bounding box center [700, 656] width 1051 height 958
click at [761, 312] on div "**********" at bounding box center [700, 656] width 1051 height 958
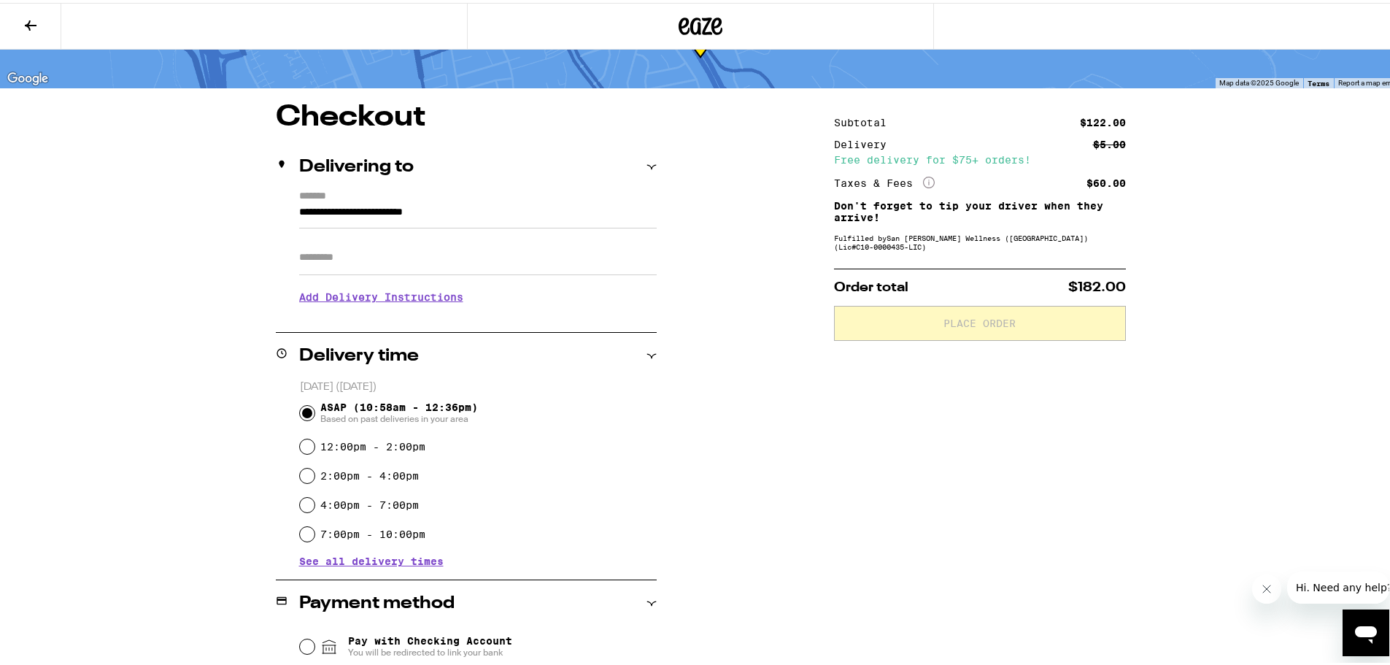
scroll to position [32, 0]
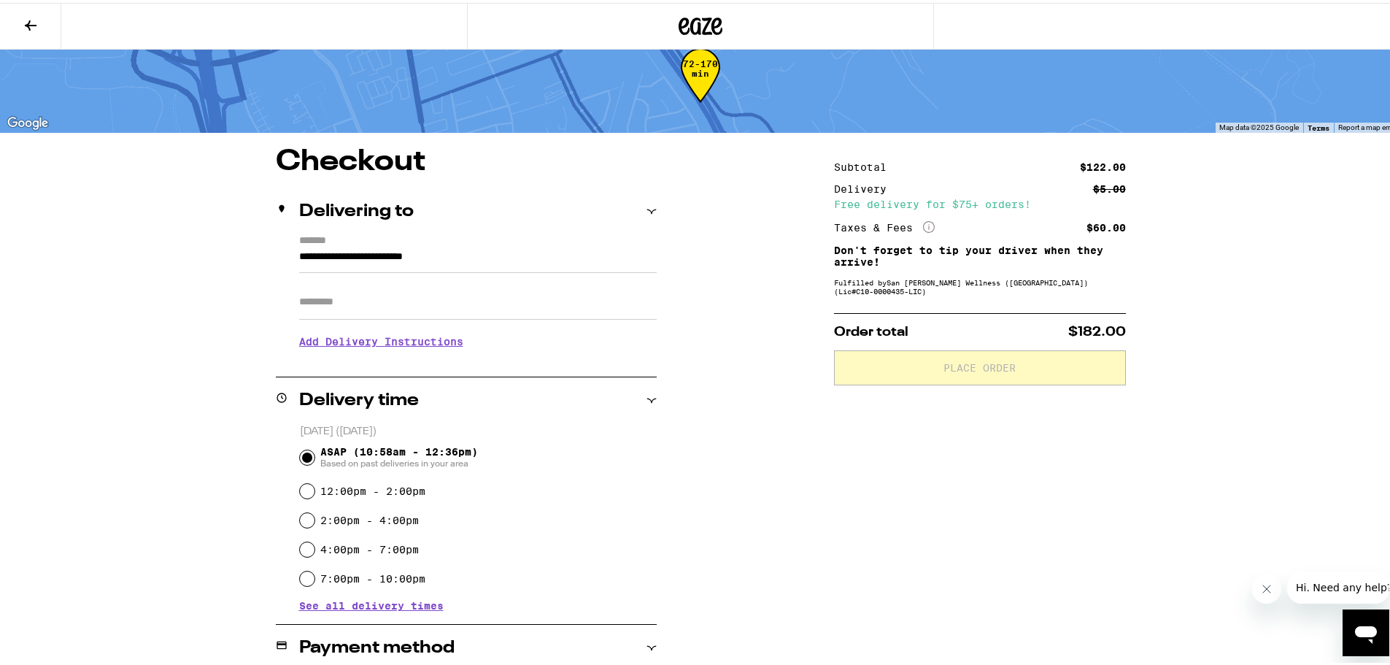
click at [883, 292] on div "Fulfilled by San [PERSON_NAME] Wellness ([GEOGRAPHIC_DATA]) (Lic# C10-0000435-L…" at bounding box center [980, 284] width 292 height 18
click at [757, 425] on div "**********" at bounding box center [700, 623] width 1051 height 958
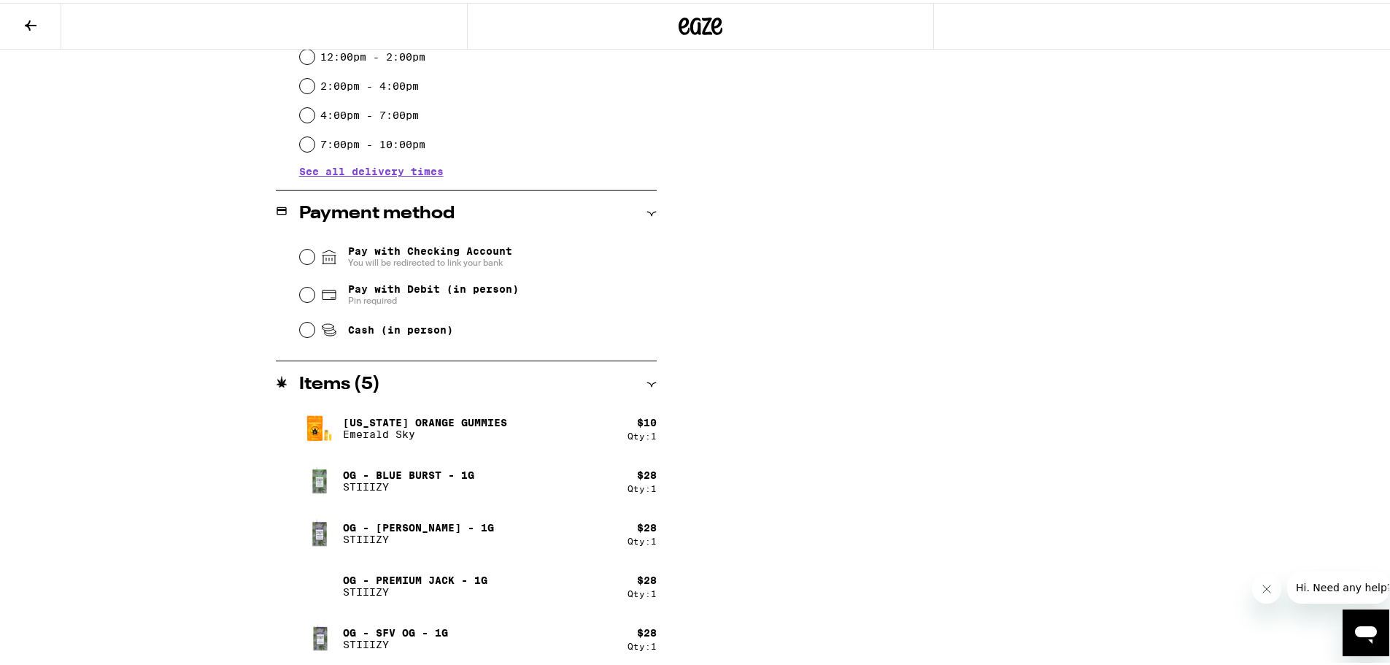
scroll to position [470, 0]
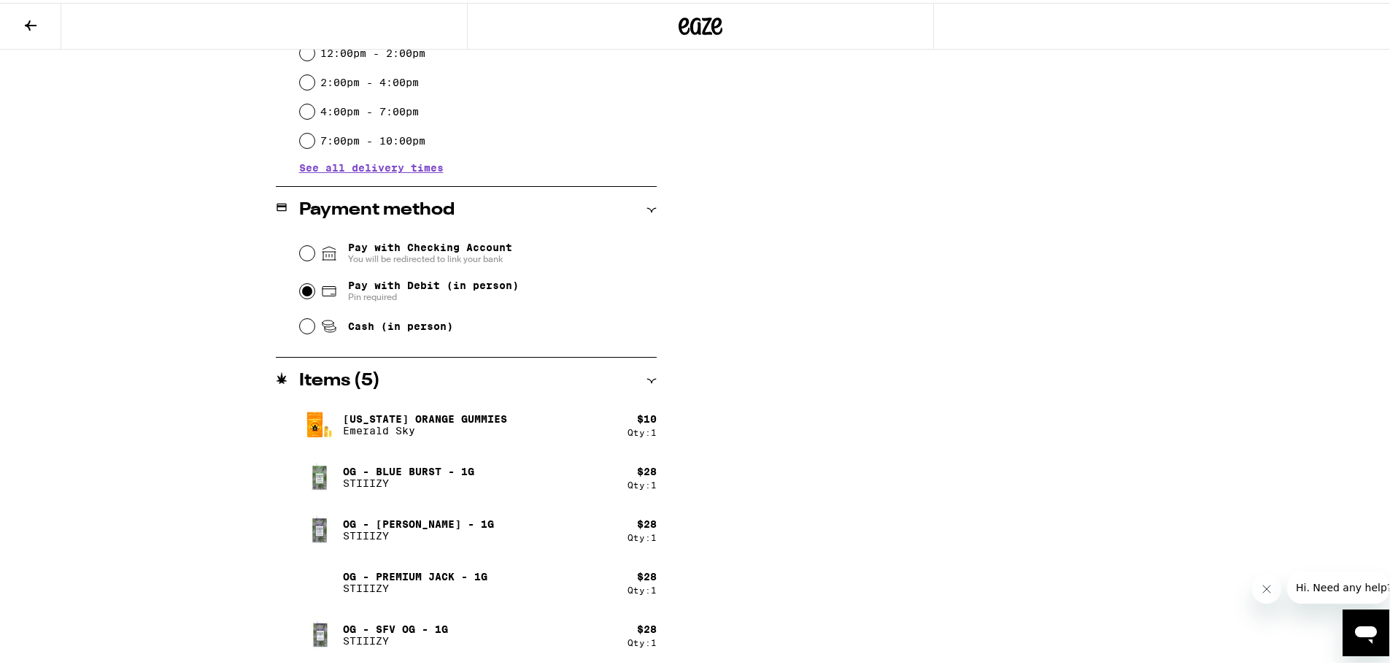
click at [304, 292] on input "Pay with Debit (in person) Pin required" at bounding box center [307, 288] width 15 height 15
radio input "true"
click at [876, 284] on div "Subtotal $122.00 Delivery $5.00 Free delivery for $75+ orders! Taxes & Fees Mor…" at bounding box center [980, 186] width 292 height 958
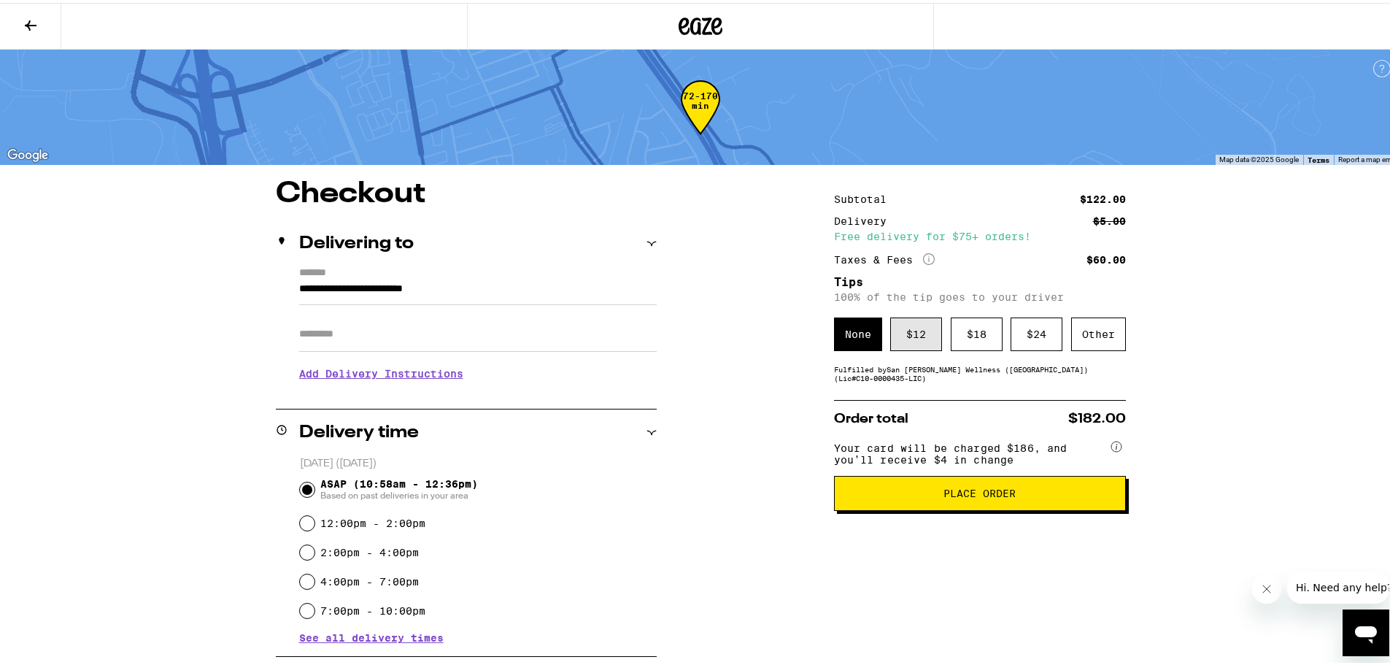
click at [903, 341] on div "$ 12" at bounding box center [916, 331] width 52 height 34
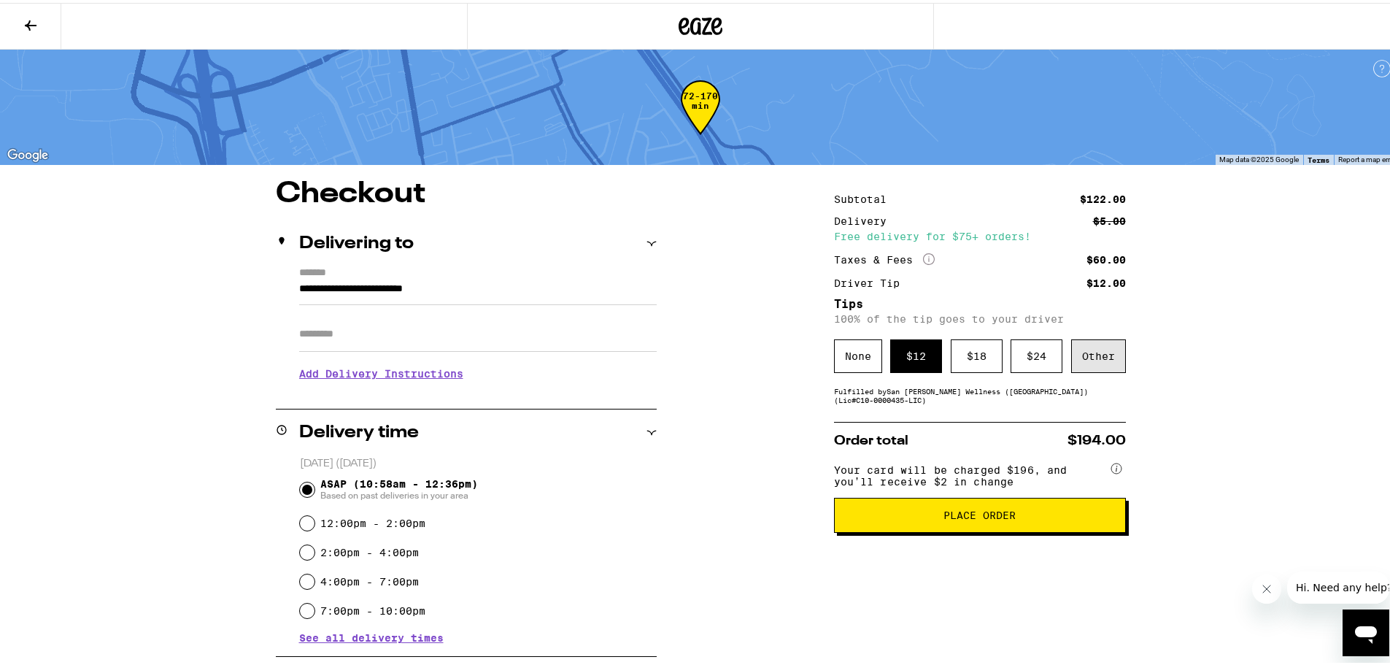
click at [1089, 355] on div "Other" at bounding box center [1098, 353] width 55 height 34
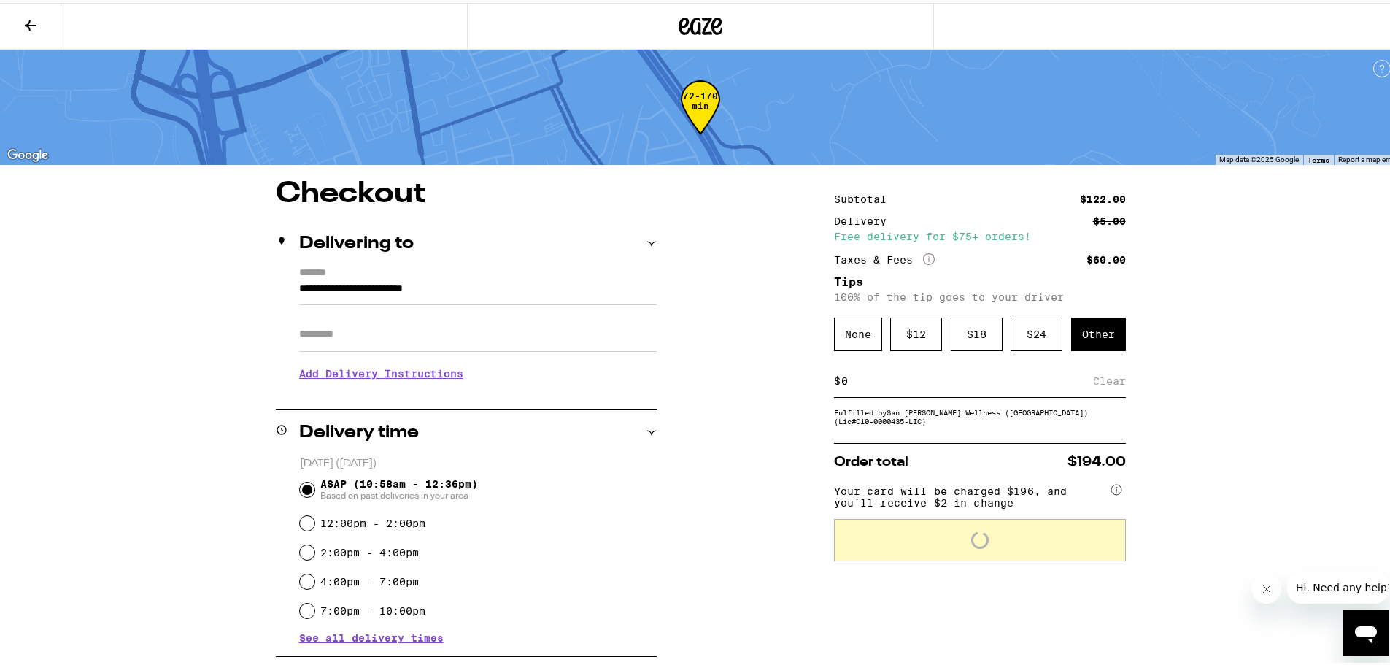
click at [865, 390] on div "$ Clear" at bounding box center [980, 378] width 292 height 33
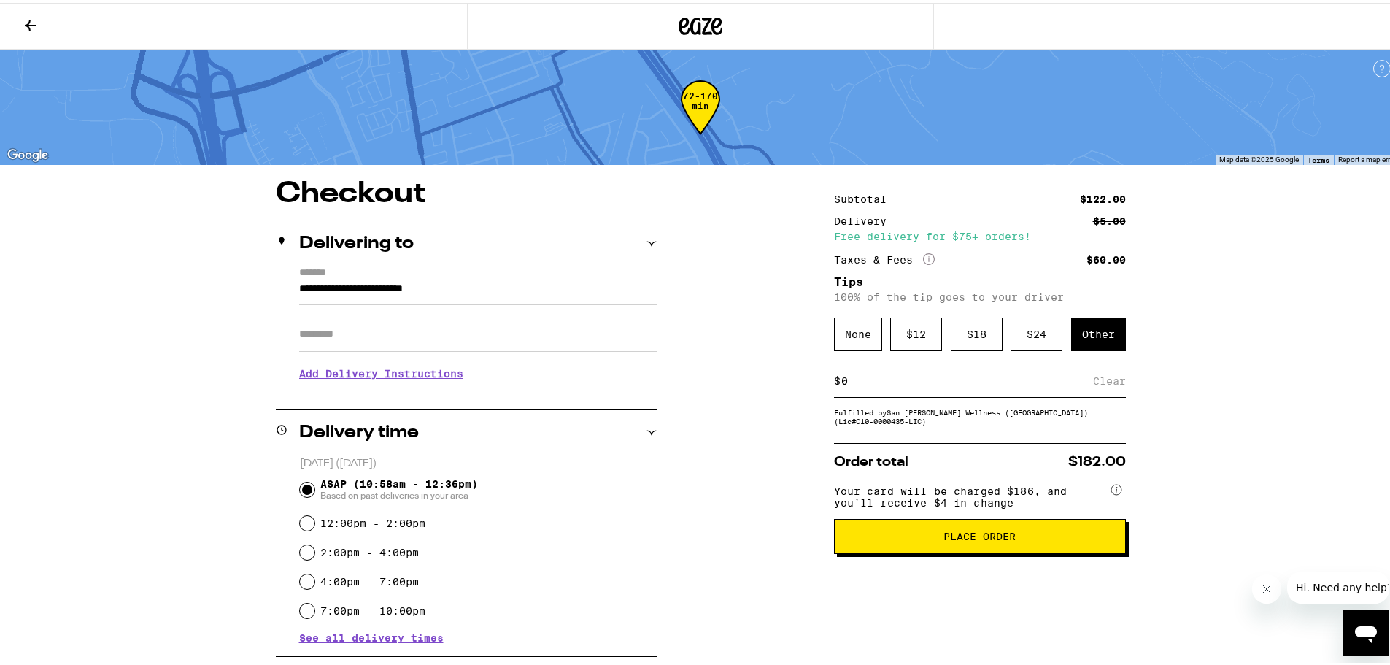
click at [844, 381] on input at bounding box center [967, 377] width 252 height 13
type input "10"
click at [1100, 377] on div "Save" at bounding box center [1113, 378] width 26 height 32
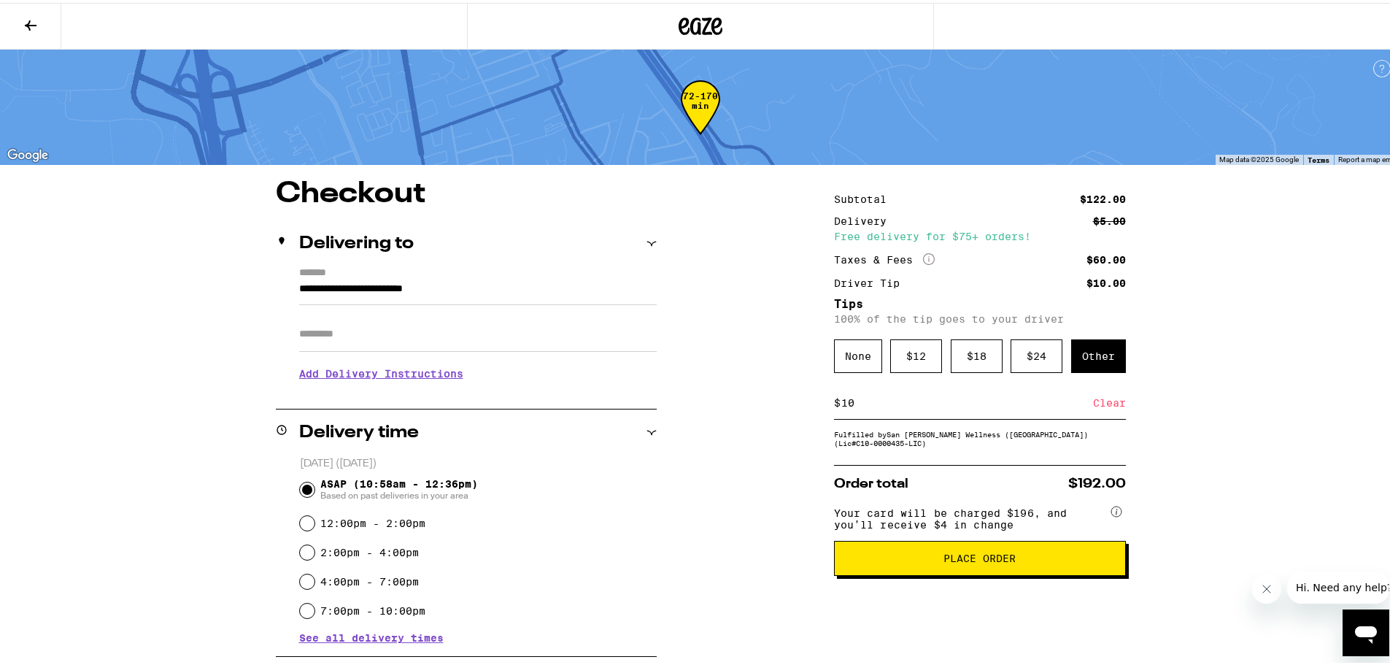
click at [24, 15] on icon at bounding box center [31, 23] width 18 height 18
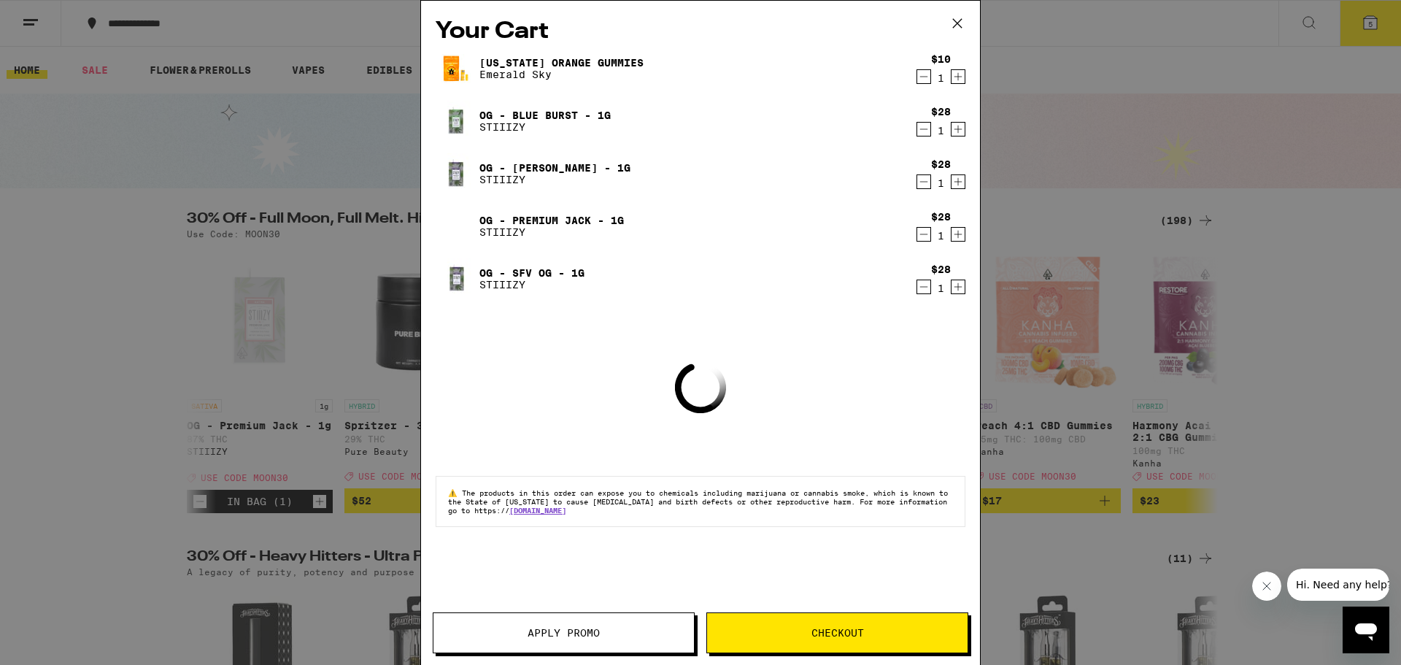
click at [597, 636] on span "Apply Promo" at bounding box center [564, 633] width 72 height 10
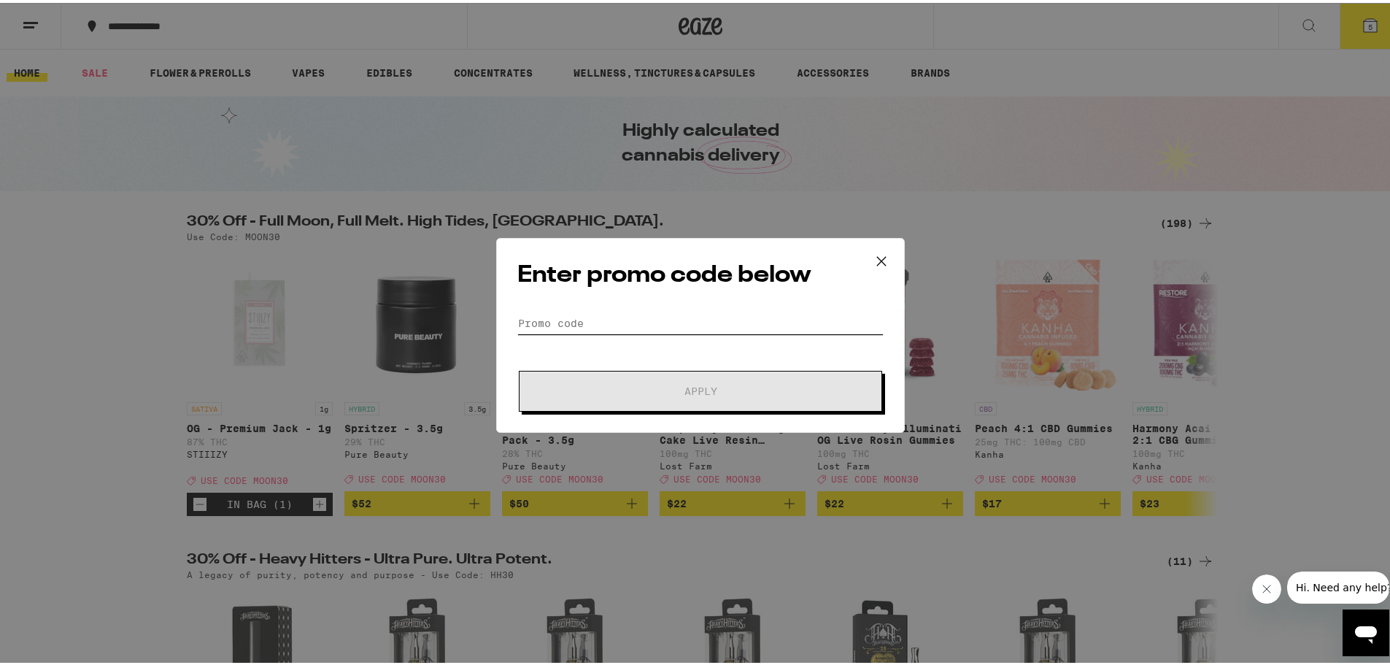
click at [581, 322] on input "Promo Code" at bounding box center [700, 320] width 366 height 22
paste input "MOON30"
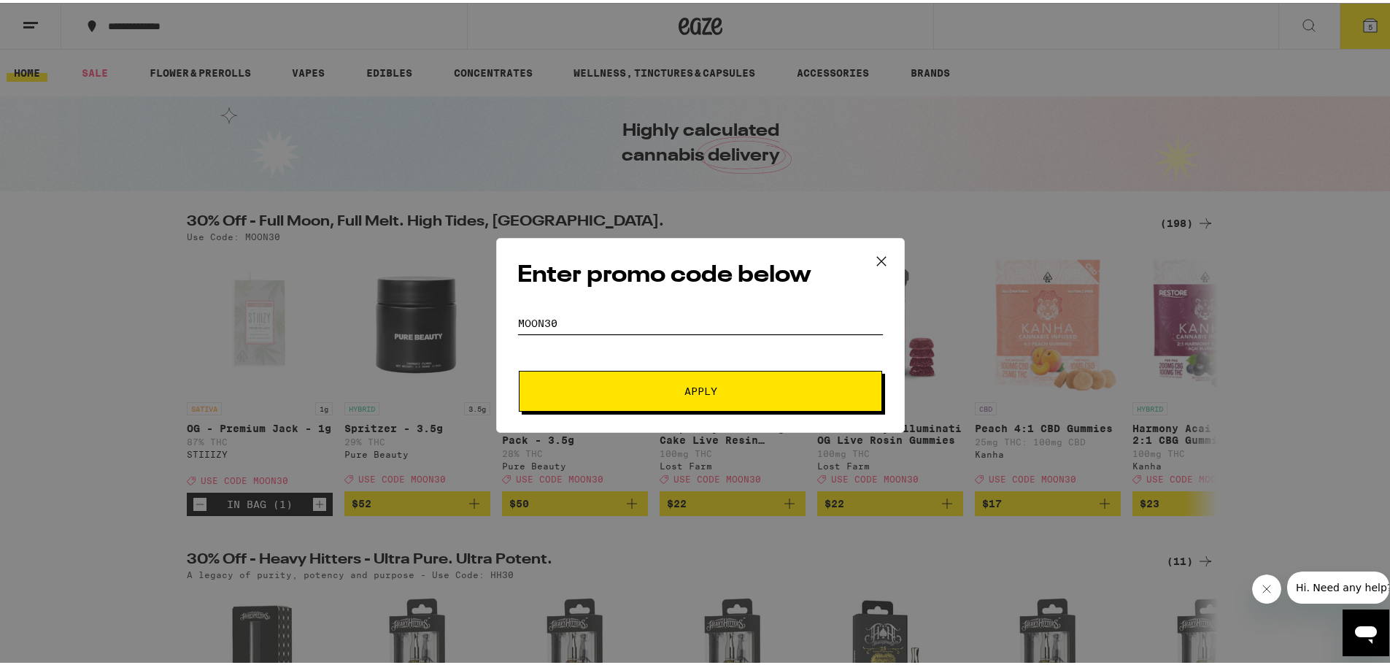
type input "MOON30"
click at [611, 382] on button "Apply" at bounding box center [700, 388] width 363 height 41
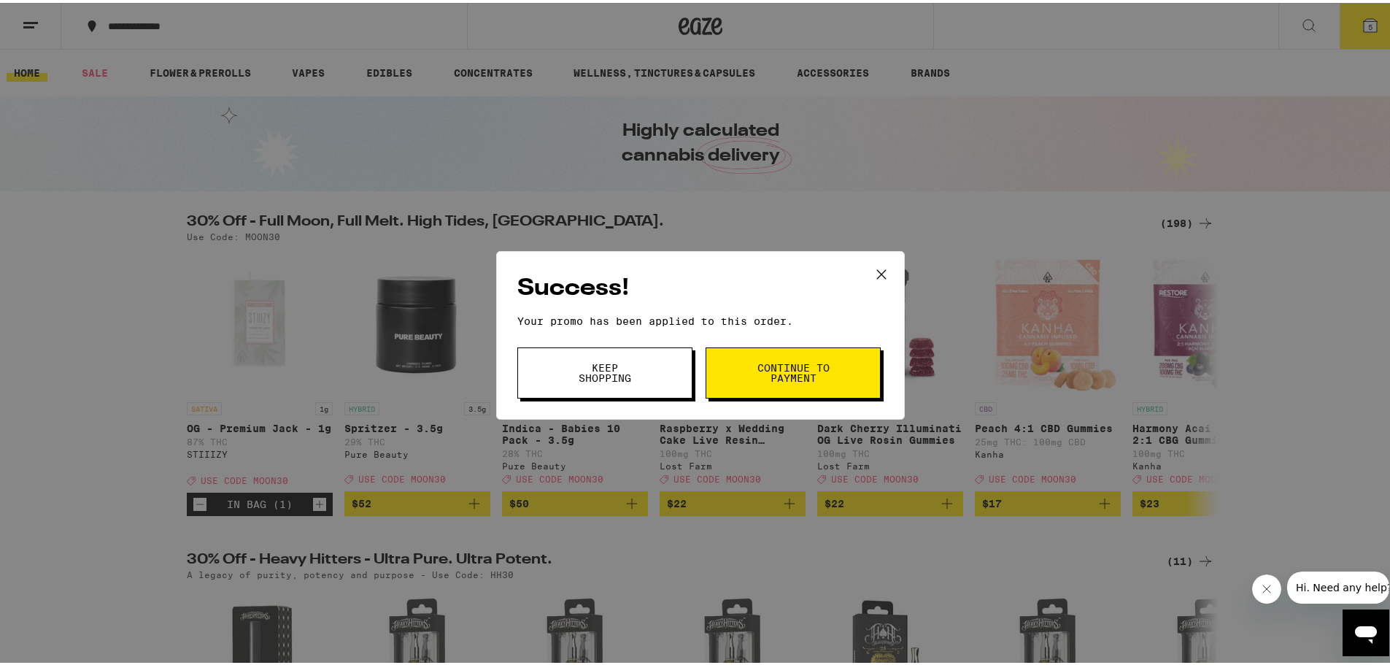
click at [753, 384] on button "Continue to payment" at bounding box center [793, 369] width 175 height 51
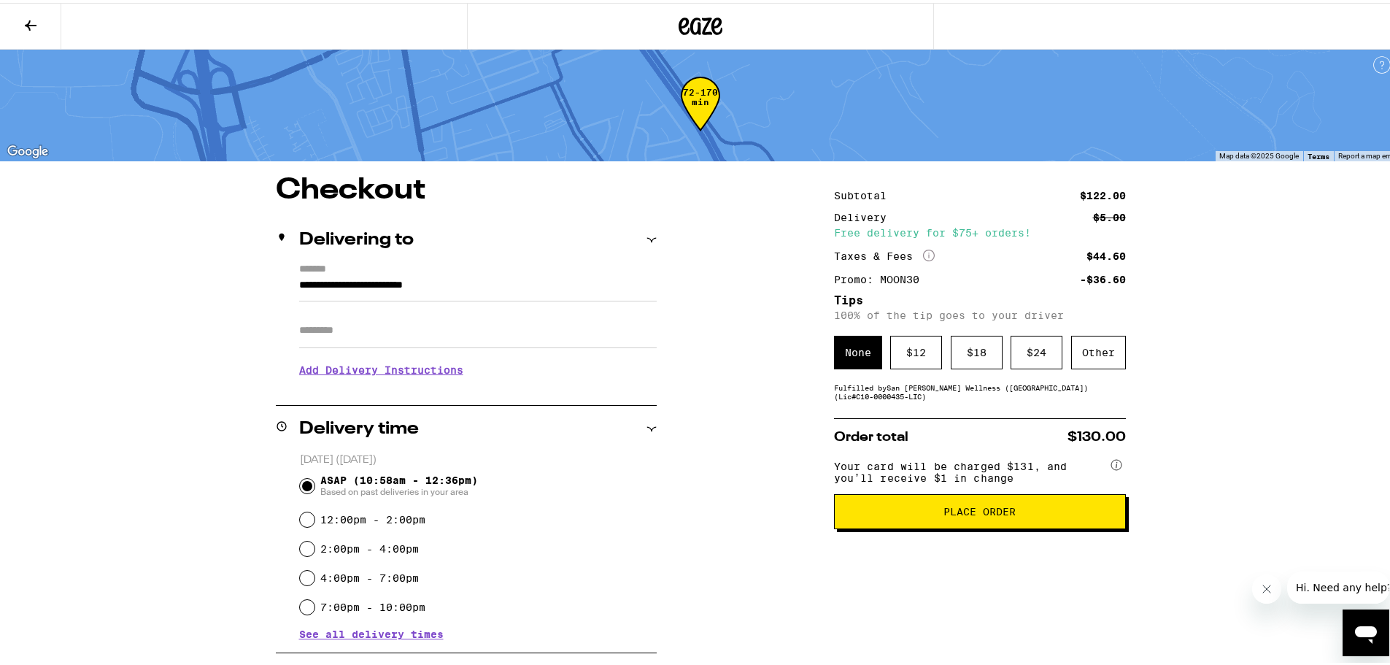
scroll to position [5, 0]
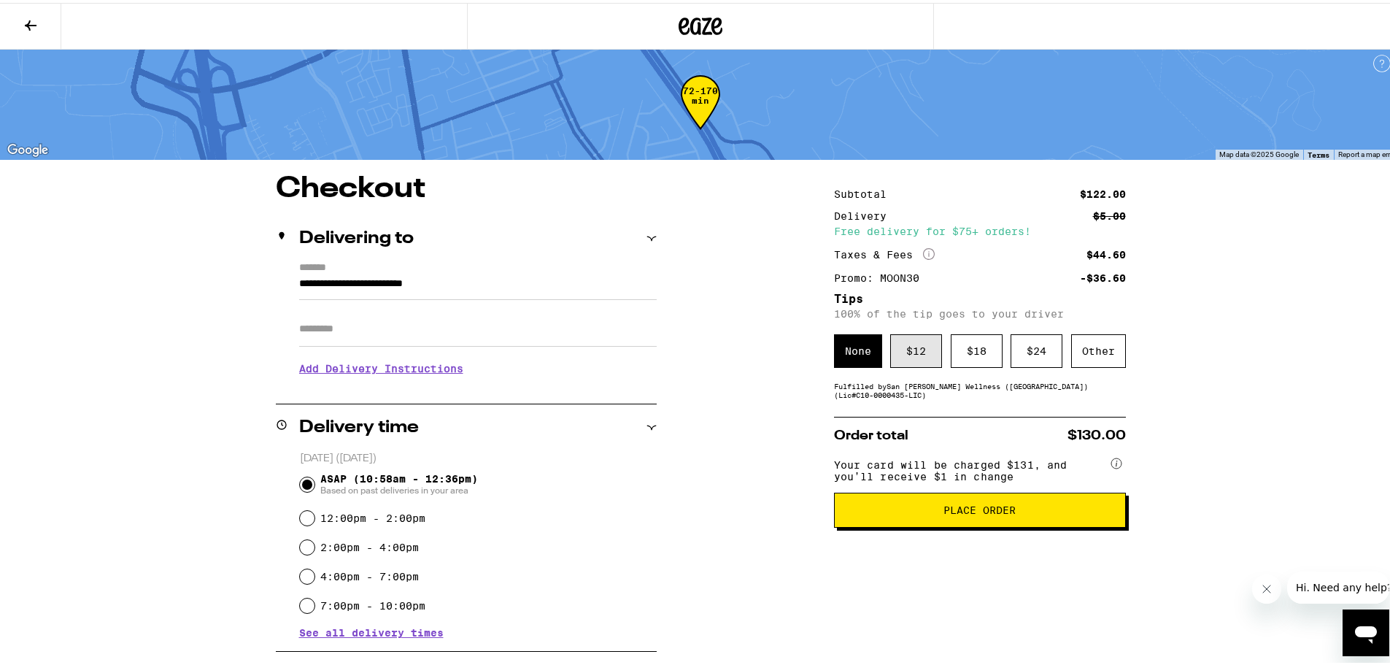
click at [920, 355] on div "$ 12" at bounding box center [916, 348] width 52 height 34
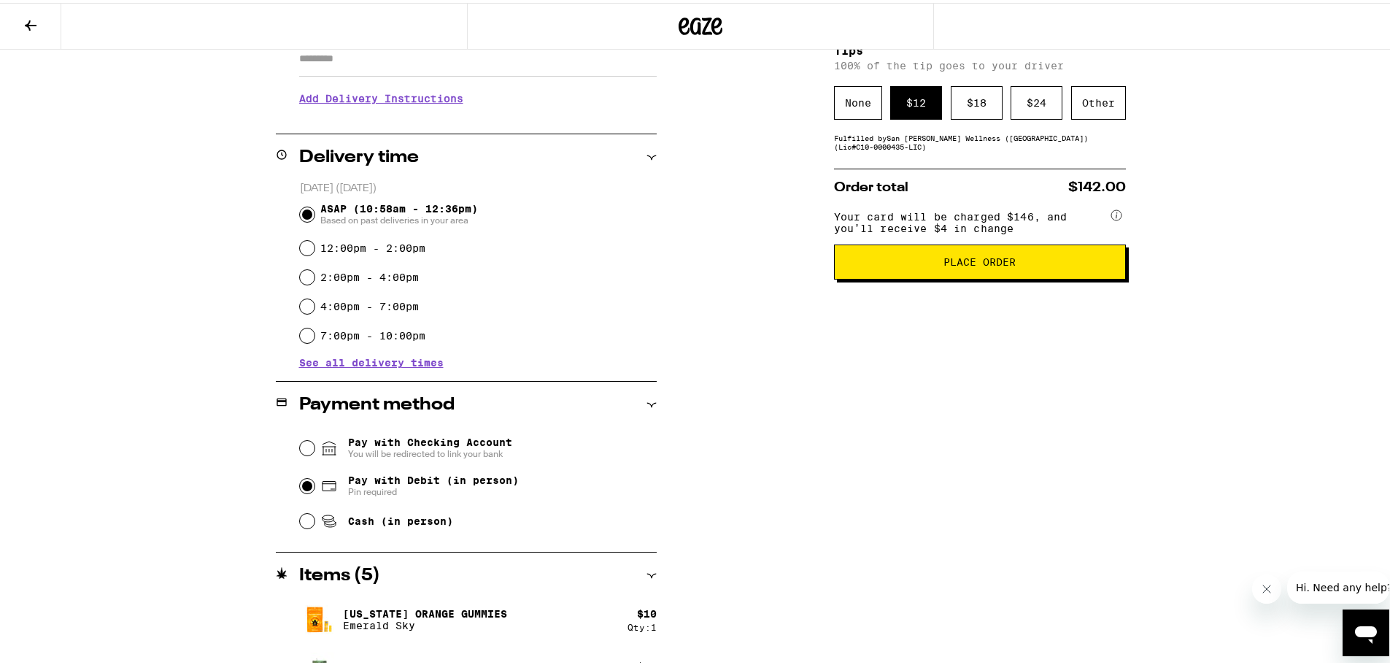
scroll to position [274, 0]
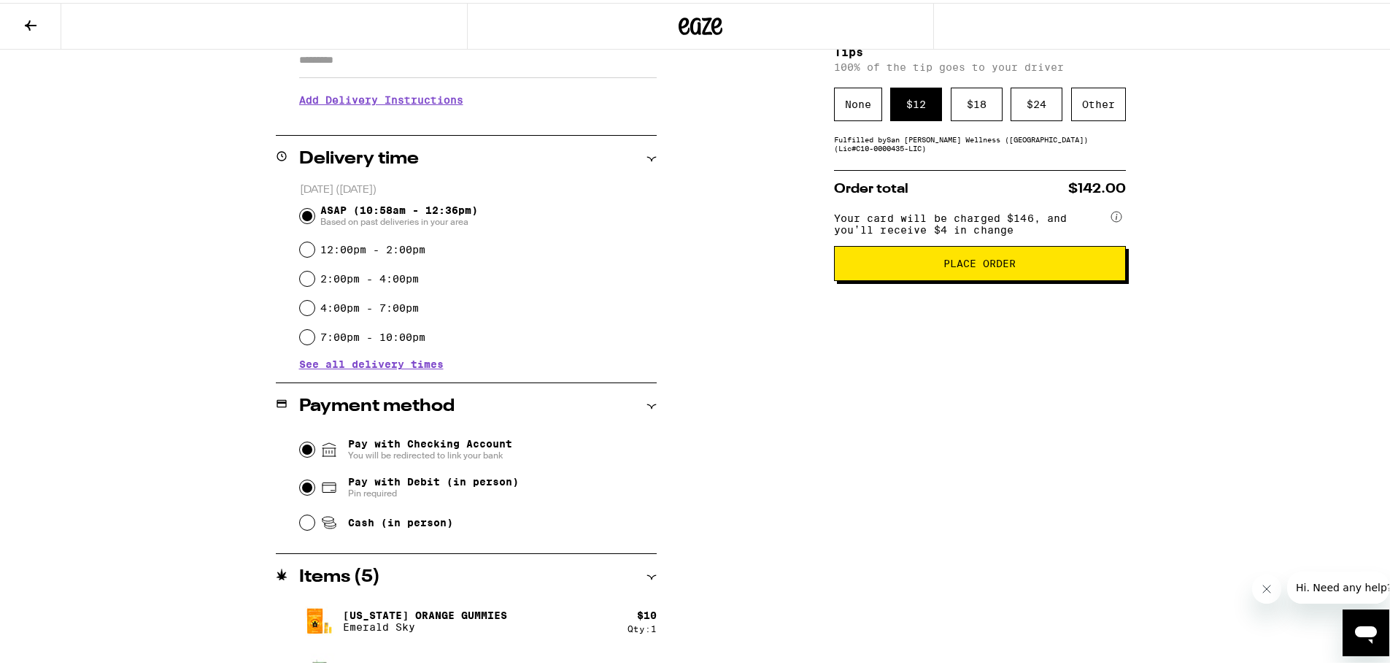
click at [300, 447] on input "Pay with Checking Account You will be redirected to link your bank" at bounding box center [307, 446] width 15 height 15
radio input "false"
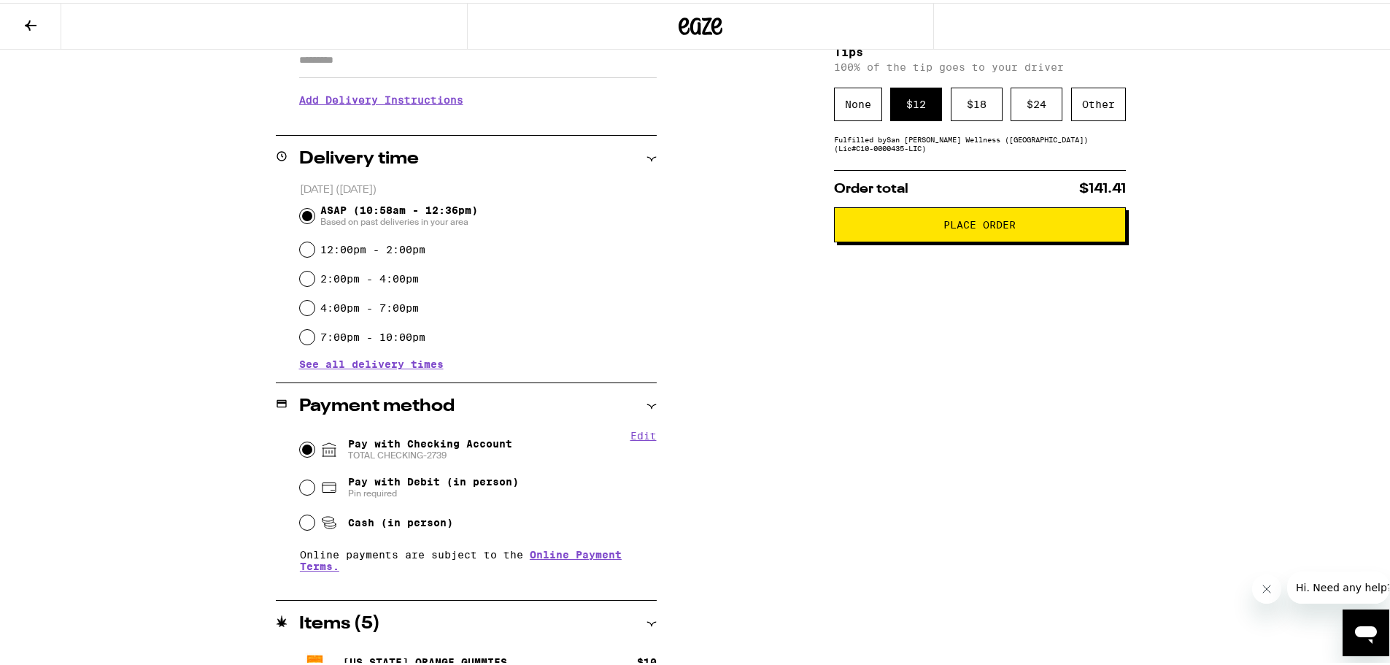
scroll to position [0, 0]
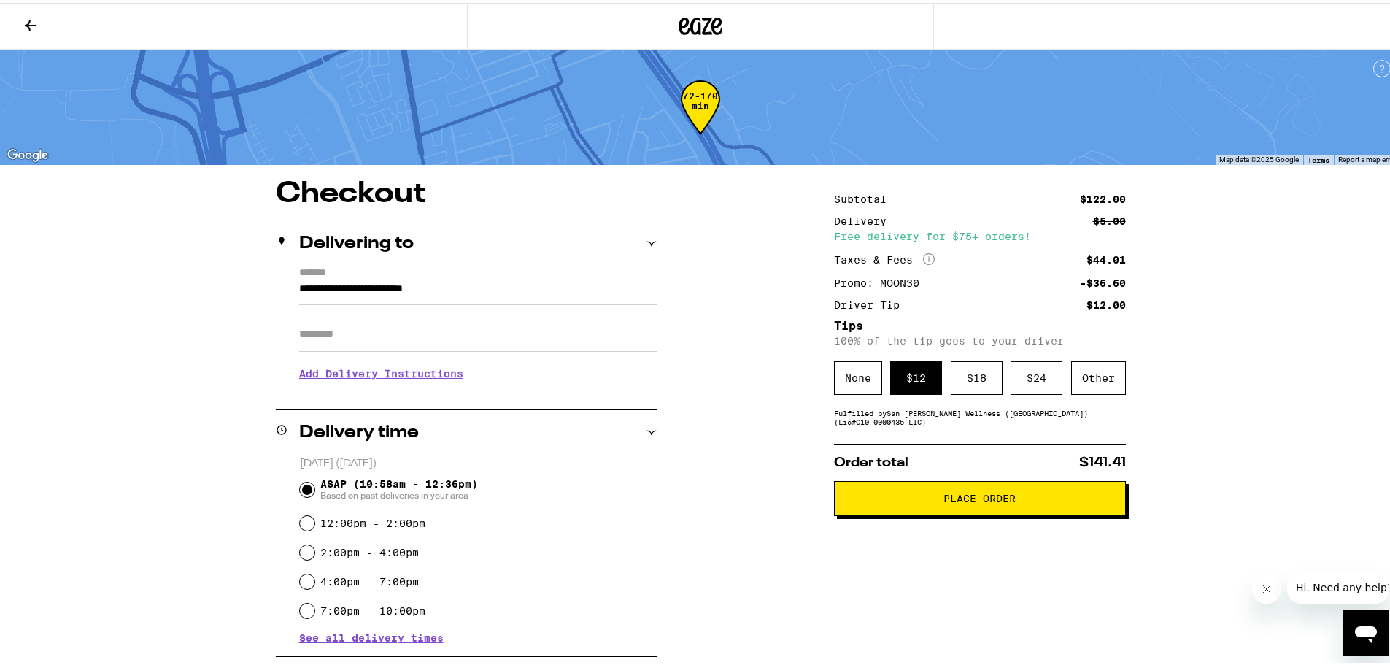
click at [954, 511] on button "Place Order" at bounding box center [980, 495] width 292 height 35
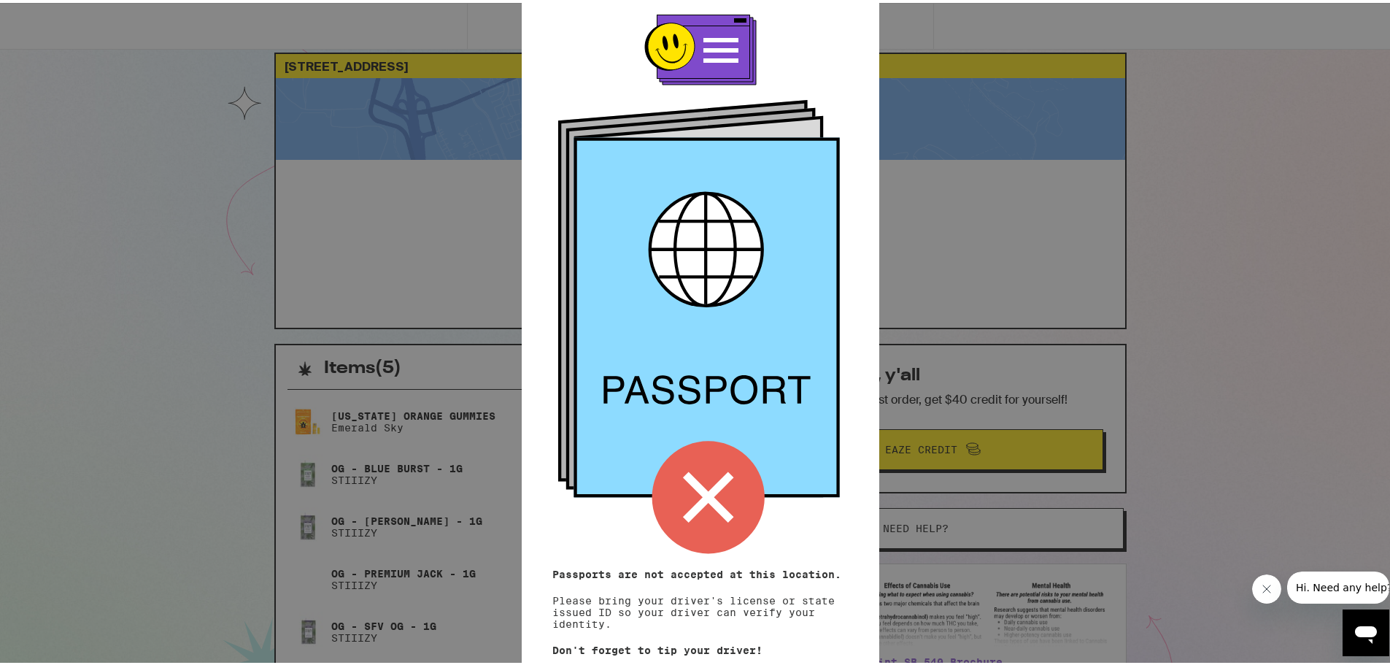
scroll to position [29, 0]
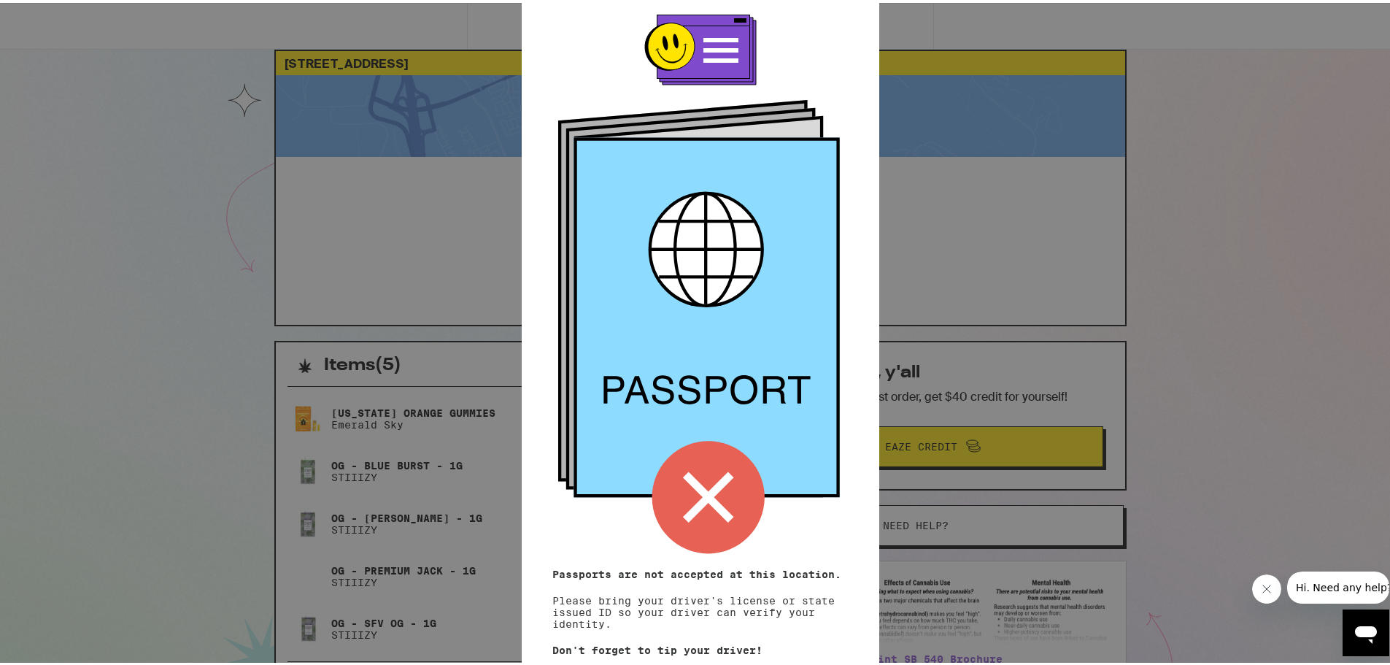
click at [706, 494] on icon at bounding box center [708, 494] width 112 height 112
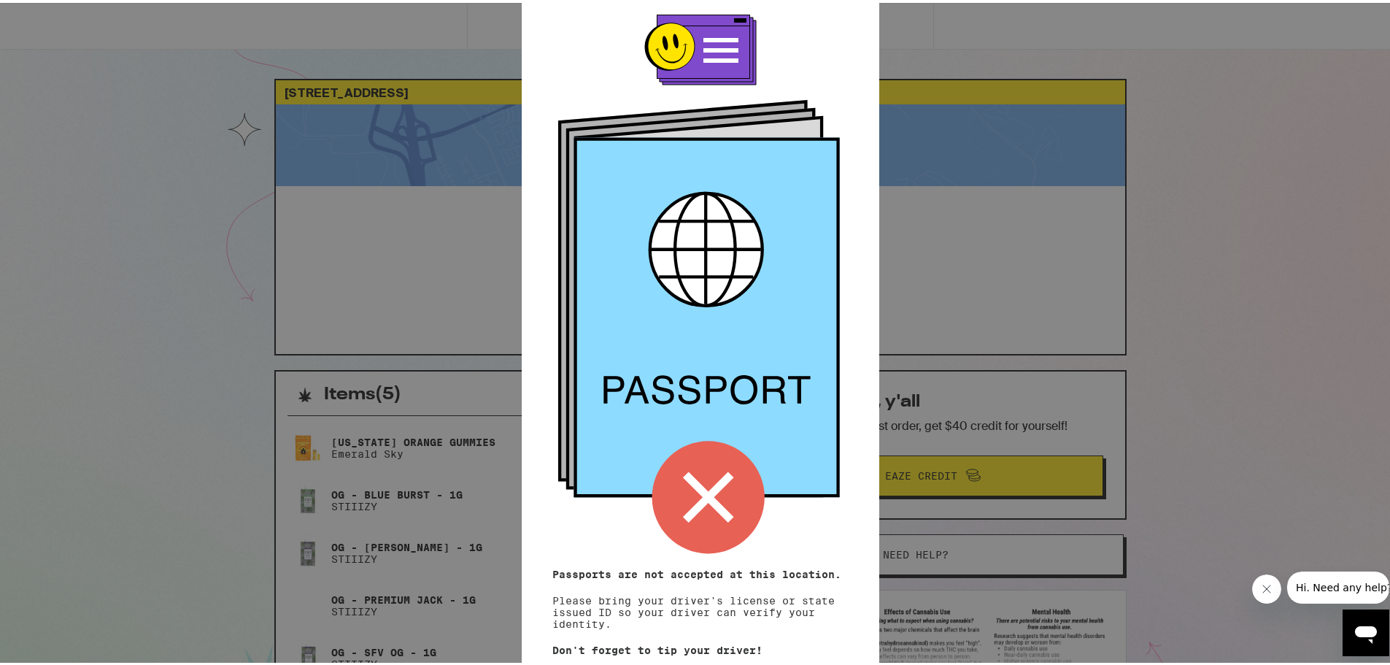
click at [812, 47] on div at bounding box center [700, 288] width 296 height 553
click at [1261, 588] on icon "Close message from company" at bounding box center [1266, 588] width 12 height 12
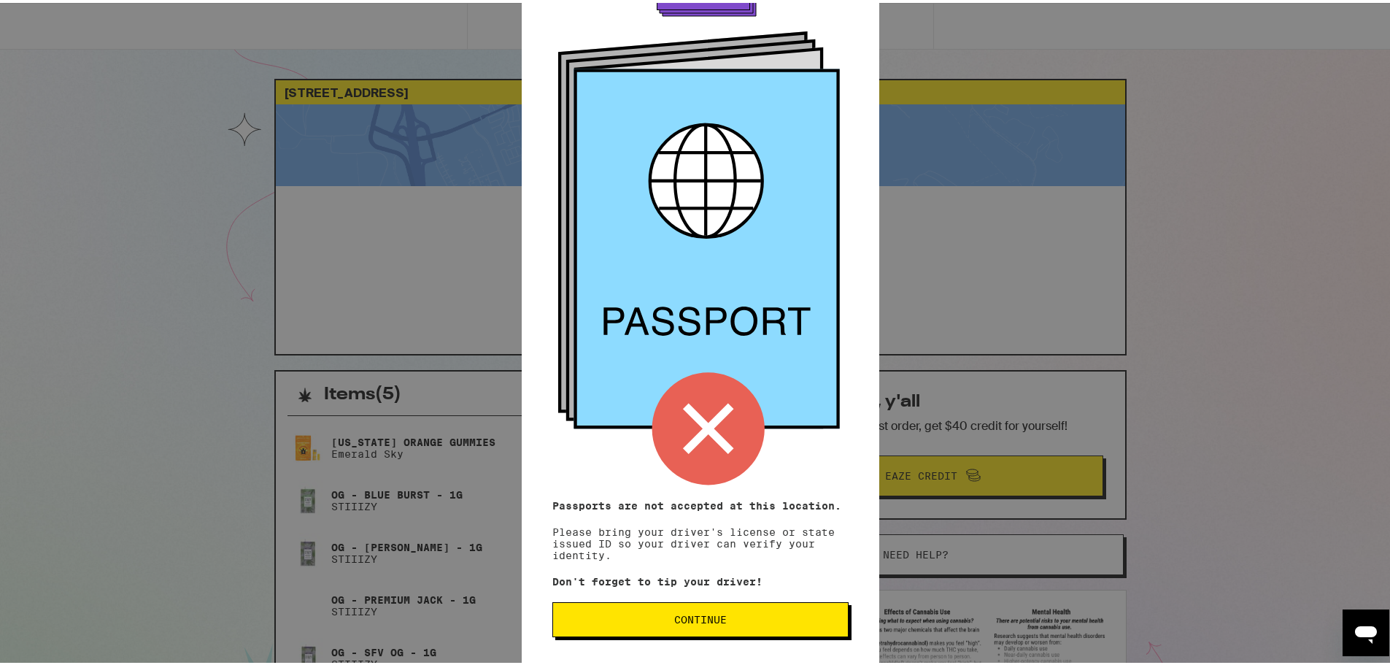
click at [720, 615] on span "Continue" at bounding box center [700, 616] width 271 height 10
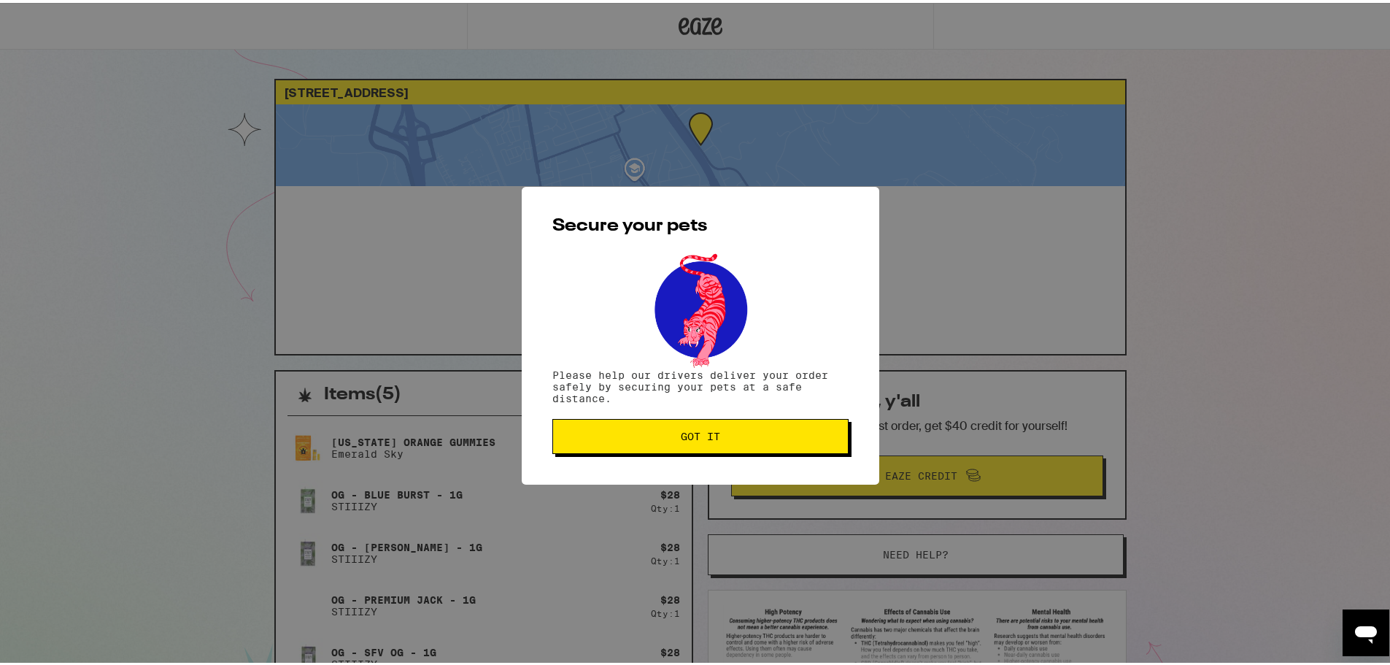
scroll to position [0, 0]
click at [662, 437] on span "Got it" at bounding box center [700, 433] width 271 height 10
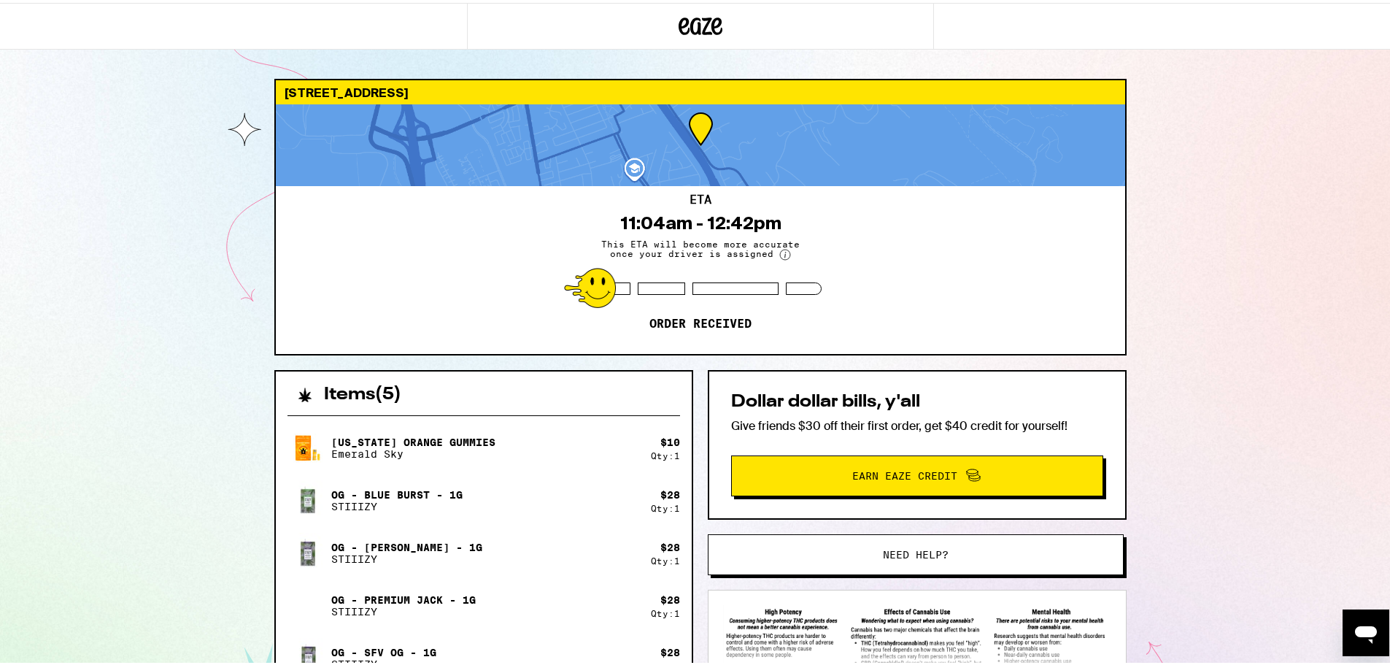
click at [1205, 361] on div "924 Hampton Ct Milpitas 95035 ETA 11:04am - 12:42pm This ETA will become more a…" at bounding box center [700, 467] width 1401 height 934
